Goal: Task Accomplishment & Management: Manage account settings

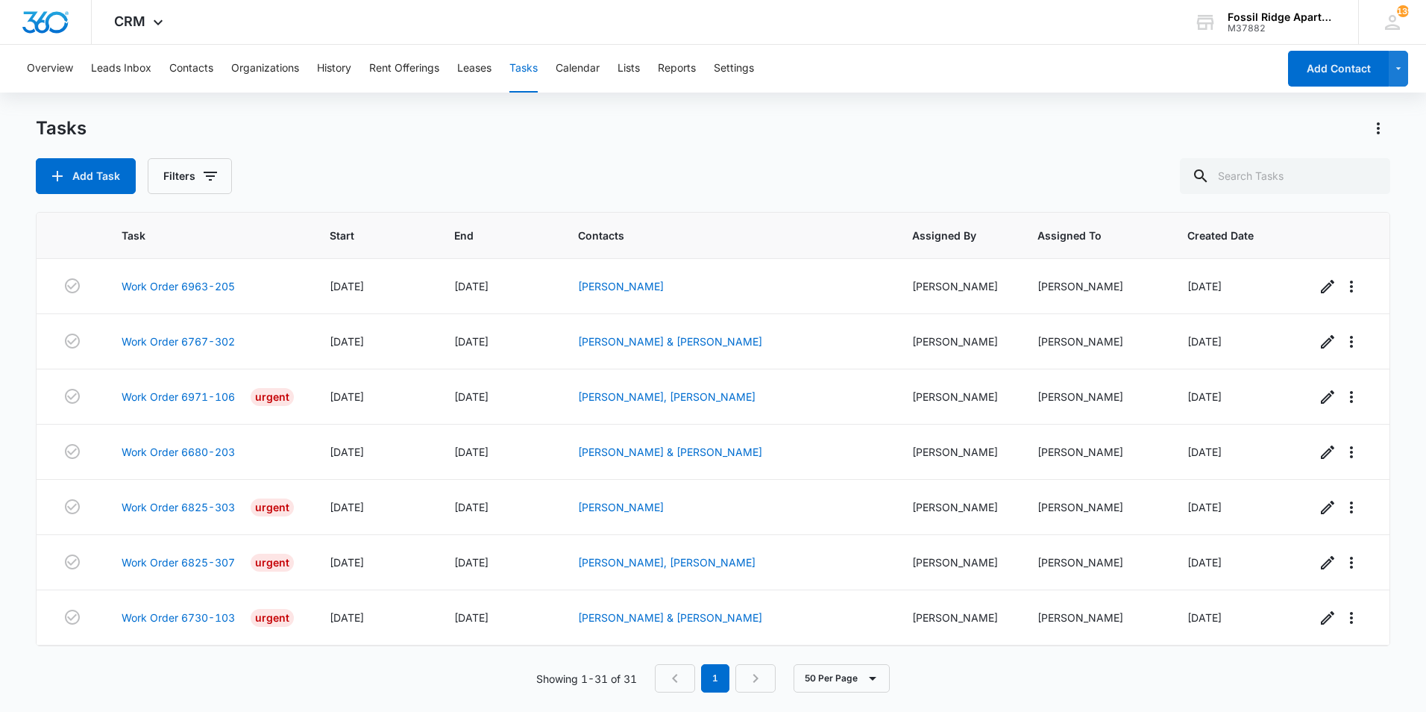
scroll to position [1324, 0]
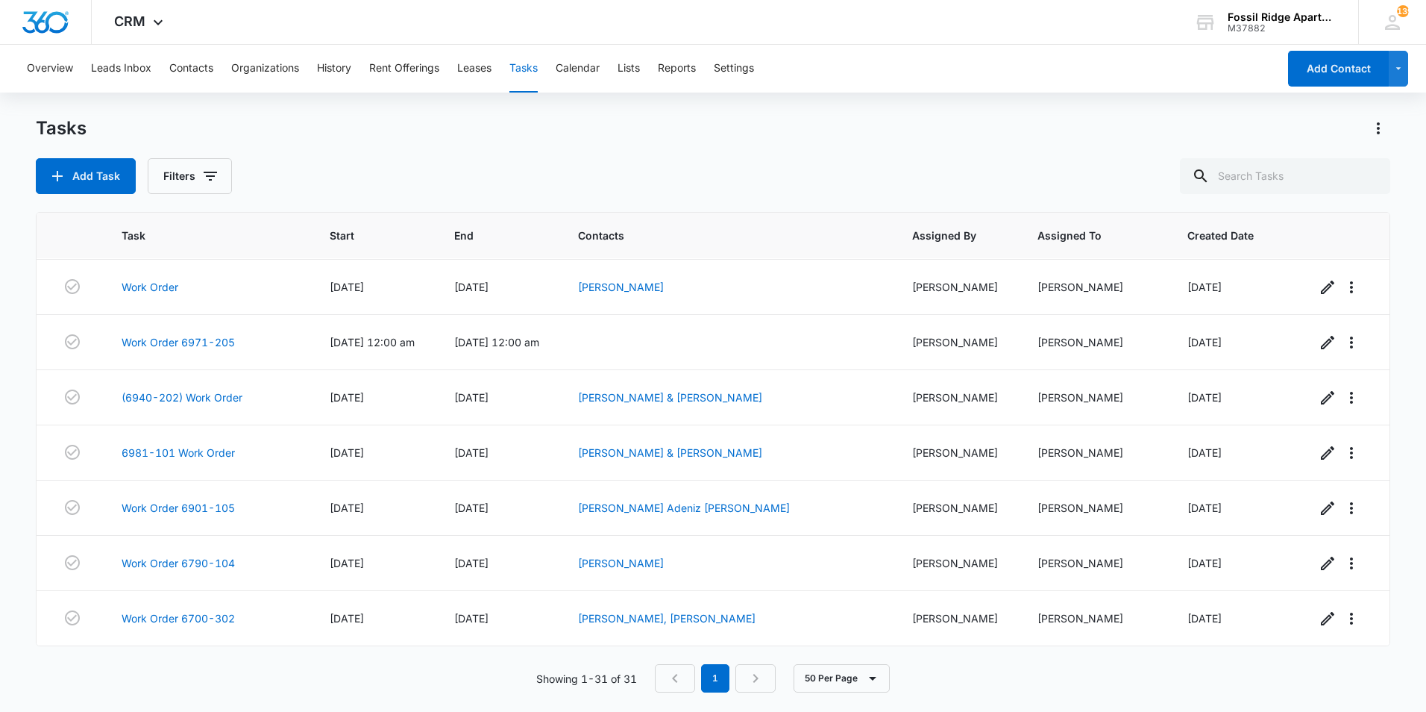
drag, startPoint x: 0, startPoint y: 0, endPoint x: 807, endPoint y: 130, distance: 817.6
click at [809, 130] on div "Tasks" at bounding box center [713, 128] width 1355 height 24
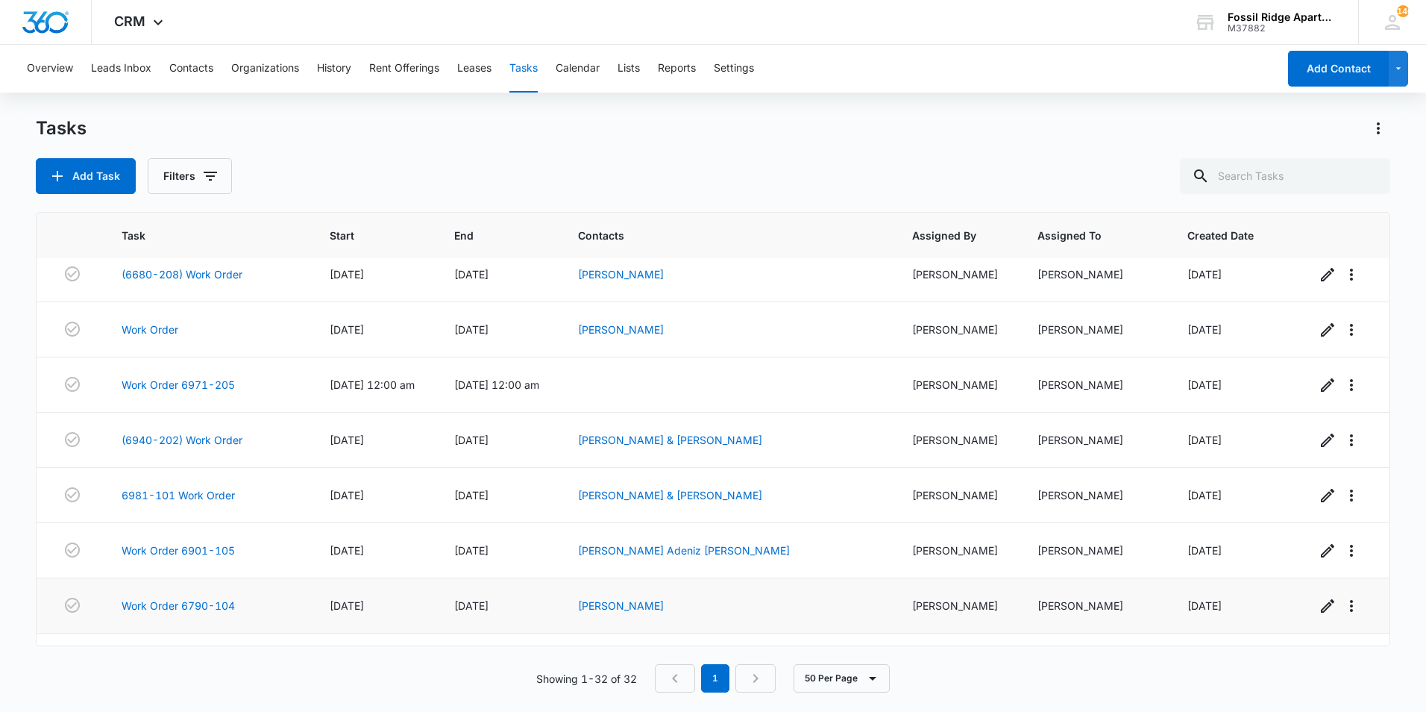
scroll to position [1379, 0]
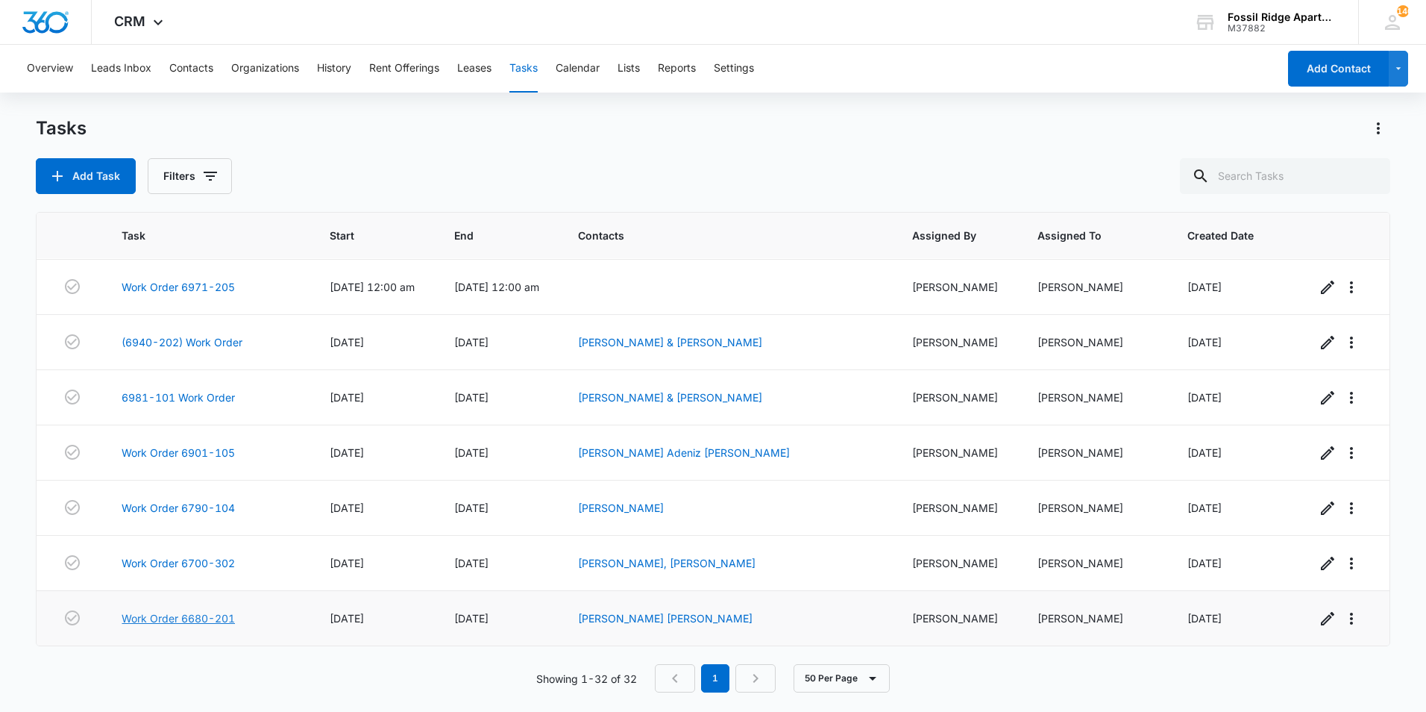
click at [225, 615] on link "Work Order 6680-201" at bounding box center [178, 618] width 113 height 16
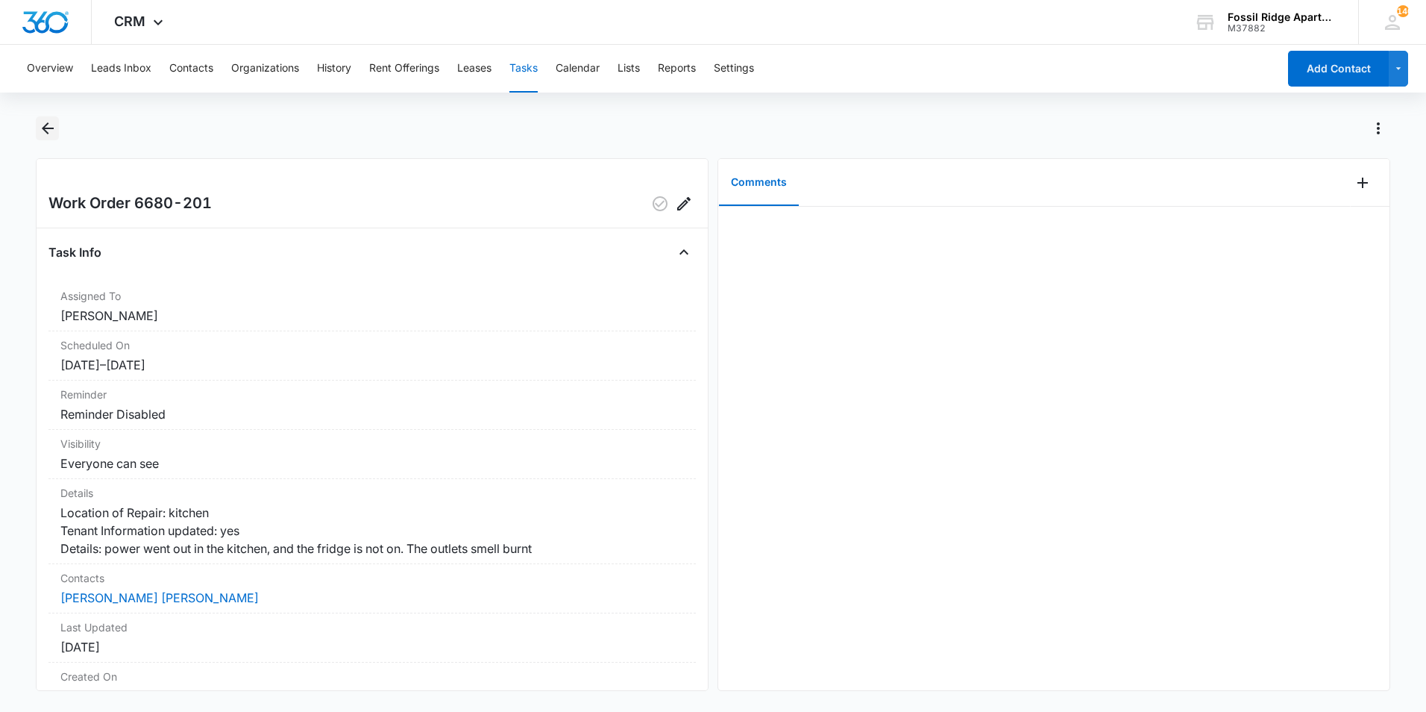
click at [46, 126] on icon "Back" at bounding box center [48, 128] width 18 height 18
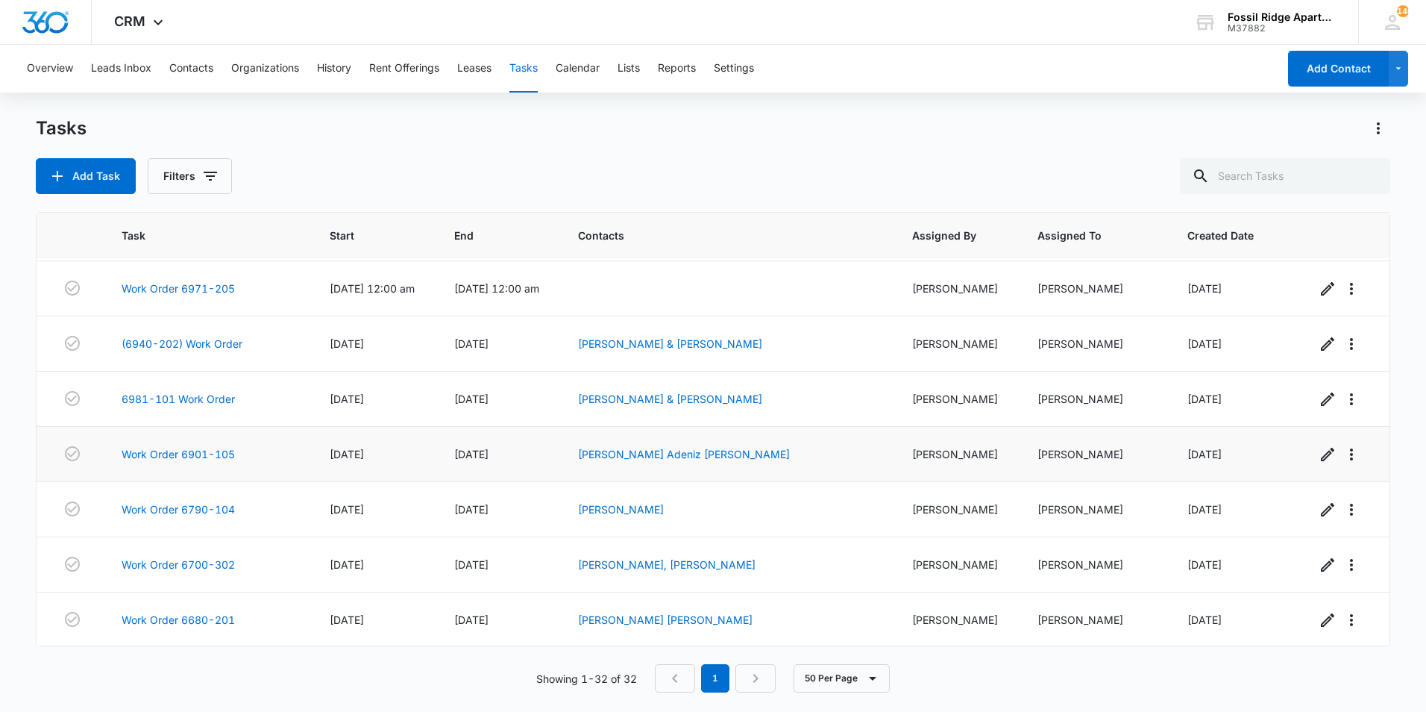
scroll to position [1379, 0]
drag, startPoint x: 231, startPoint y: 648, endPoint x: 160, endPoint y: 612, distance: 79.1
click at [177, 616] on link "Work Order 6680-201" at bounding box center [178, 618] width 113 height 16
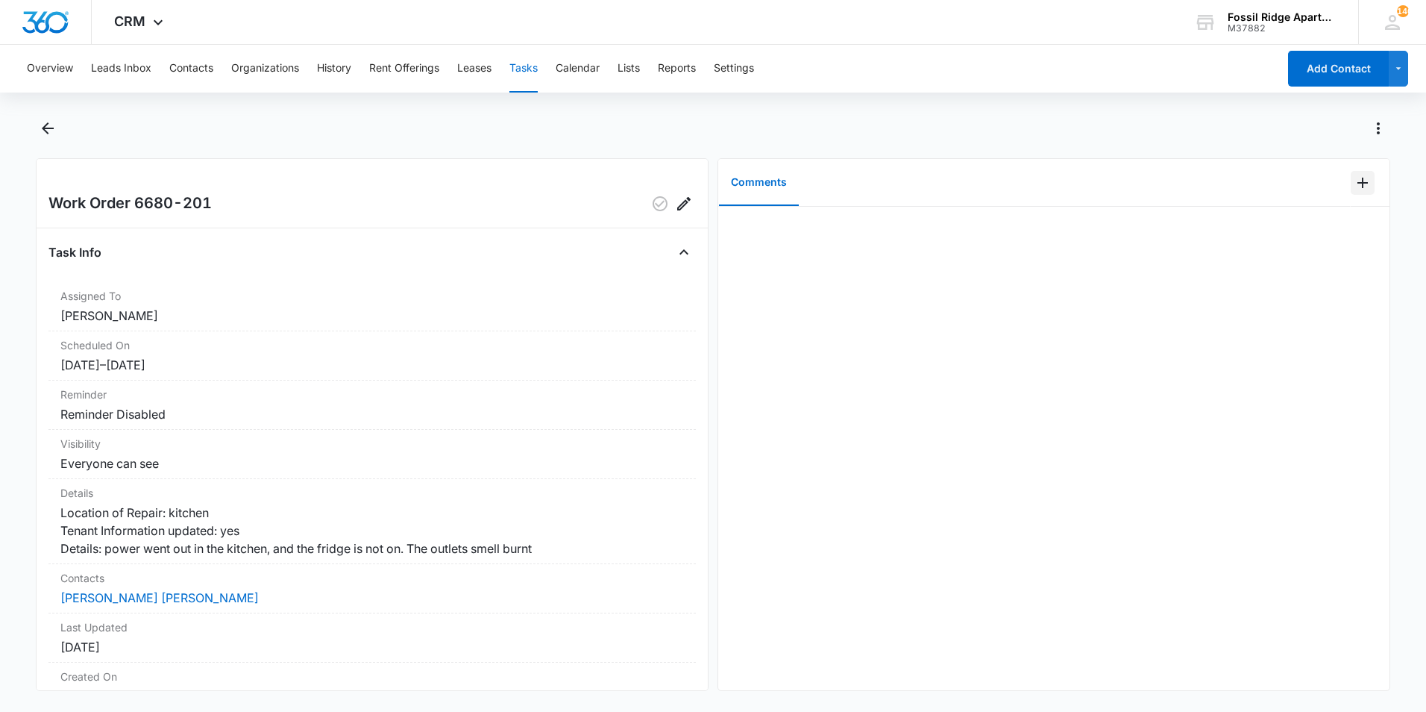
click at [1354, 188] on icon "Add Comment" at bounding box center [1363, 183] width 18 height 18
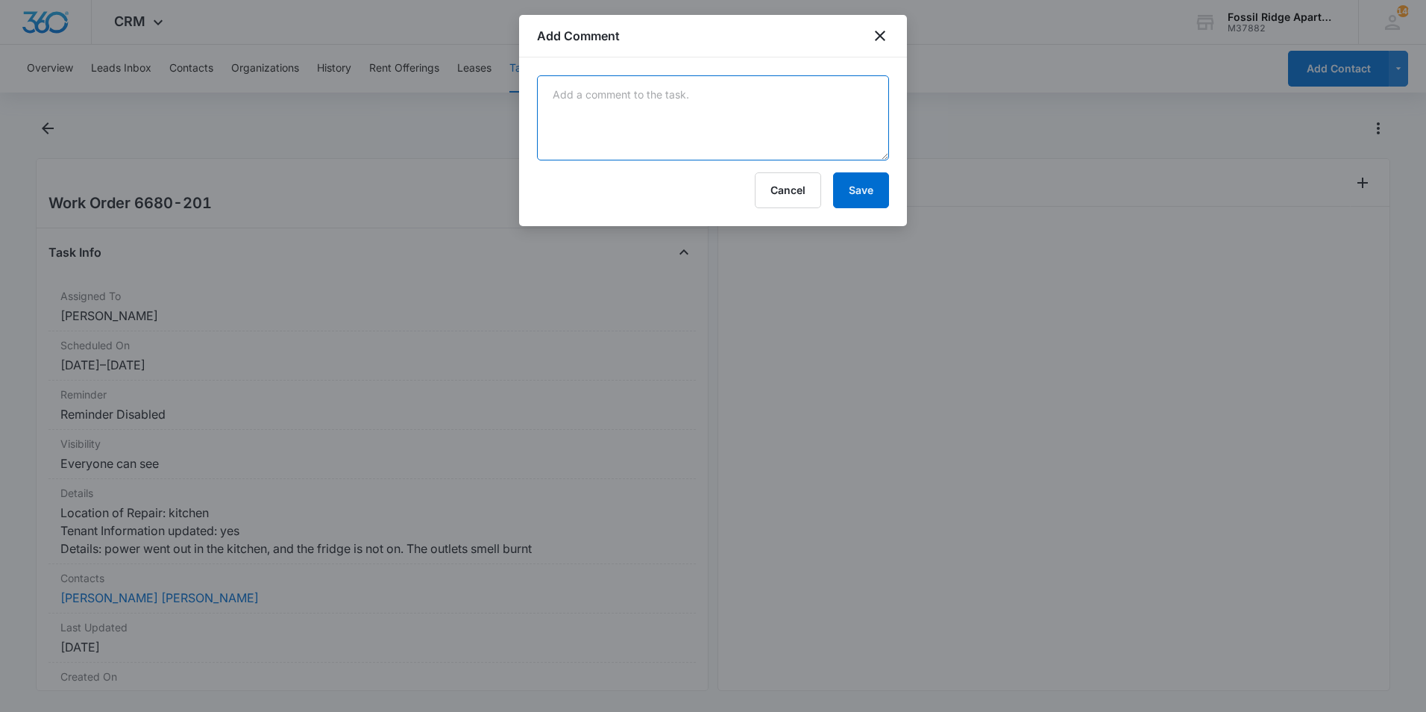
click at [734, 119] on textarea at bounding box center [713, 117] width 352 height 85
type textarea "Reset the breaker box and tested all the outlets. Power was brought back online…"
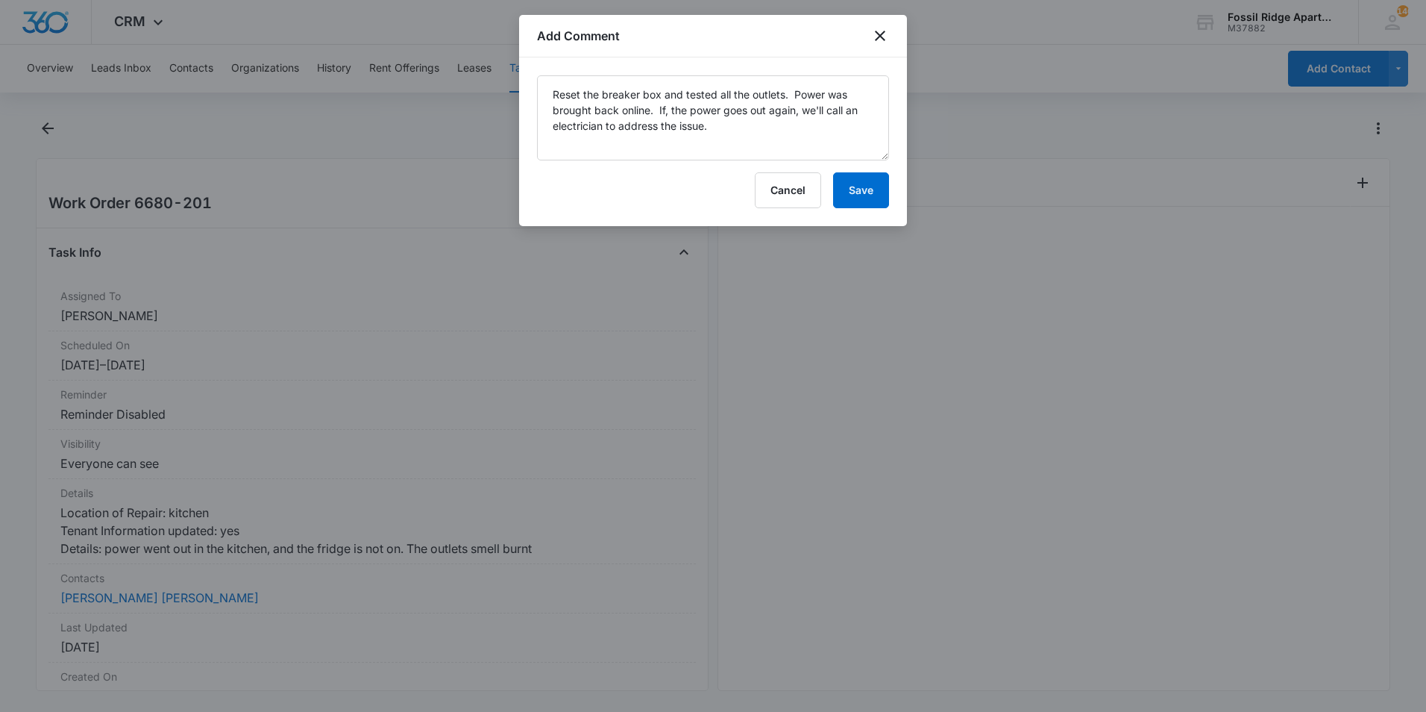
drag, startPoint x: 1226, startPoint y: 19, endPoint x: 950, endPoint y: 225, distance: 344.8
click at [949, 262] on div at bounding box center [713, 356] width 1426 height 712
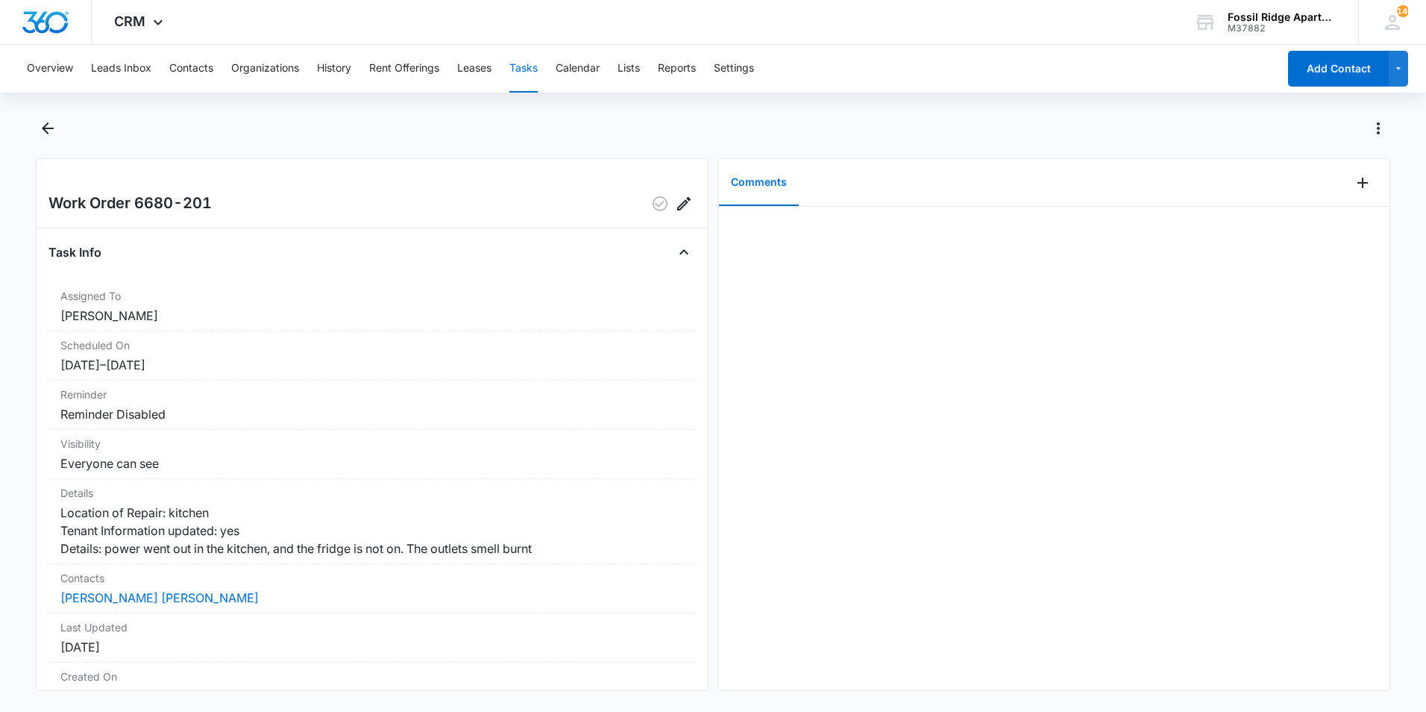
click at [1182, 172] on div "Comments" at bounding box center [1034, 183] width 633 height 48
drag, startPoint x: 1370, startPoint y: 180, endPoint x: 1358, endPoint y: 187, distance: 13.7
click at [1362, 186] on div at bounding box center [1370, 183] width 39 height 48
click at [1359, 187] on icon "Add Comment" at bounding box center [1363, 183] width 18 height 18
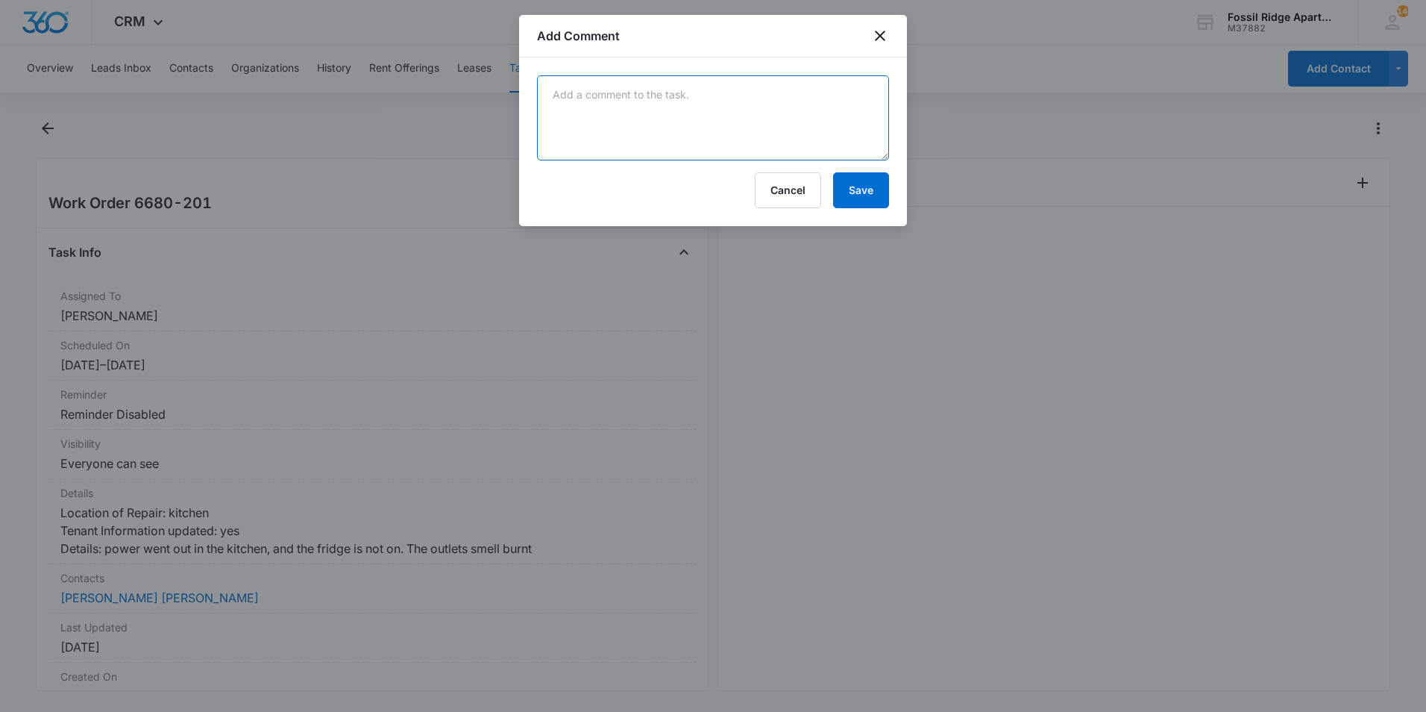
drag, startPoint x: 666, startPoint y: 134, endPoint x: 697, endPoint y: 96, distance: 48.2
click at [683, 114] on textarea at bounding box center [713, 117] width 352 height 85
type textarea "Tested all the outlets and power was restored. If, the problem happens again, w…"
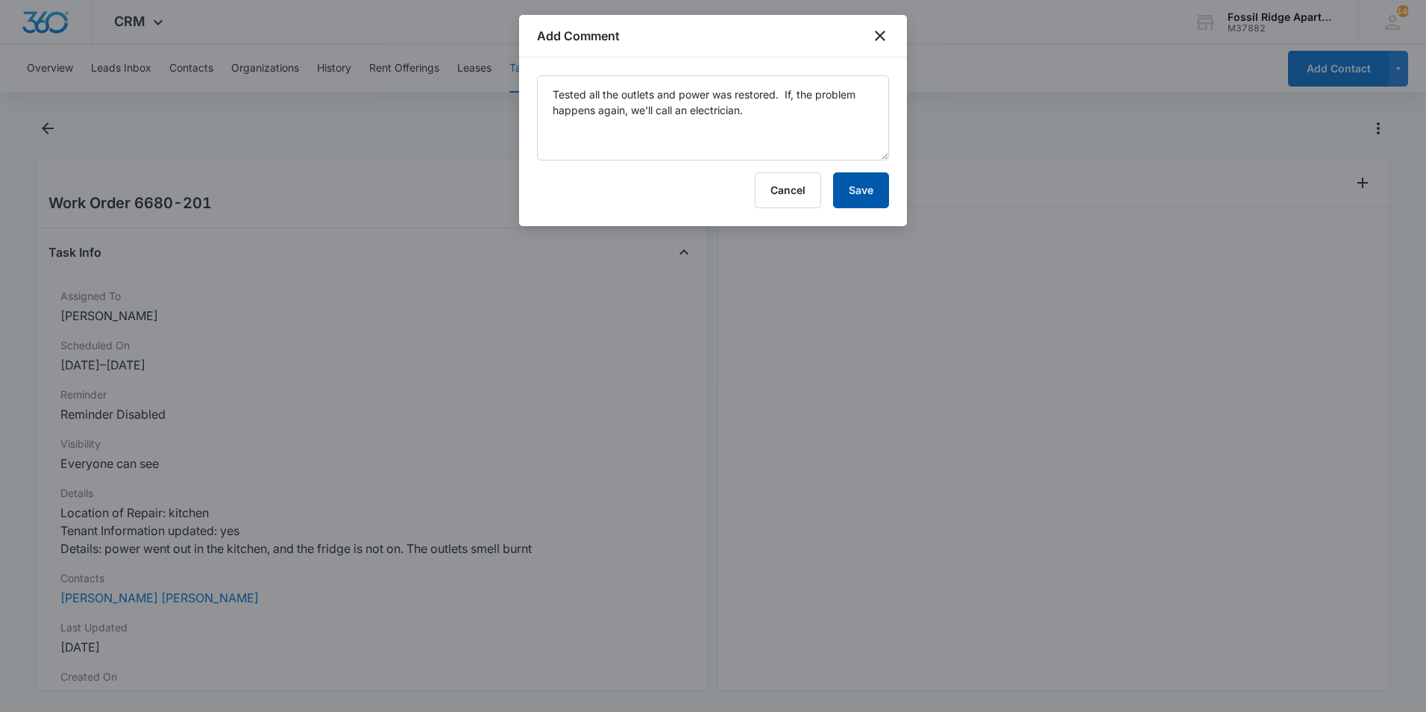
click at [872, 187] on button "Save" at bounding box center [861, 190] width 56 height 36
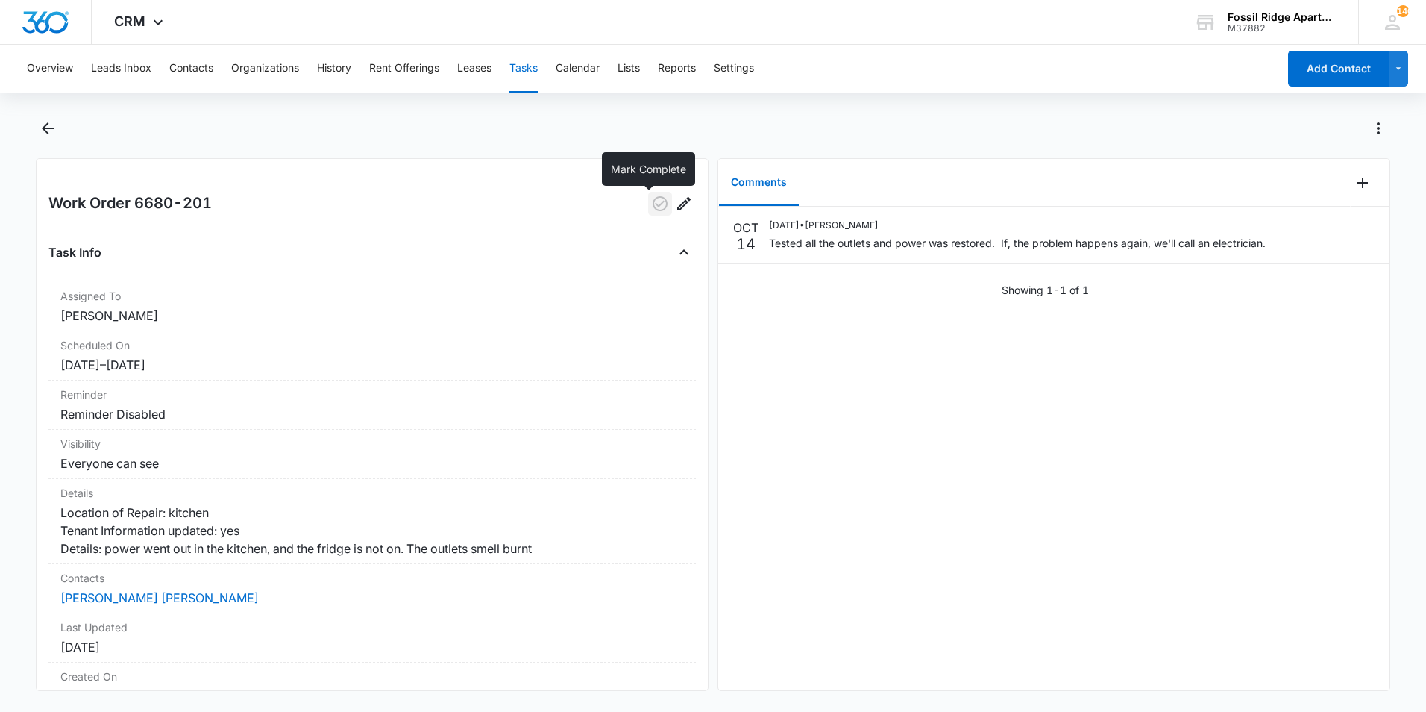
click at [655, 206] on icon "button" at bounding box center [660, 203] width 15 height 15
click at [39, 130] on icon "Back" at bounding box center [48, 128] width 18 height 18
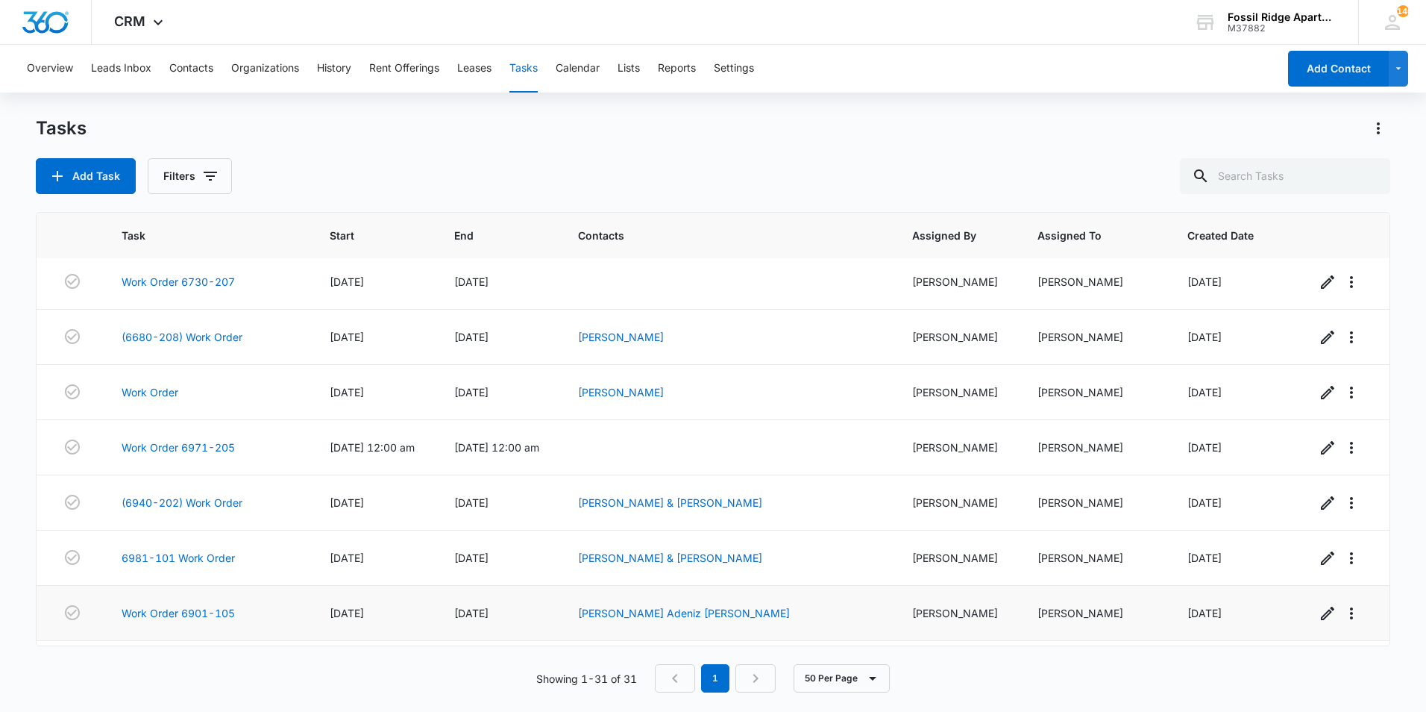
scroll to position [1324, 0]
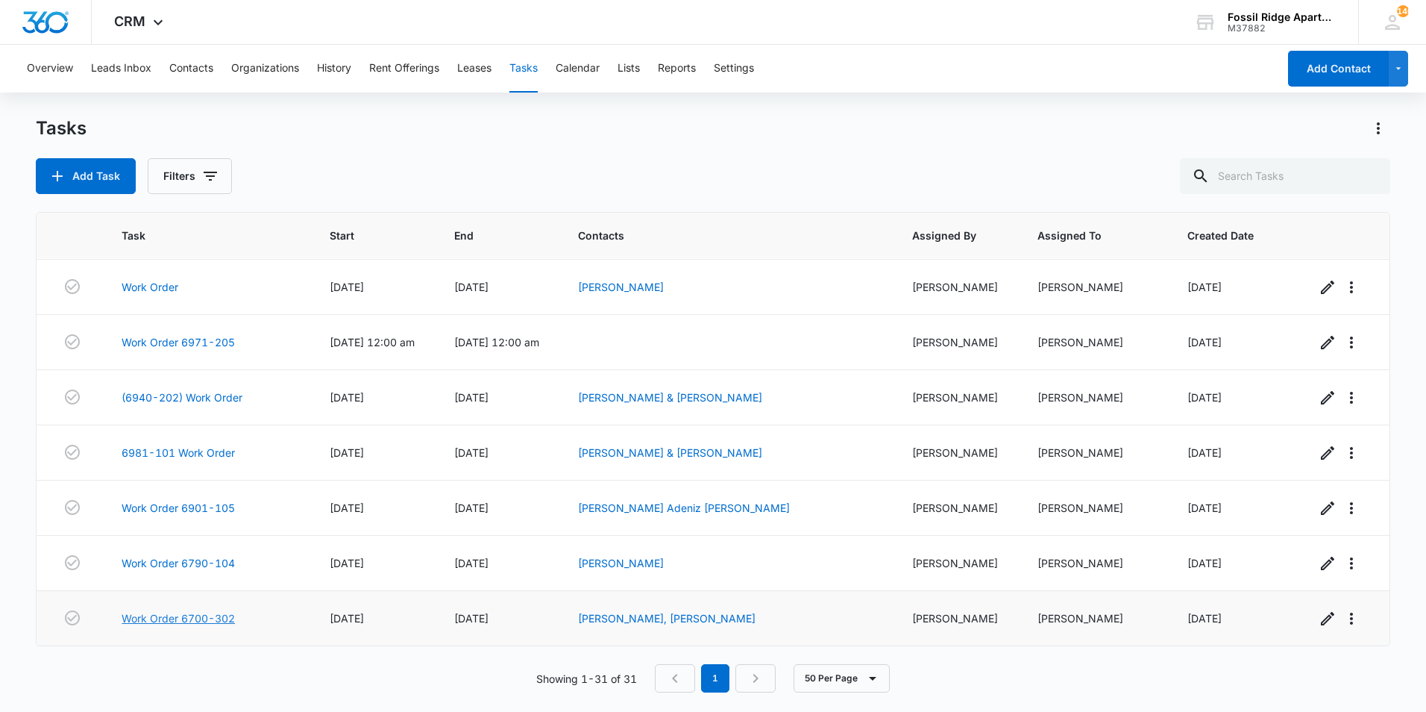
click at [189, 622] on link "Work Order 6700-302" at bounding box center [178, 618] width 113 height 16
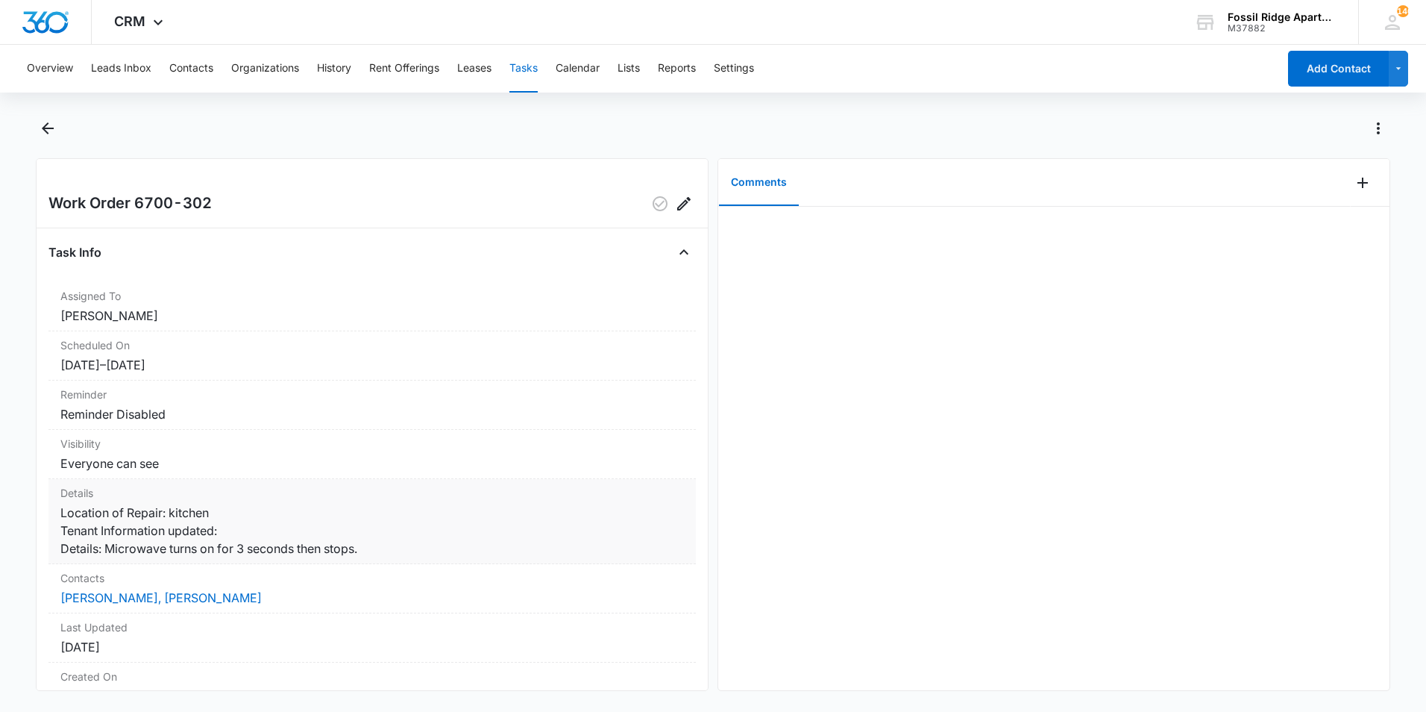
drag, startPoint x: 104, startPoint y: 550, endPoint x: 373, endPoint y: 550, distance: 268.6
click at [373, 550] on dd "Location of Repair: kitchen Tenant Information updated: Details: Microwave turn…" at bounding box center [372, 531] width 624 height 54
drag, startPoint x: 373, startPoint y: 550, endPoint x: 345, endPoint y: 544, distance: 28.2
copy dd "Microwave turns on for 3 seconds then stops."
click at [290, 607] on dd "[PERSON_NAME], [PERSON_NAME]" at bounding box center [372, 598] width 624 height 18
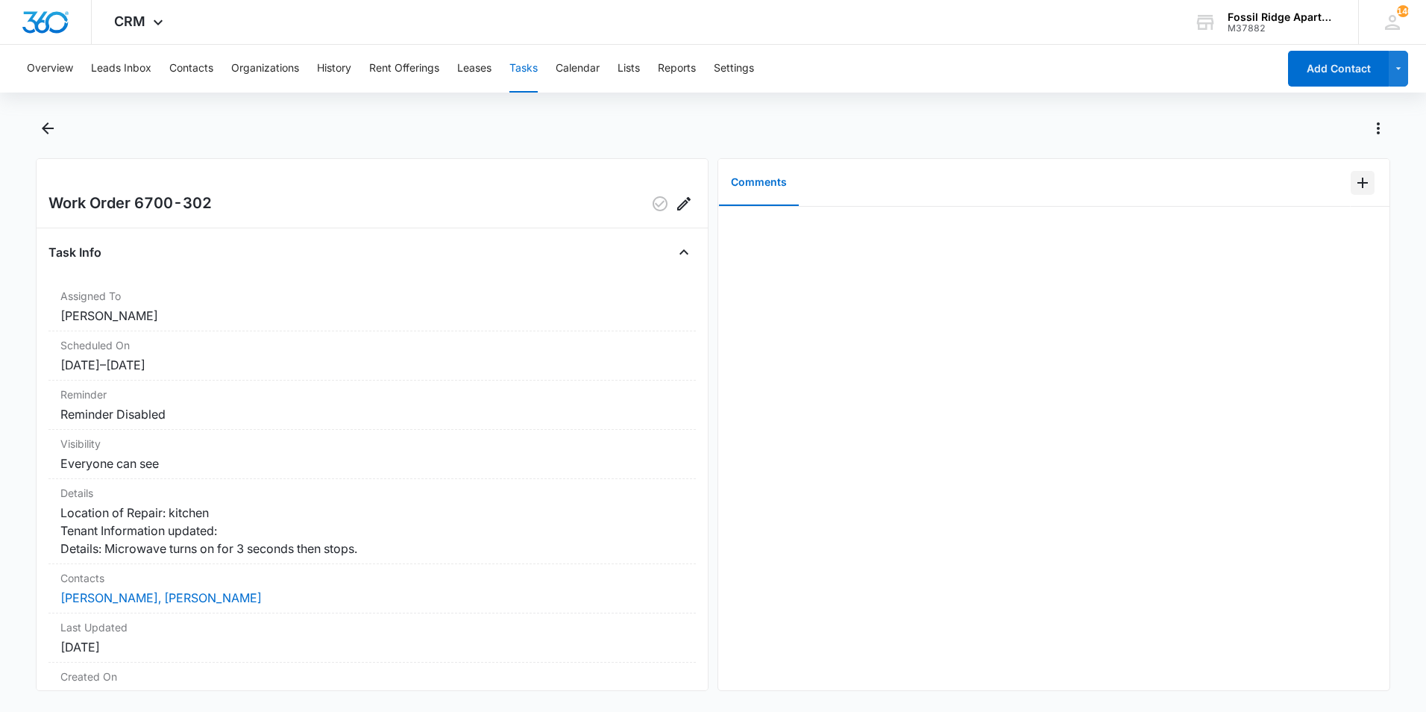
click at [1354, 189] on icon "Add Comment" at bounding box center [1363, 183] width 18 height 18
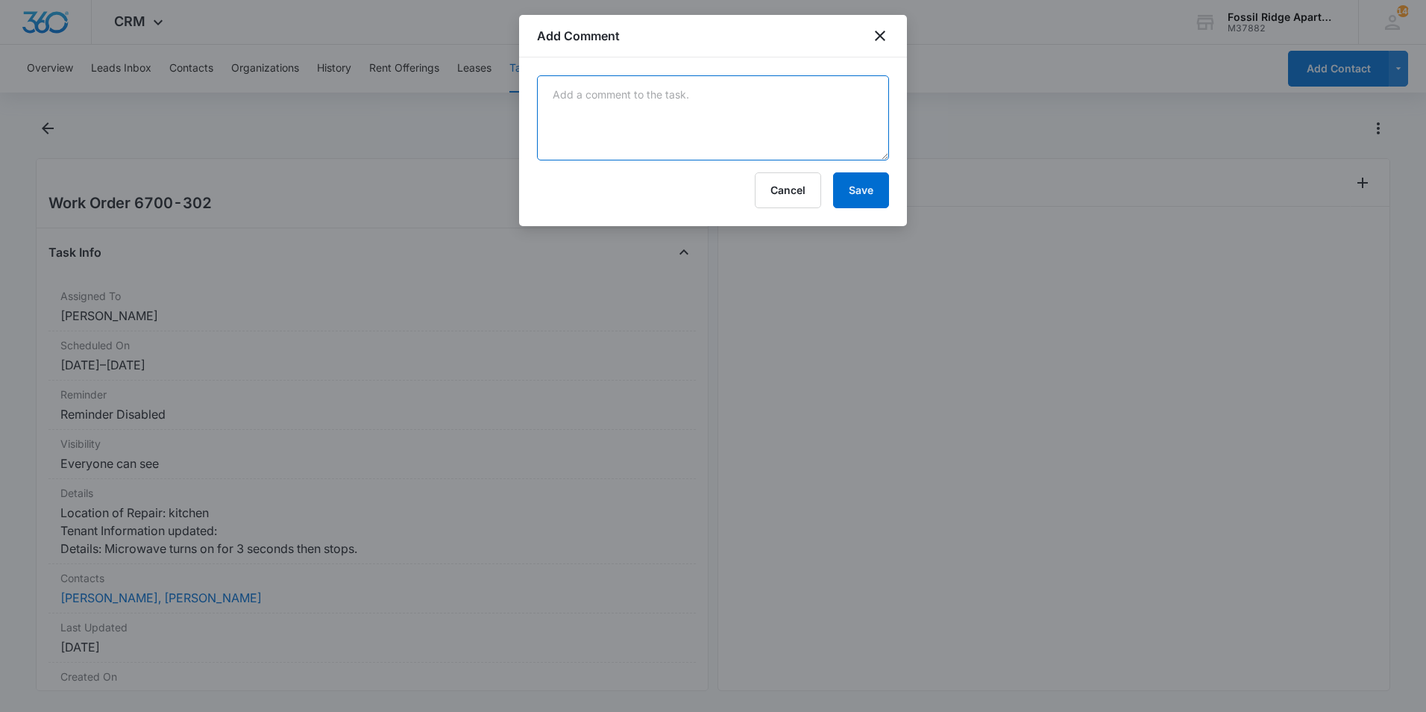
click at [641, 104] on textarea at bounding box center [713, 117] width 352 height 85
click at [707, 95] on textarea "Emailed Manweiler for the issue after my unsuccessful diagnosis." at bounding box center [713, 117] width 352 height 85
click at [709, 93] on textarea "Emailed Manweiler for the issue after my unsuccessful diagnosis." at bounding box center [713, 117] width 352 height 85
click at [636, 116] on textarea "Emailed Manweiler for the issue, after my unsuccessful diagnosis." at bounding box center [713, 117] width 352 height 85
type textarea "Emailed Manweiler for the issue, after my unsuccessful diagnosis."
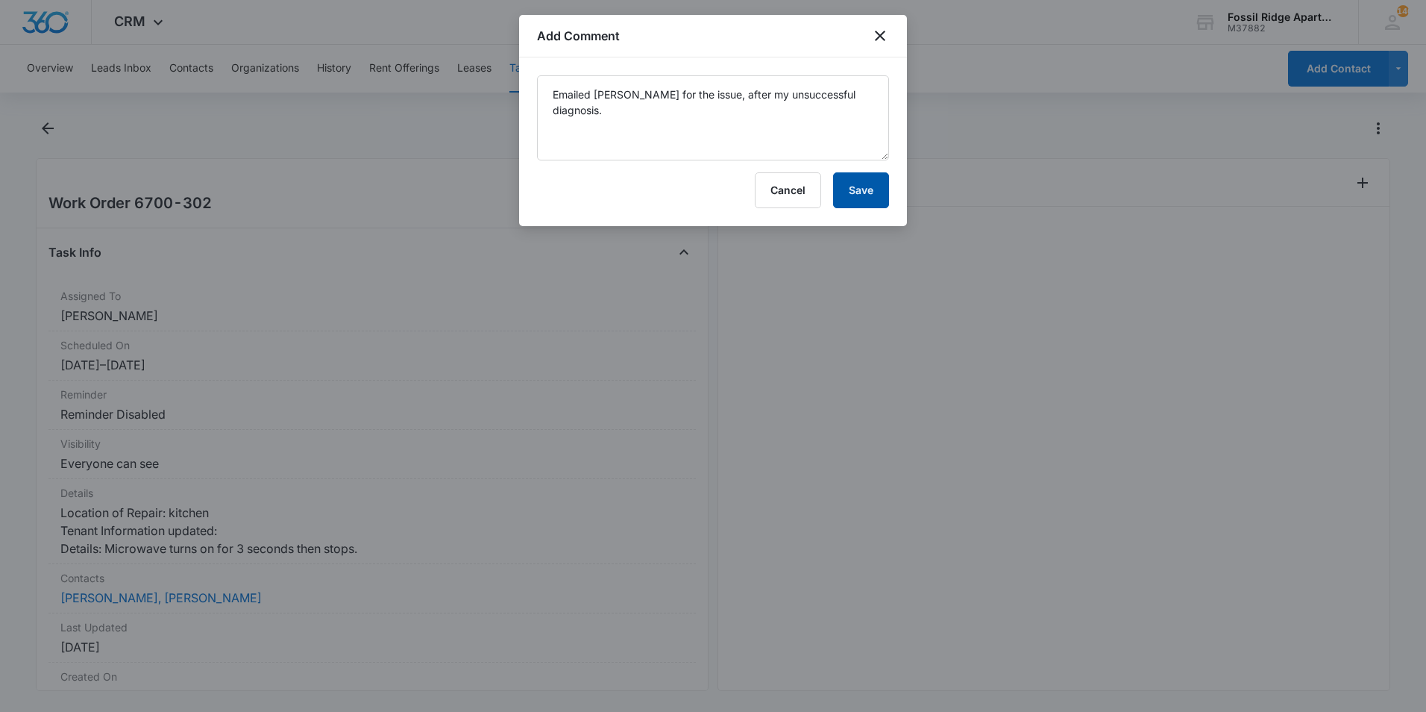
click at [868, 194] on button "Save" at bounding box center [861, 190] width 56 height 36
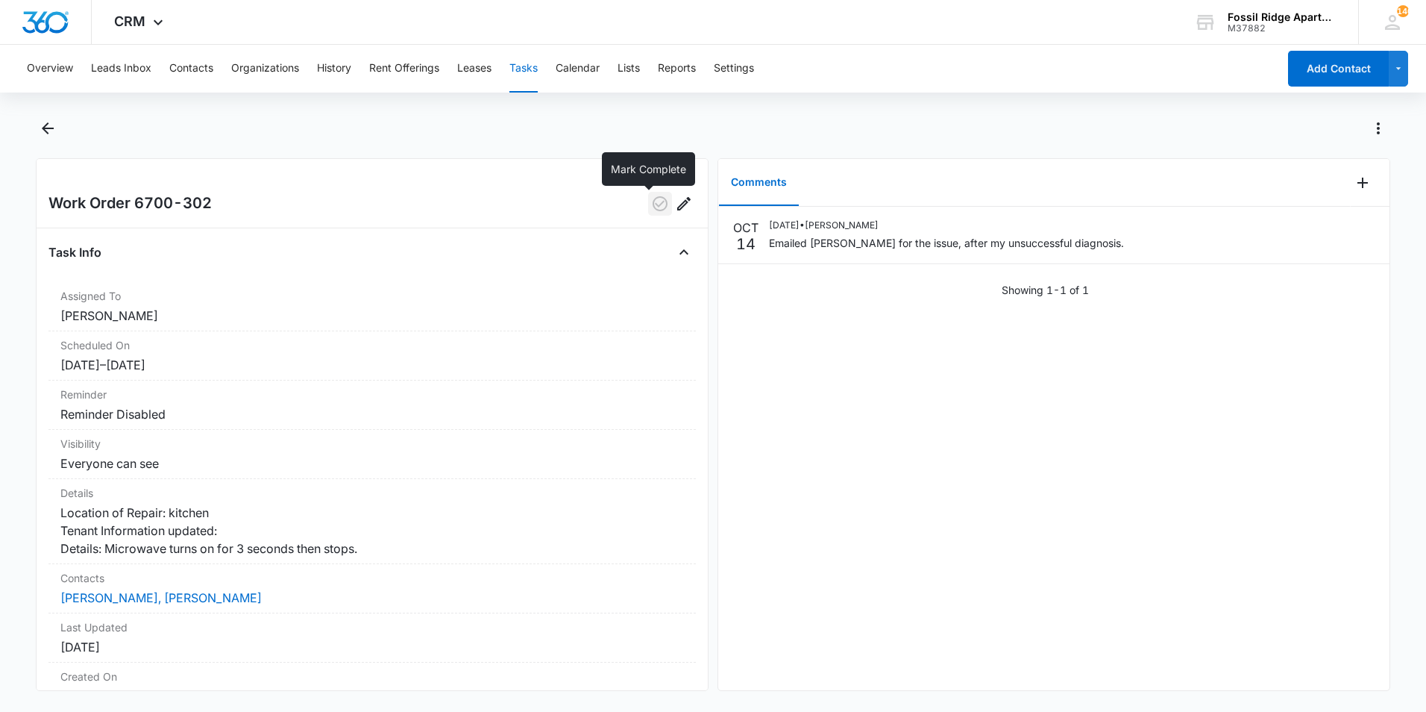
click at [651, 201] on icon "button" at bounding box center [660, 204] width 18 height 18
click at [50, 125] on icon "Back" at bounding box center [48, 128] width 18 height 18
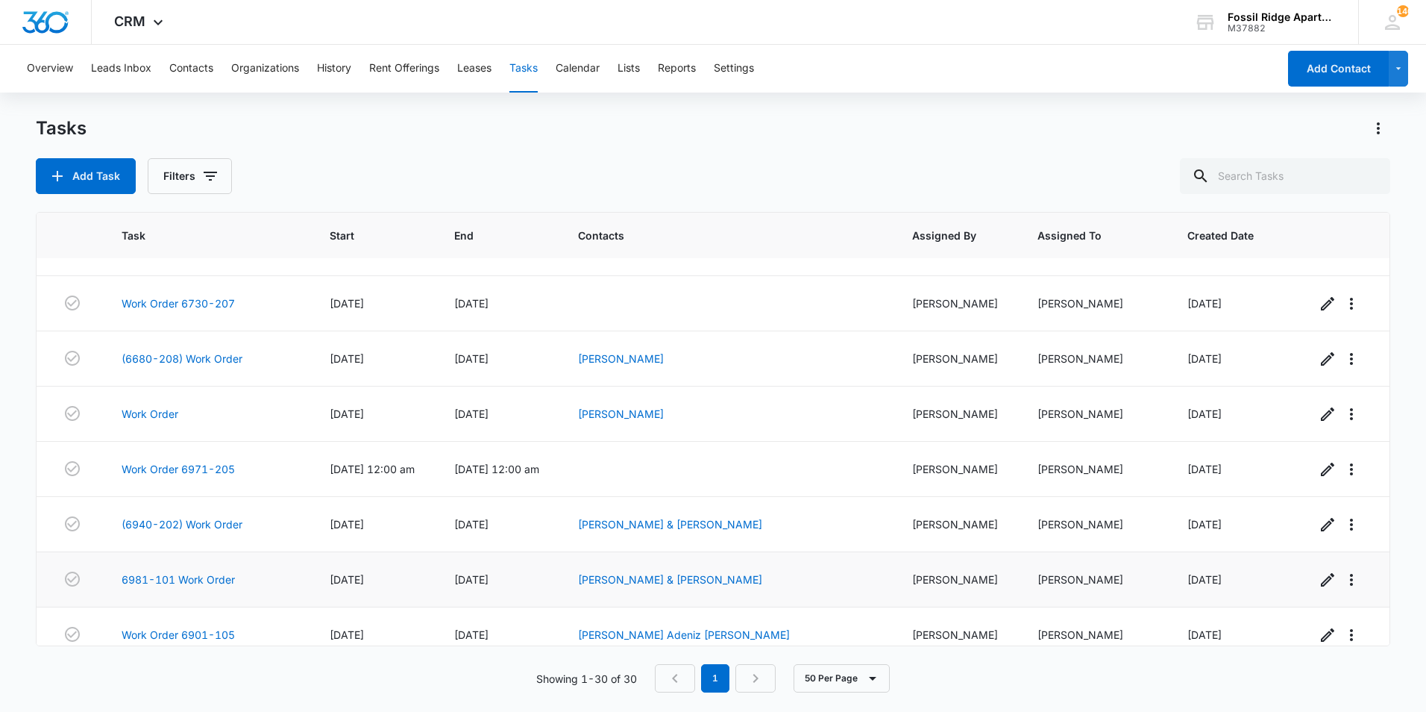
scroll to position [1269, 0]
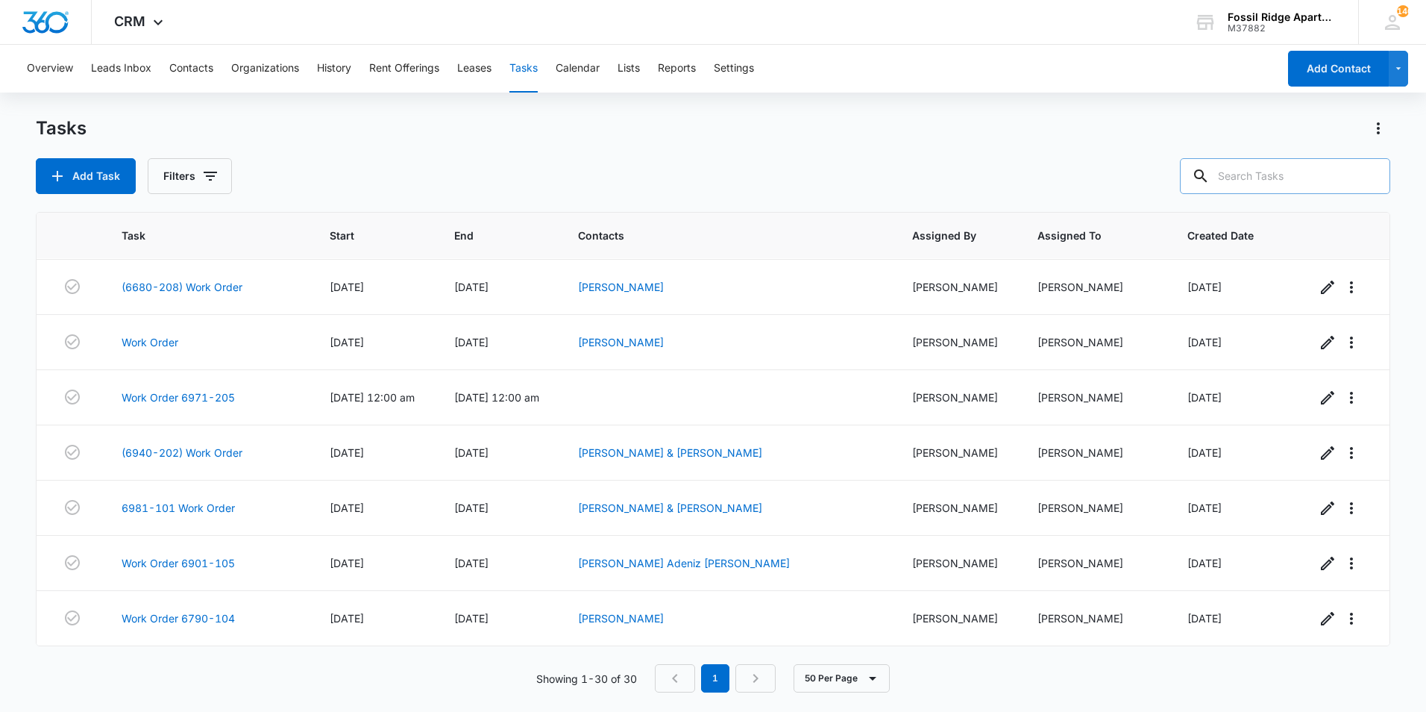
click at [1321, 168] on input "text" at bounding box center [1285, 176] width 210 height 36
type input "6700-302"
click at [184, 184] on button "Filters" at bounding box center [190, 176] width 84 height 36
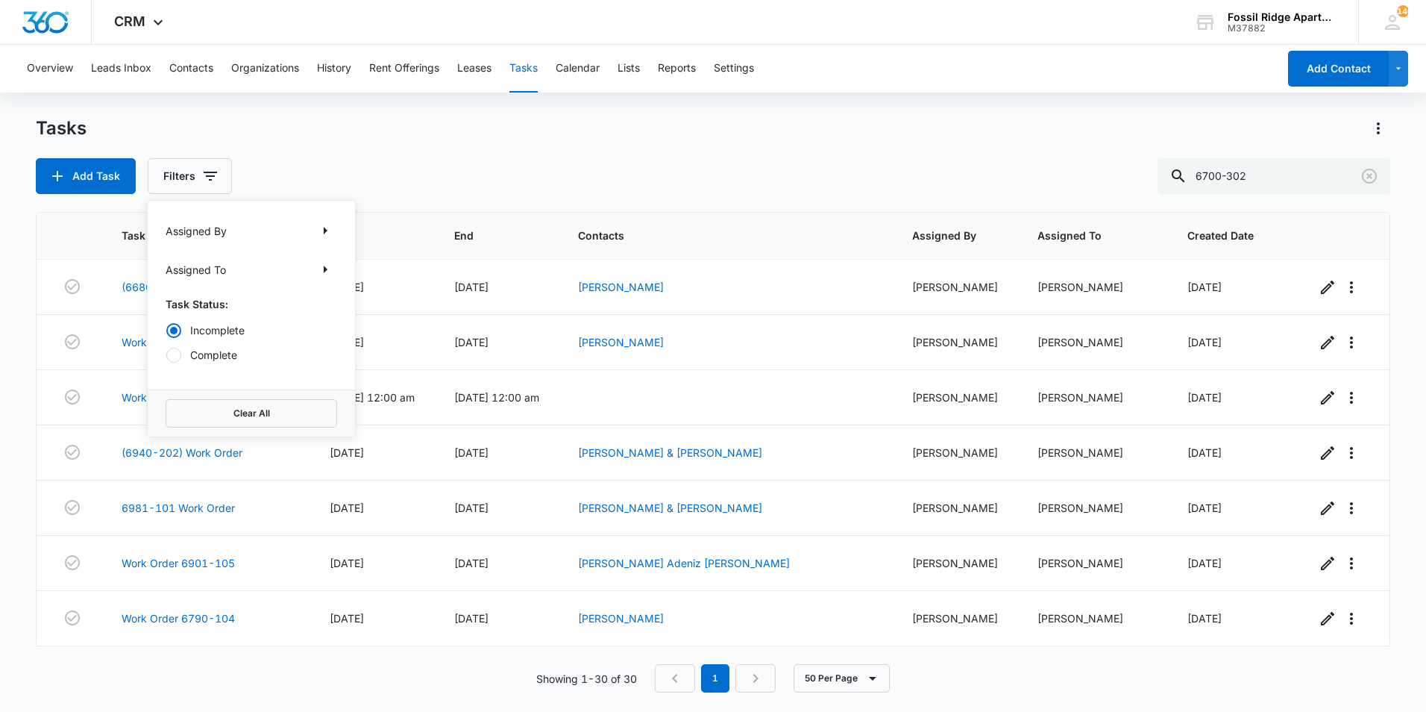
click at [230, 360] on label "Complete" at bounding box center [252, 355] width 172 height 16
click at [166, 355] on input "Complete" at bounding box center [166, 354] width 1 height 1
radio input "false"
radio input "true"
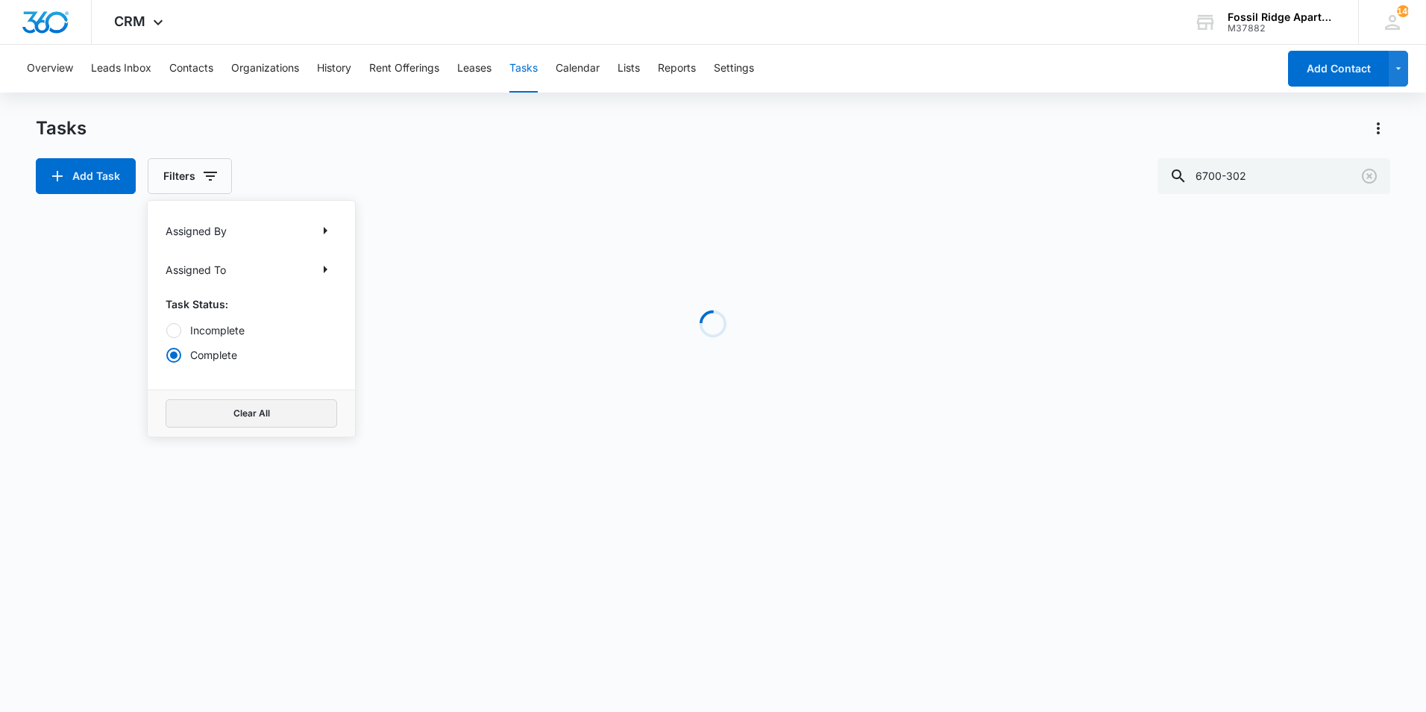
click at [242, 411] on button "Clear All" at bounding box center [252, 413] width 172 height 28
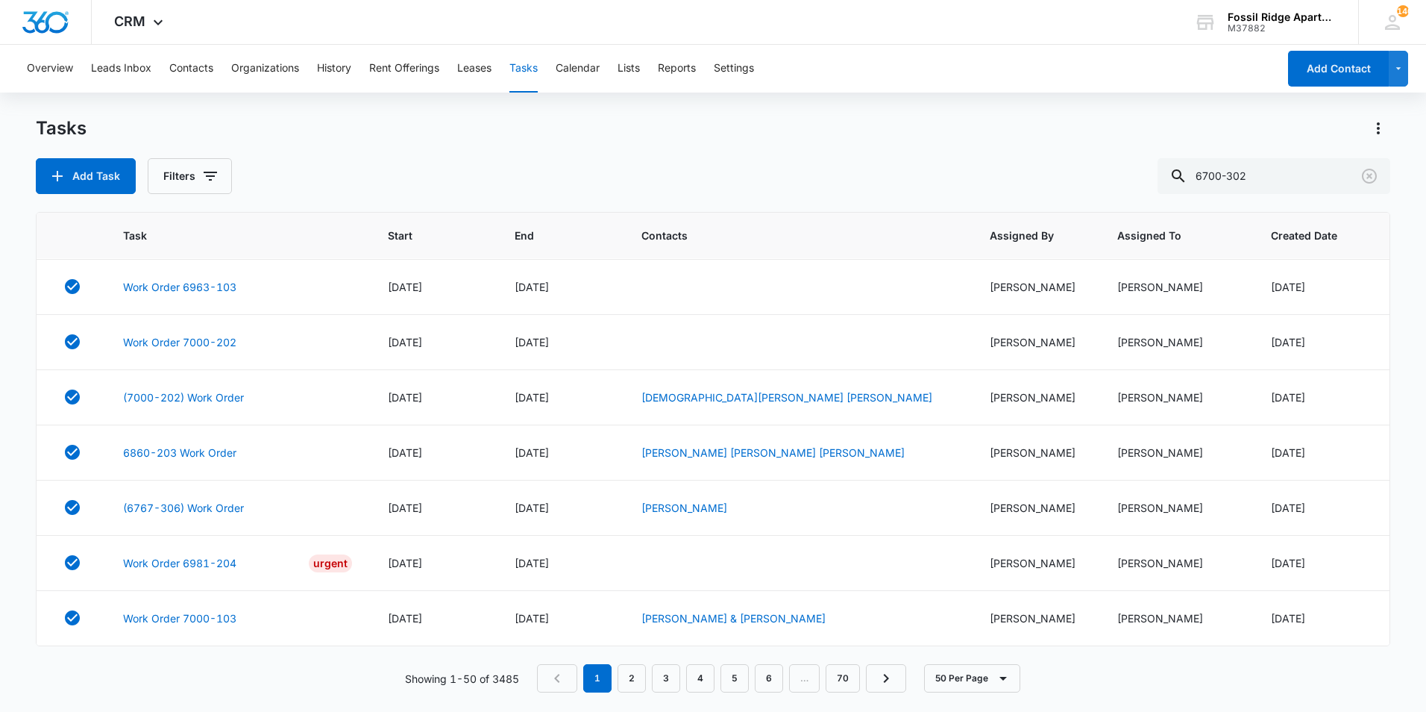
click at [301, 166] on div "Add Task Filters 6700-302" at bounding box center [713, 176] width 1355 height 36
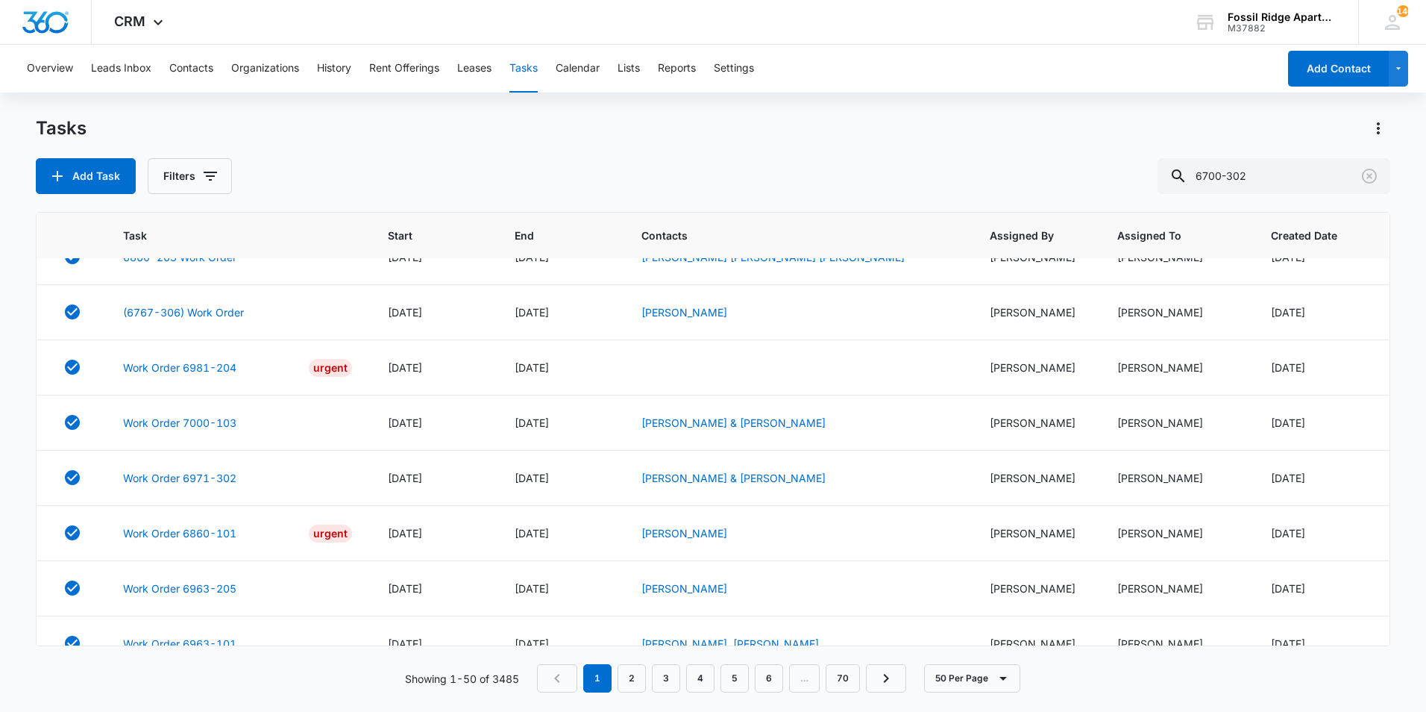
scroll to position [1261, 0]
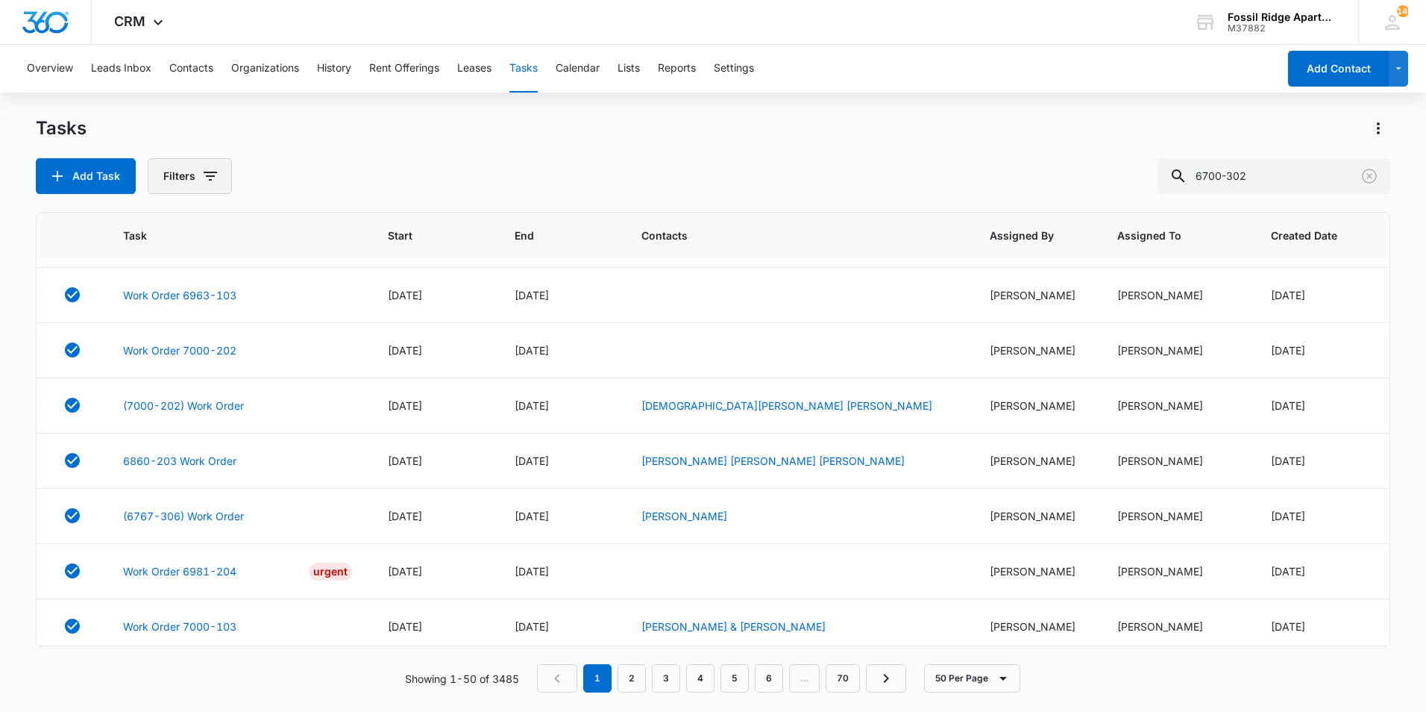
click at [181, 171] on button "Filters" at bounding box center [190, 176] width 84 height 36
click at [560, 166] on div "Add Task Filters Assigned By Assigned To Task Status: Incomplete Complete Clear…" at bounding box center [713, 176] width 1355 height 36
click at [1289, 179] on input "6700-302" at bounding box center [1274, 176] width 233 height 36
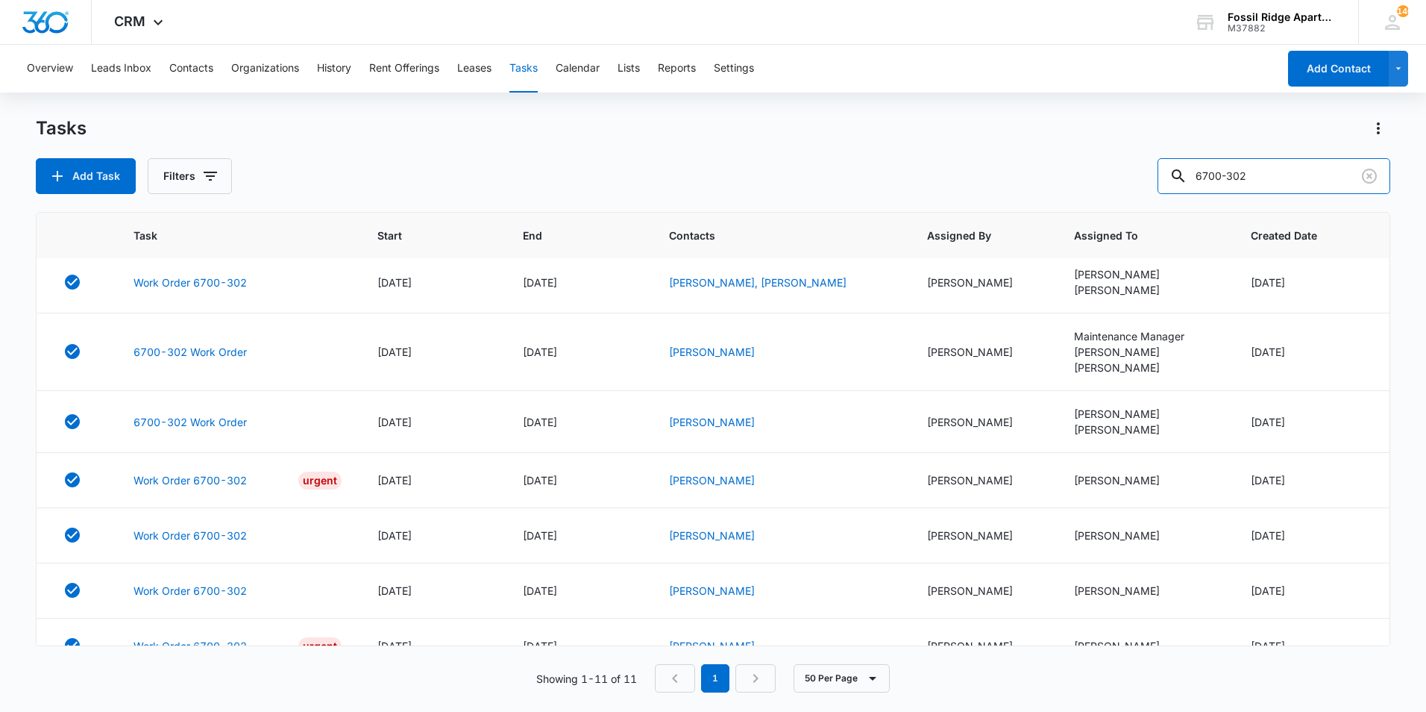
scroll to position [0, 0]
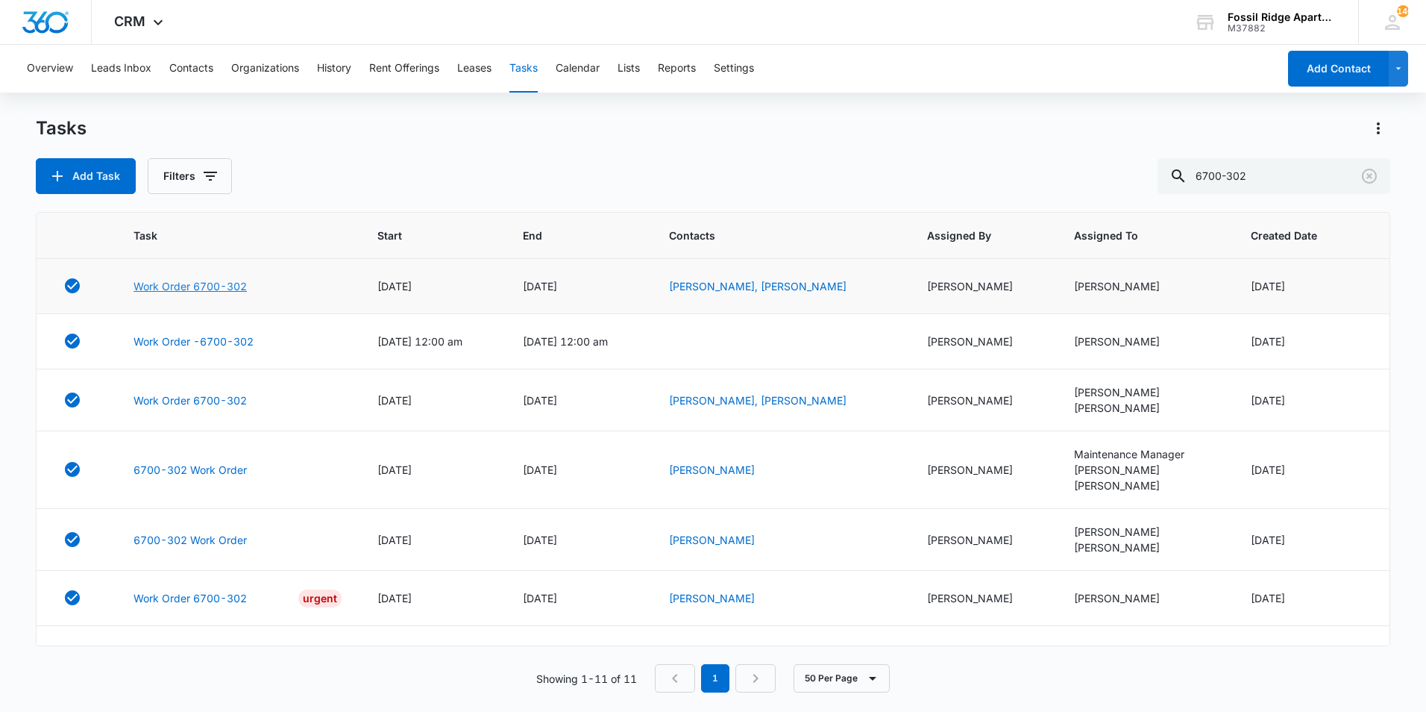
click at [180, 286] on link "Work Order 6700-302" at bounding box center [190, 286] width 113 height 16
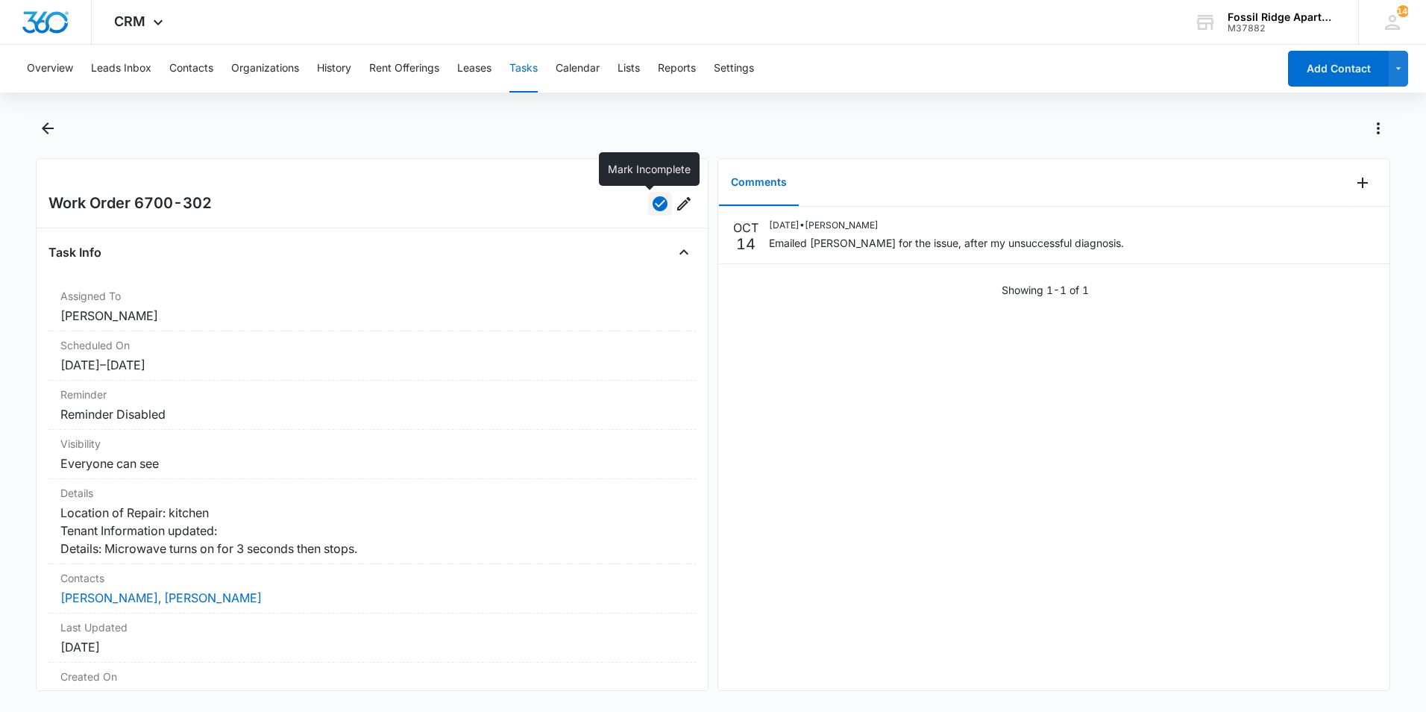
click at [653, 209] on icon "button" at bounding box center [660, 203] width 15 height 15
click at [54, 123] on button "Back" at bounding box center [47, 128] width 23 height 24
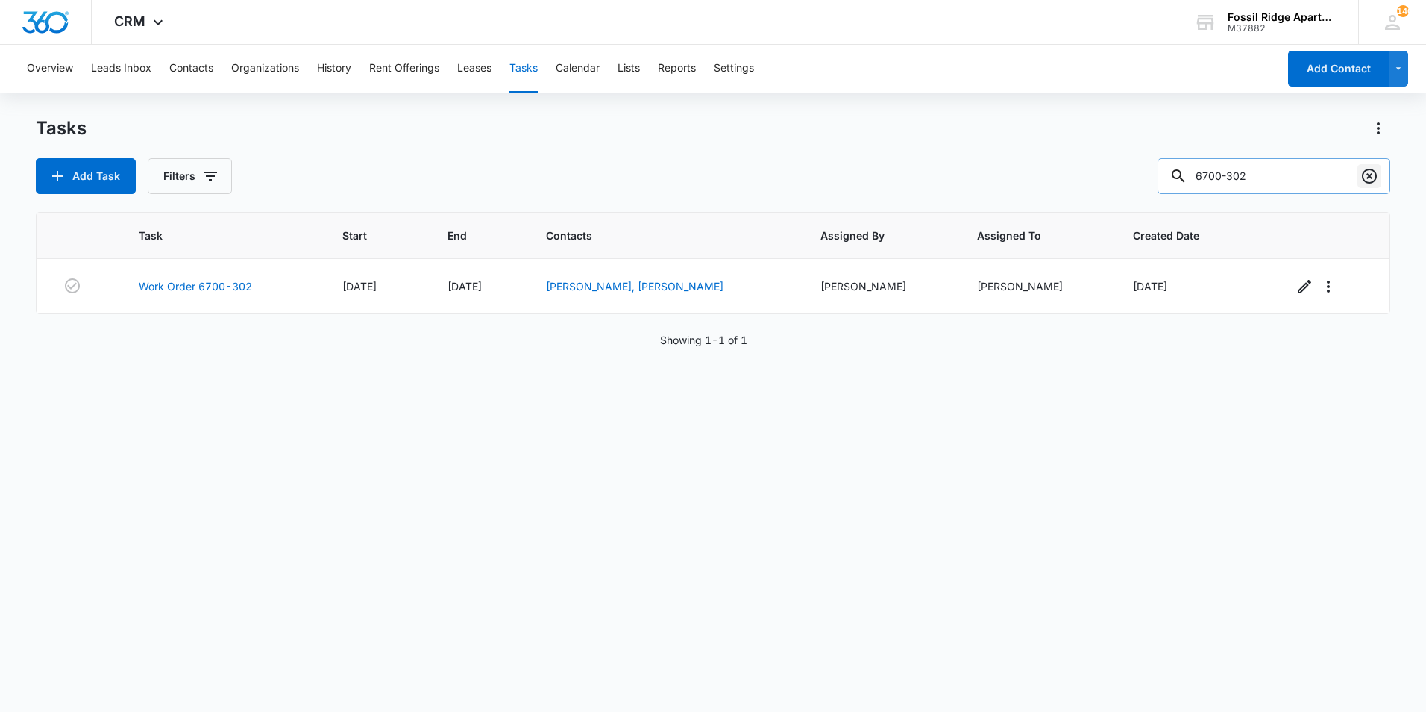
click at [1379, 172] on icon "Clear" at bounding box center [1370, 176] width 18 height 18
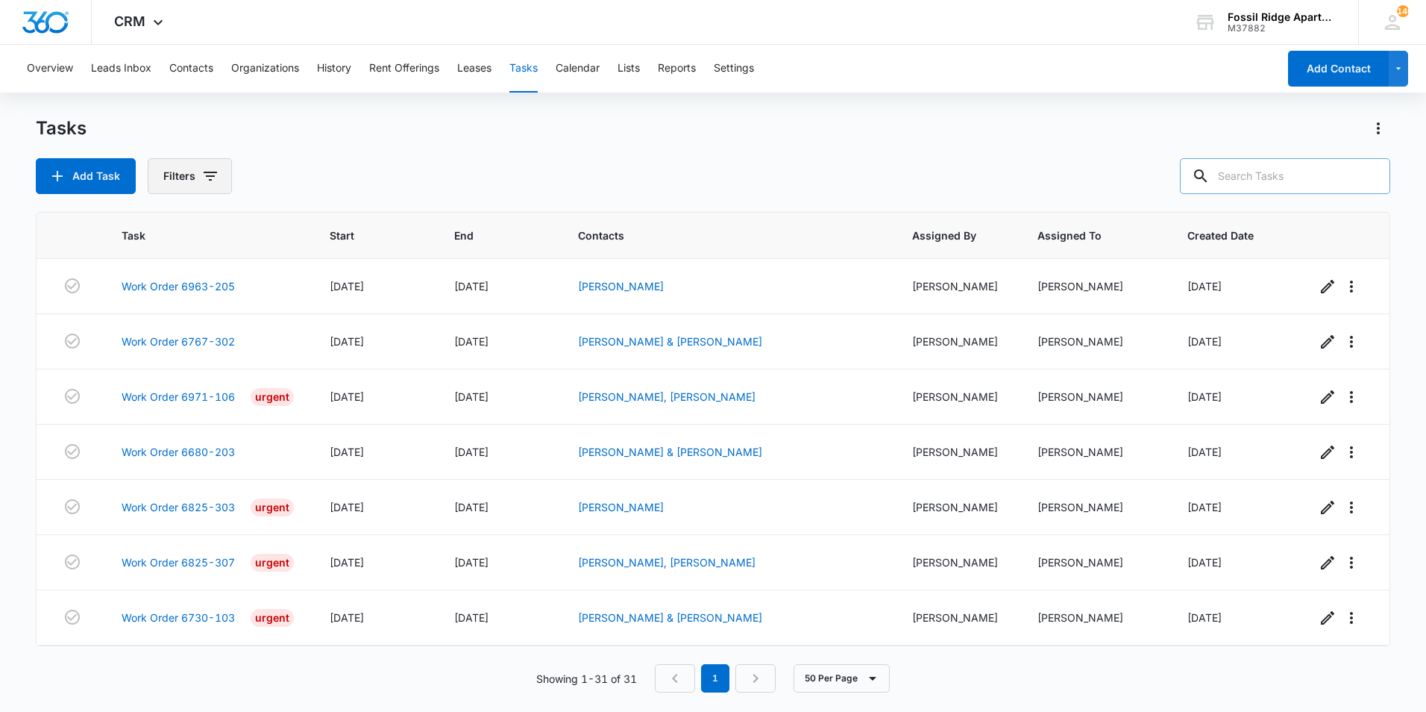
click at [210, 185] on button "Filters" at bounding box center [190, 176] width 84 height 36
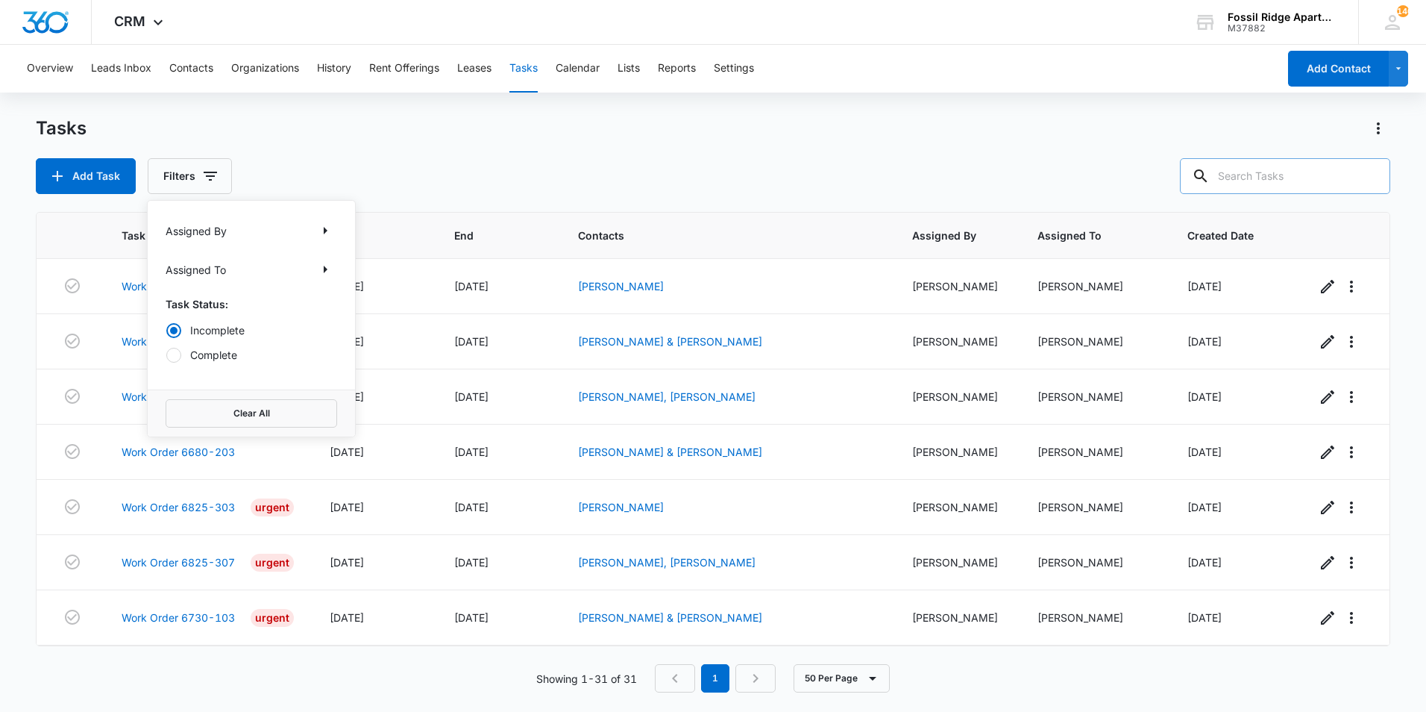
click at [402, 155] on div "Tasks Add Task Filters Assigned By Assigned To Task Status: Incomplete Complete…" at bounding box center [713, 155] width 1355 height 78
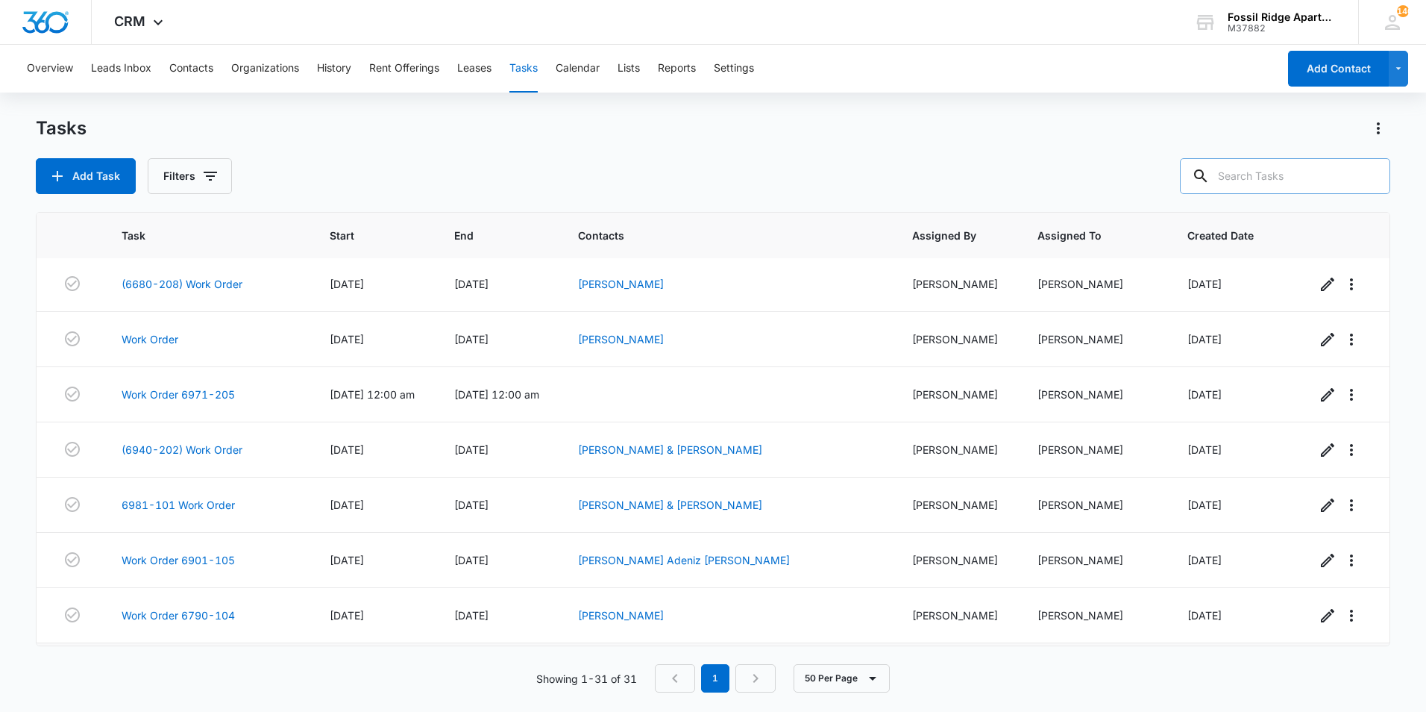
scroll to position [1324, 0]
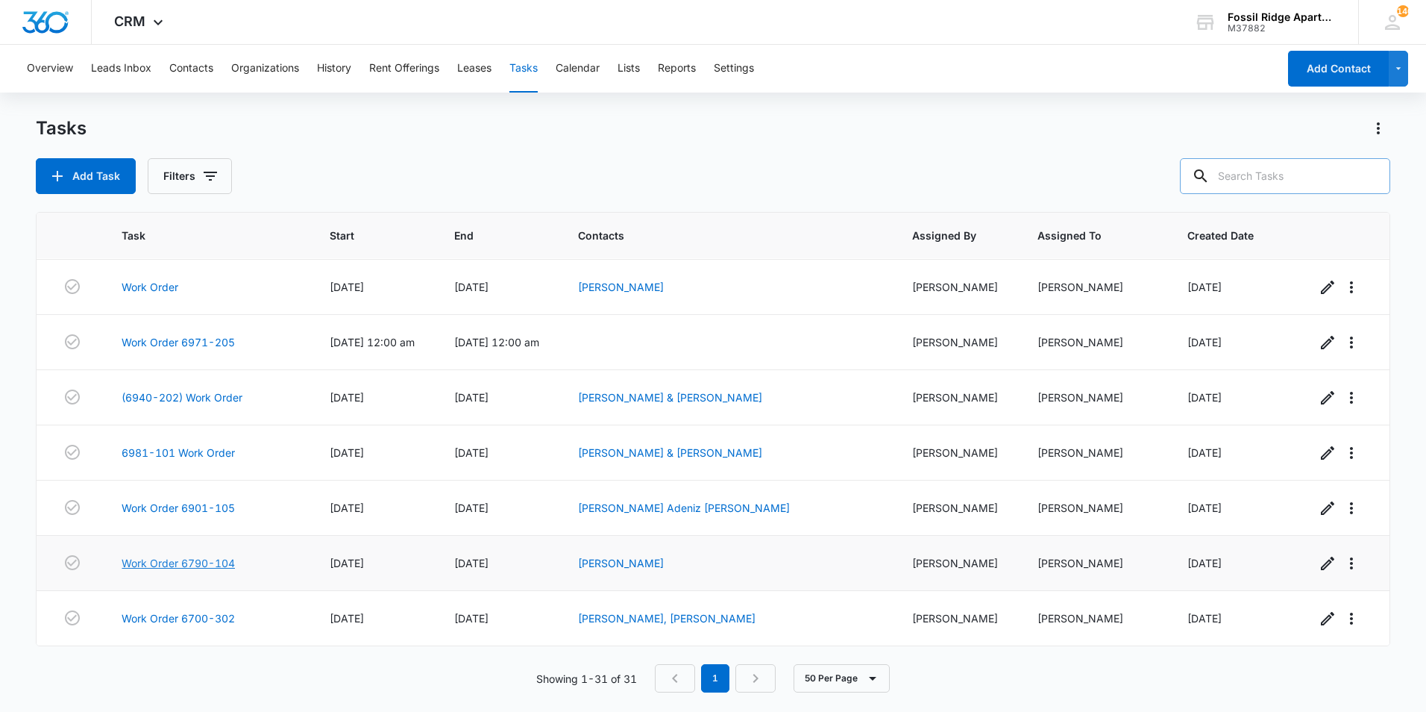
click at [222, 561] on link "Work Order 6790-104" at bounding box center [178, 563] width 113 height 16
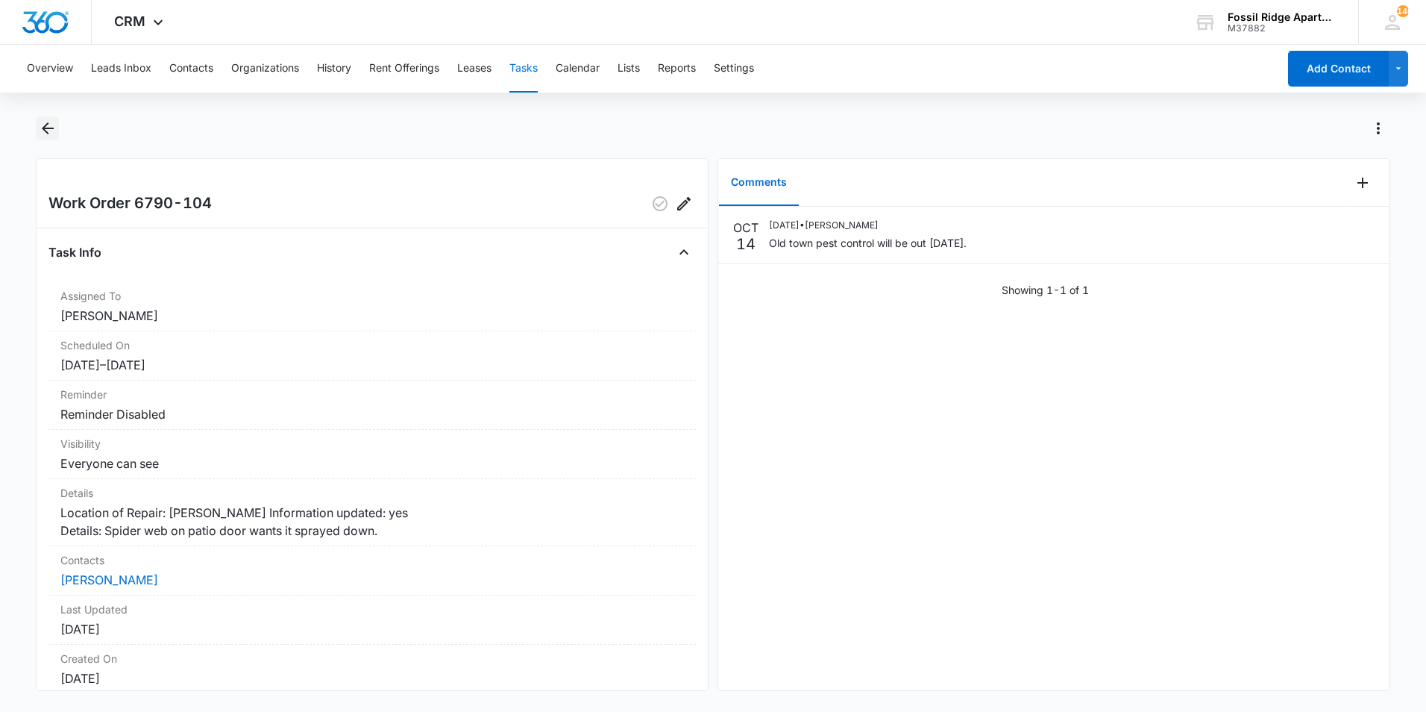
click at [40, 126] on icon "Back" at bounding box center [48, 128] width 18 height 18
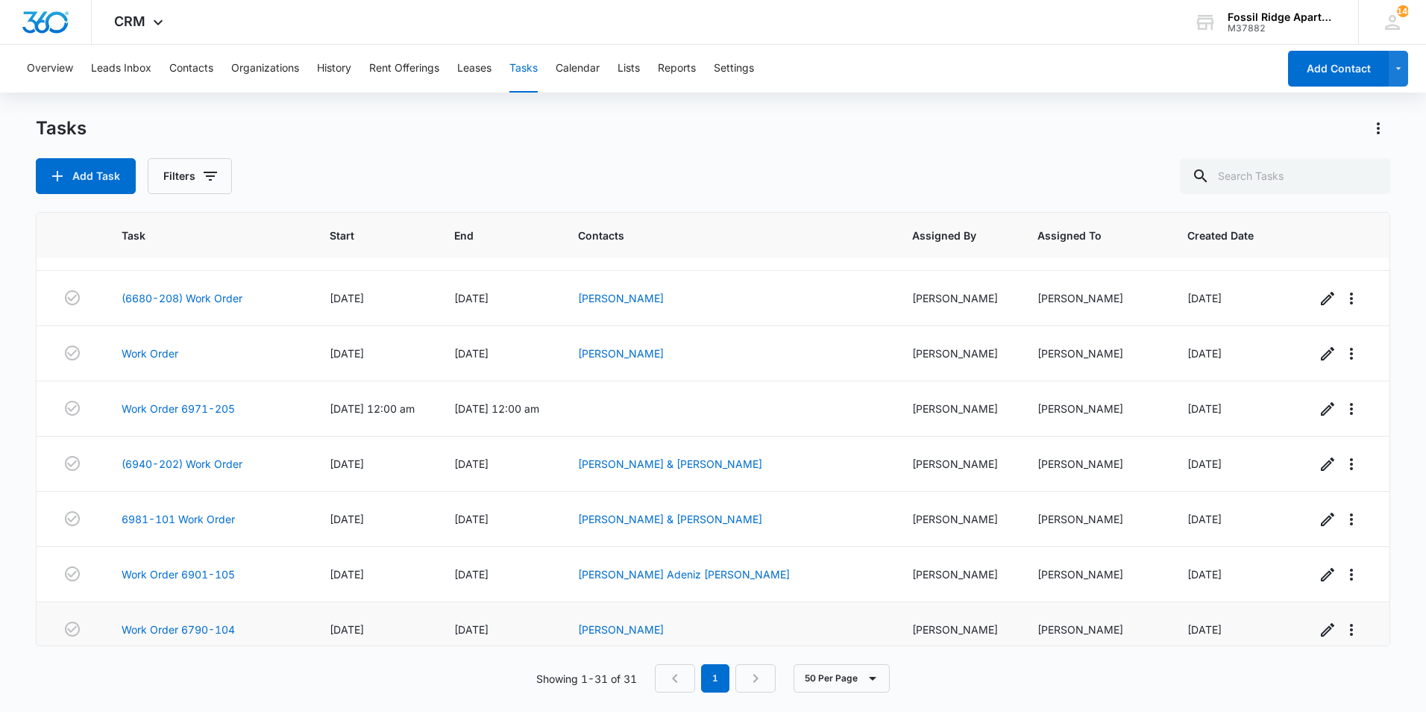
scroll to position [1324, 0]
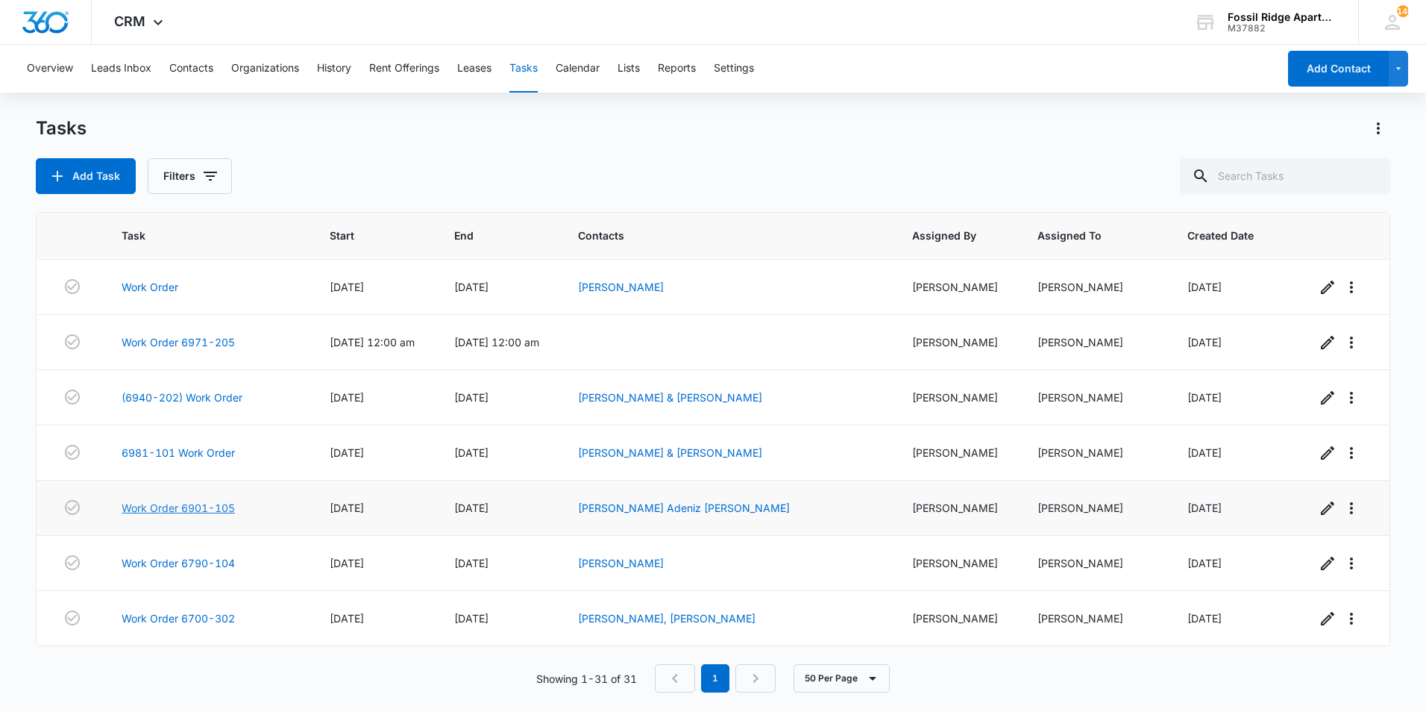
click at [216, 507] on link "Work Order 6901-105" at bounding box center [178, 508] width 113 height 16
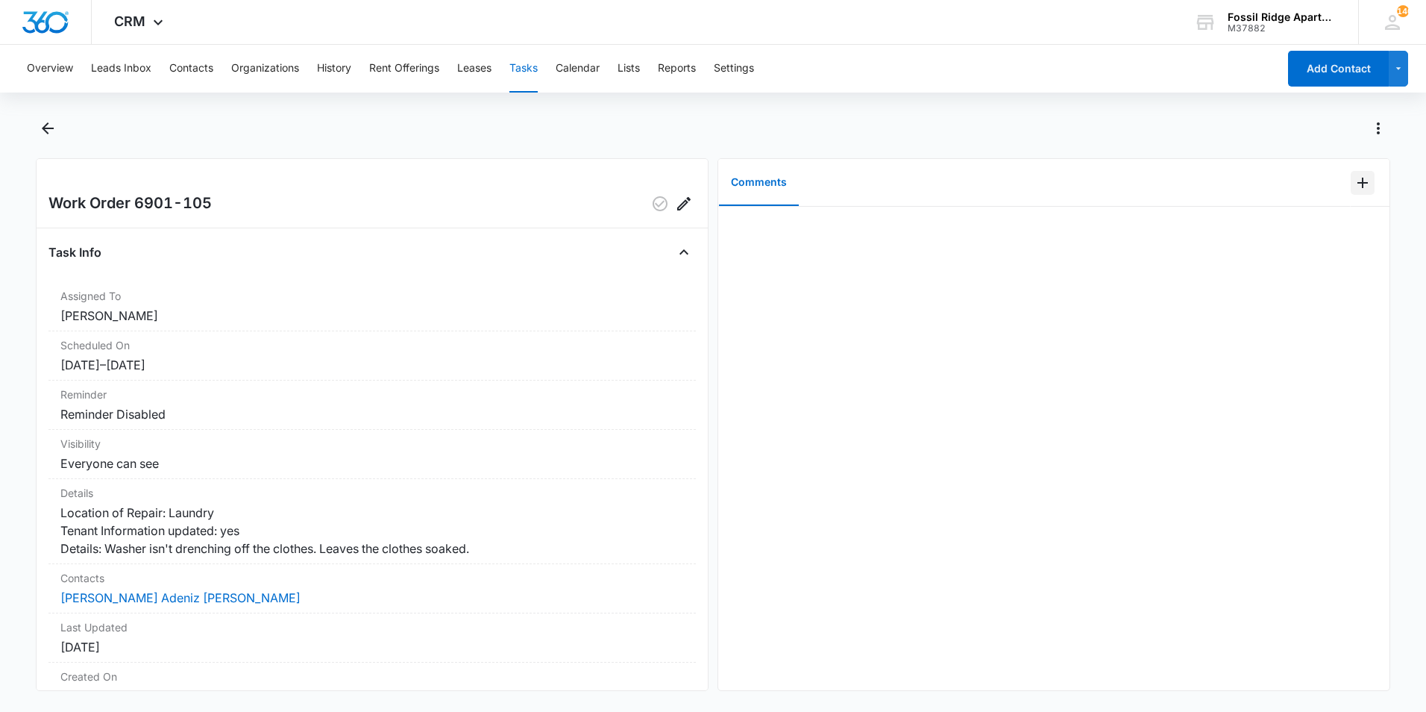
click at [1354, 189] on icon "Add Comment" at bounding box center [1363, 183] width 18 height 18
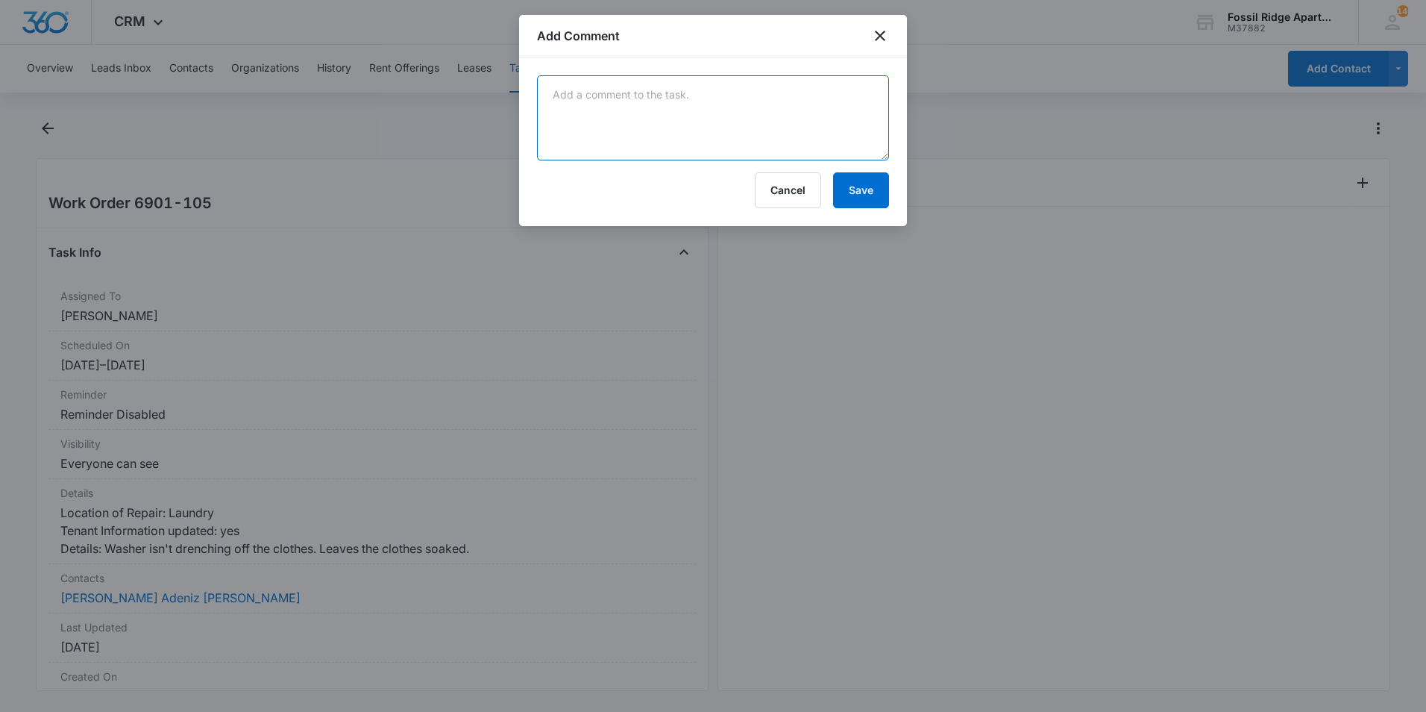
click at [829, 108] on textarea at bounding box center [713, 117] width 352 height 85
type textarea "Emailed [PERSON_NAME] about the issue."
click at [877, 196] on button "Save" at bounding box center [861, 190] width 56 height 36
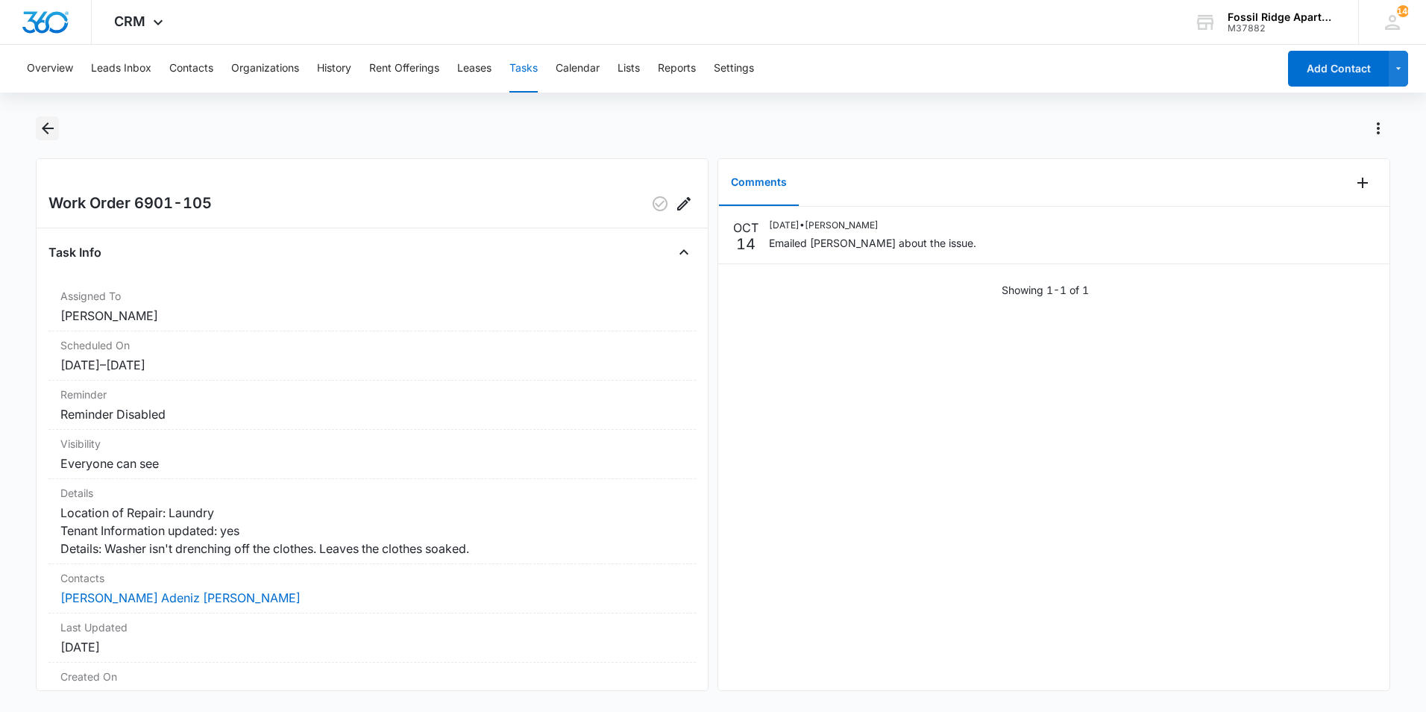
click at [37, 131] on button "Back" at bounding box center [47, 128] width 23 height 24
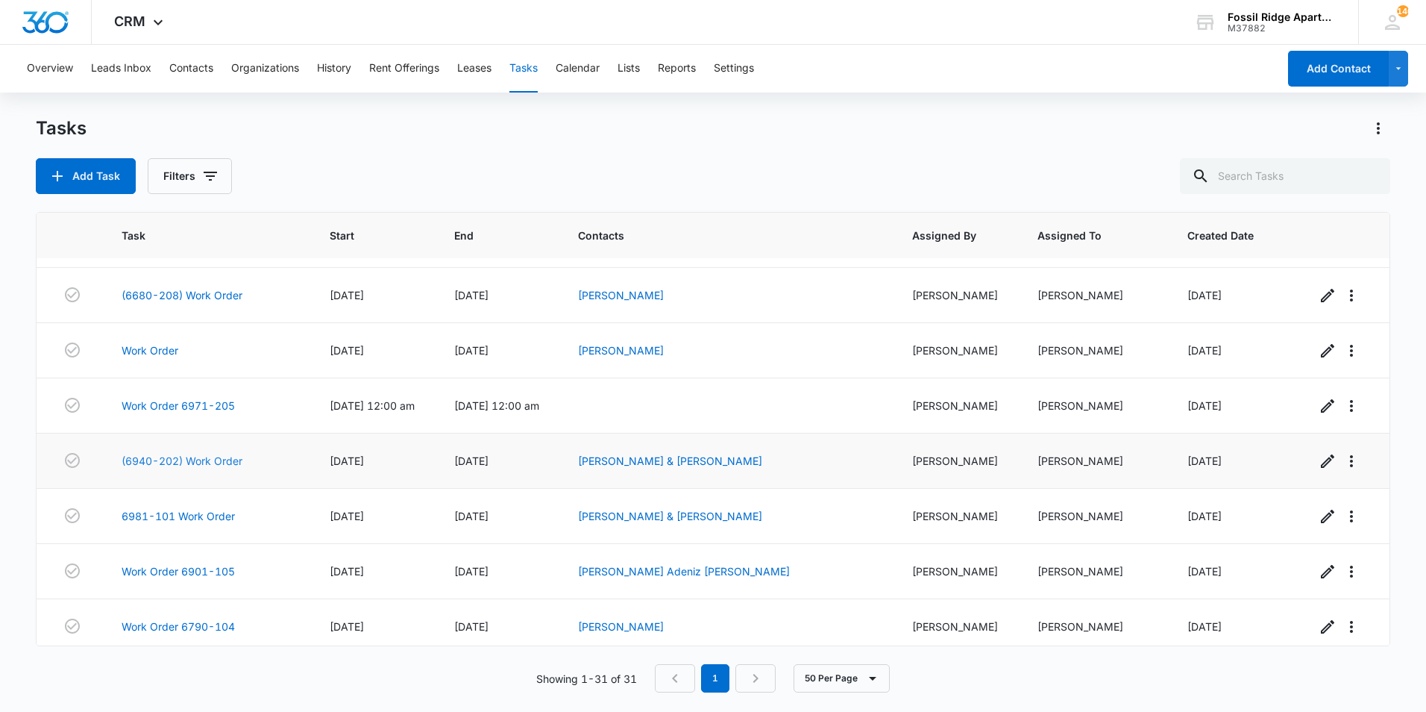
scroll to position [1324, 0]
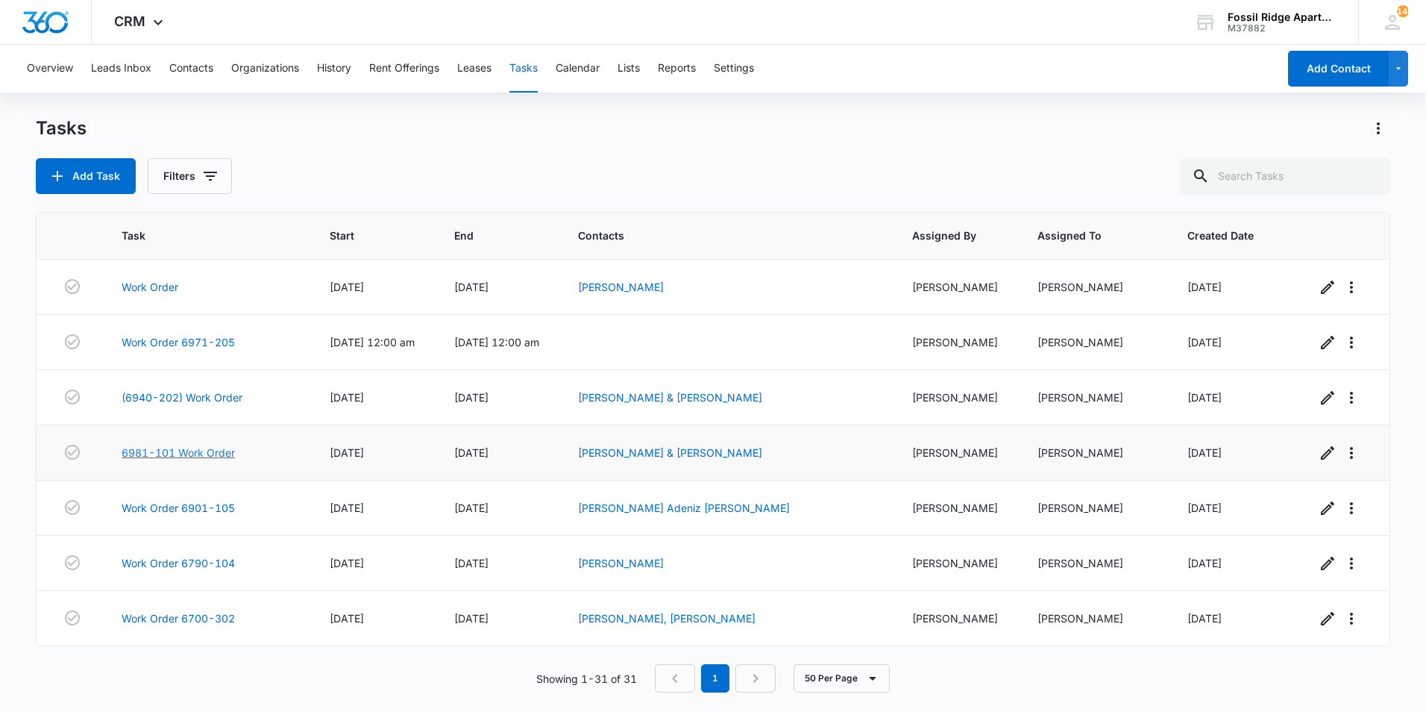
click at [204, 450] on link "6981-101 Work Order" at bounding box center [178, 453] width 113 height 16
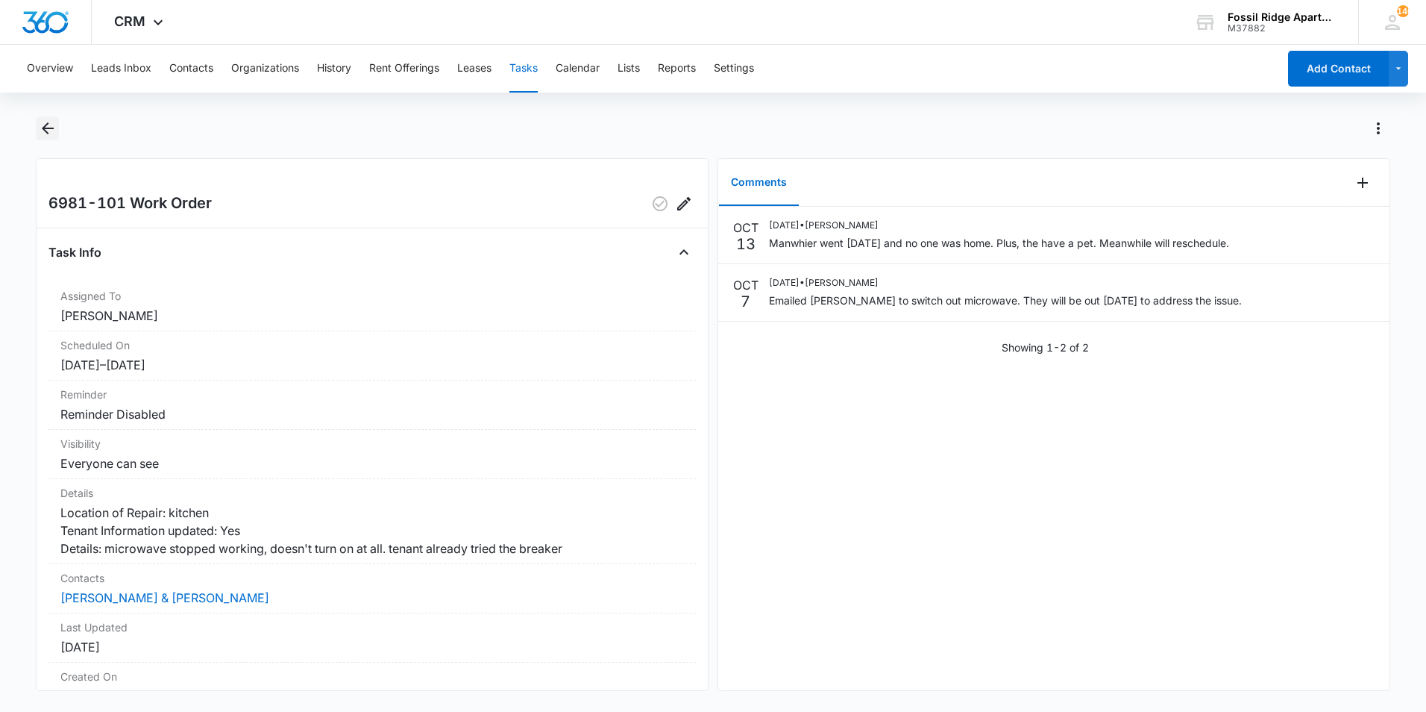
click at [54, 134] on icon "Back" at bounding box center [48, 128] width 18 height 18
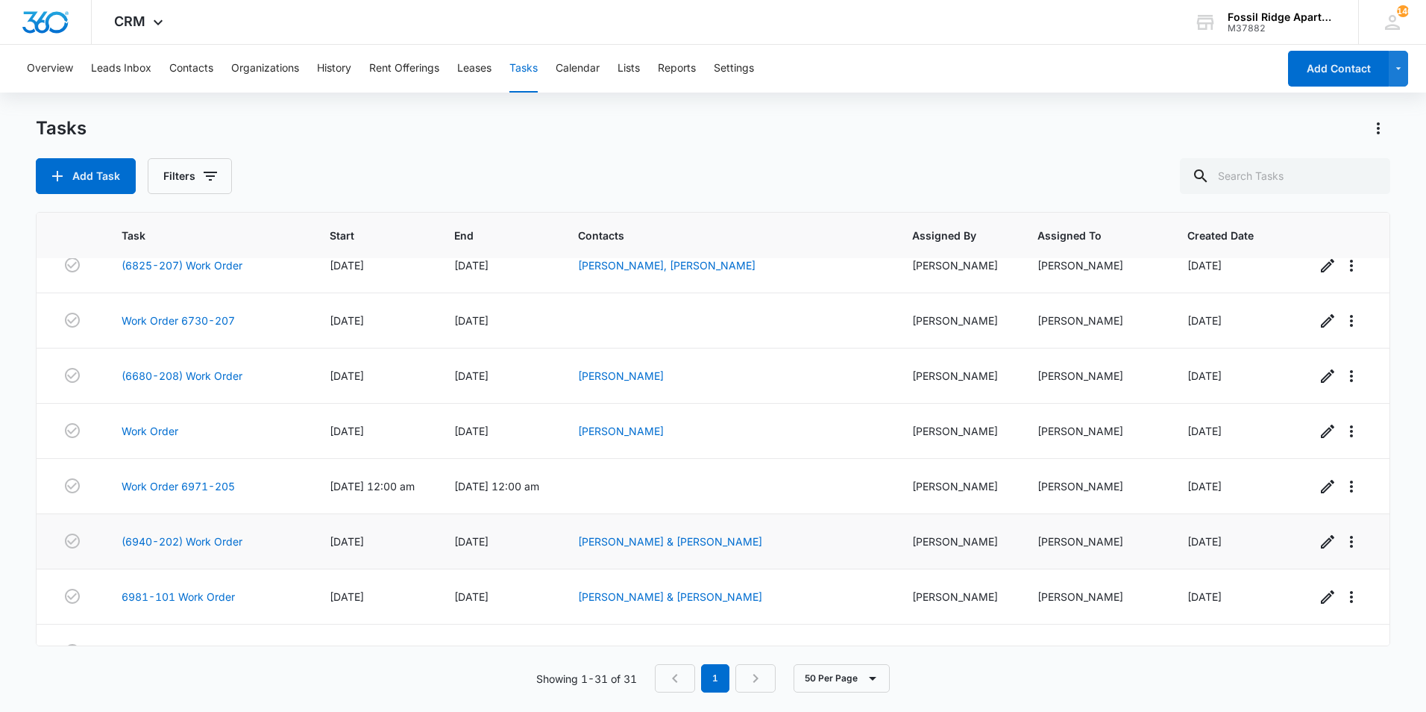
scroll to position [1324, 0]
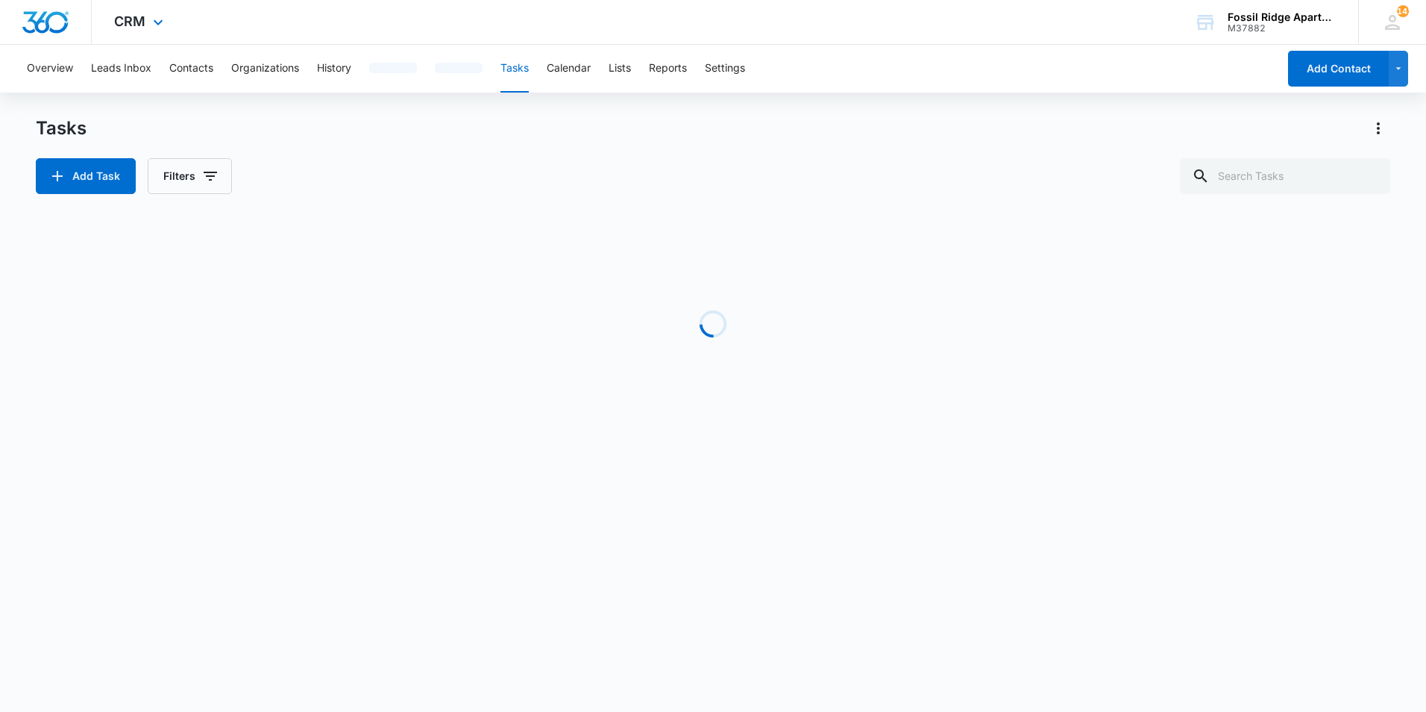
drag, startPoint x: 1389, startPoint y: 388, endPoint x: 923, endPoint y: 19, distance: 594.8
click at [927, 14] on div "CRM Apps Websites Forms CRM Files Brand Settings AI Assistant Fossil Ridge Apar…" at bounding box center [713, 22] width 1426 height 45
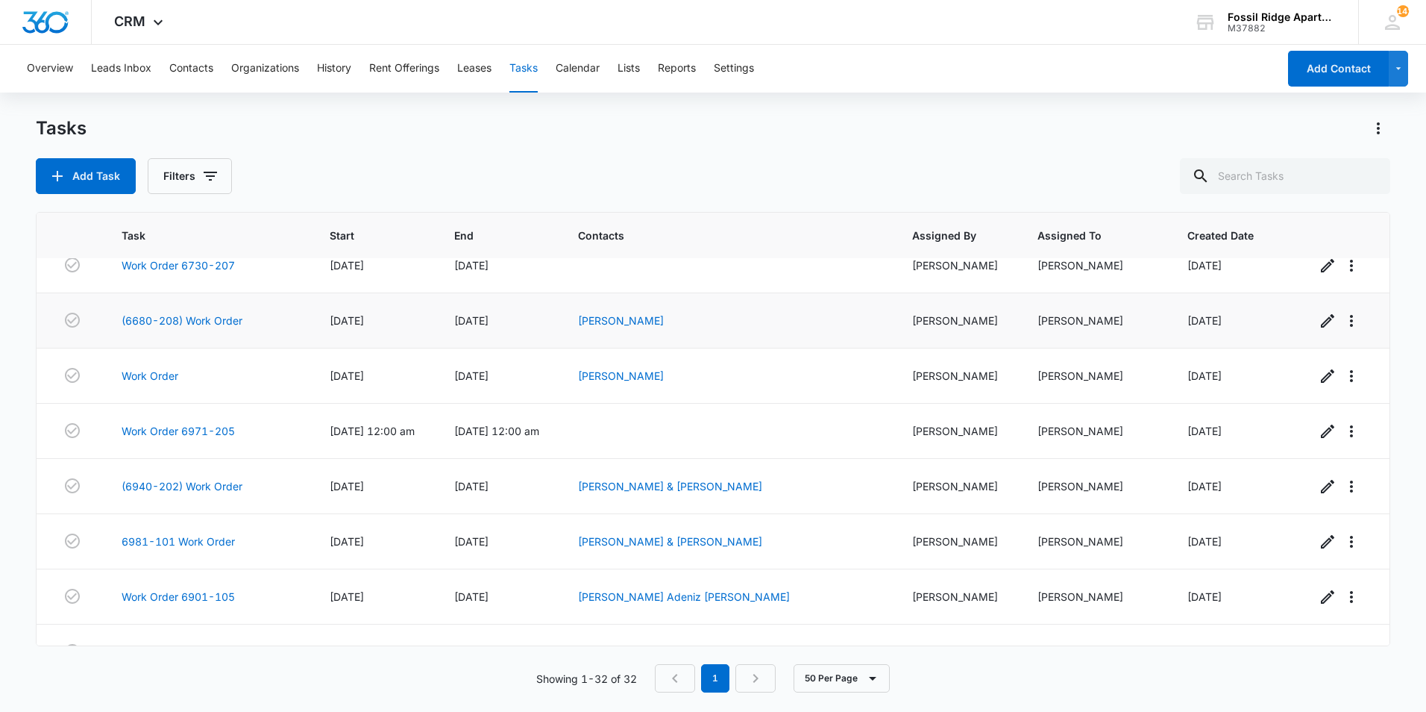
scroll to position [1379, 0]
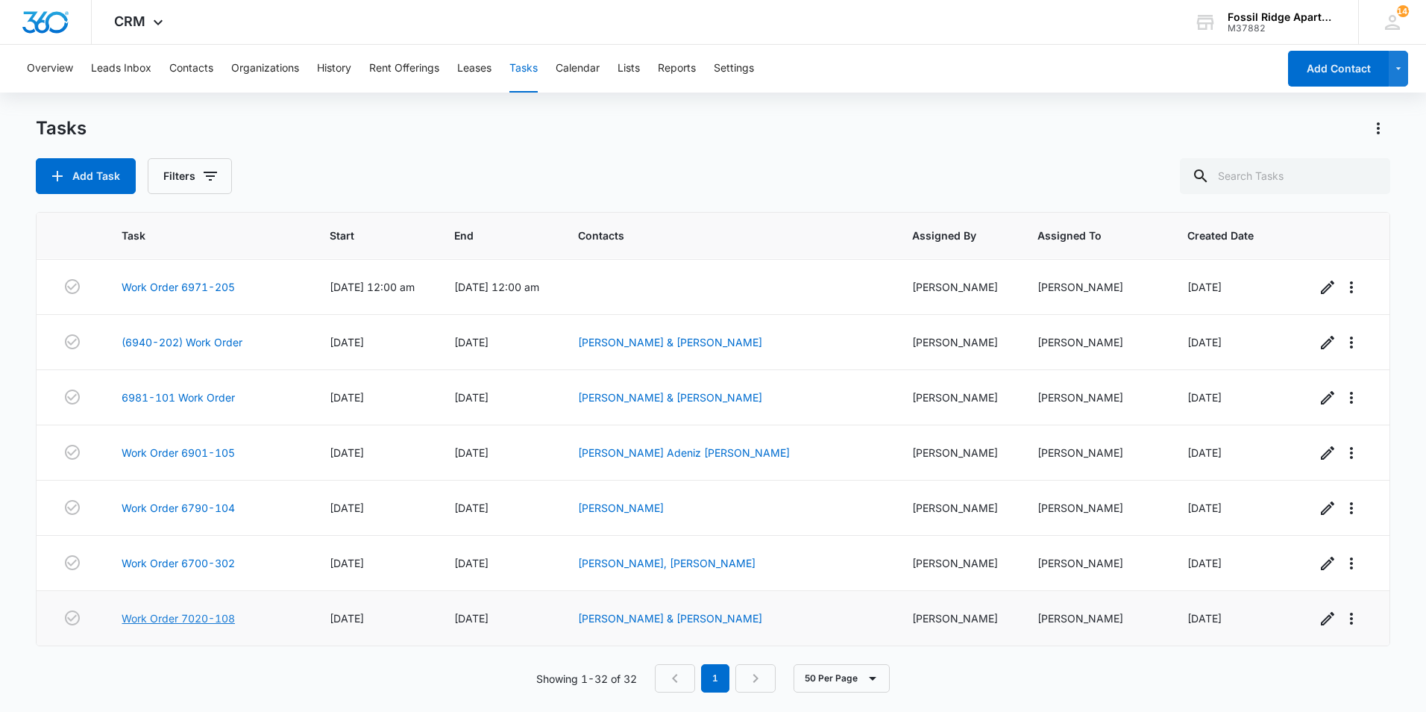
click at [216, 613] on link "Work Order 7020-108" at bounding box center [178, 618] width 113 height 16
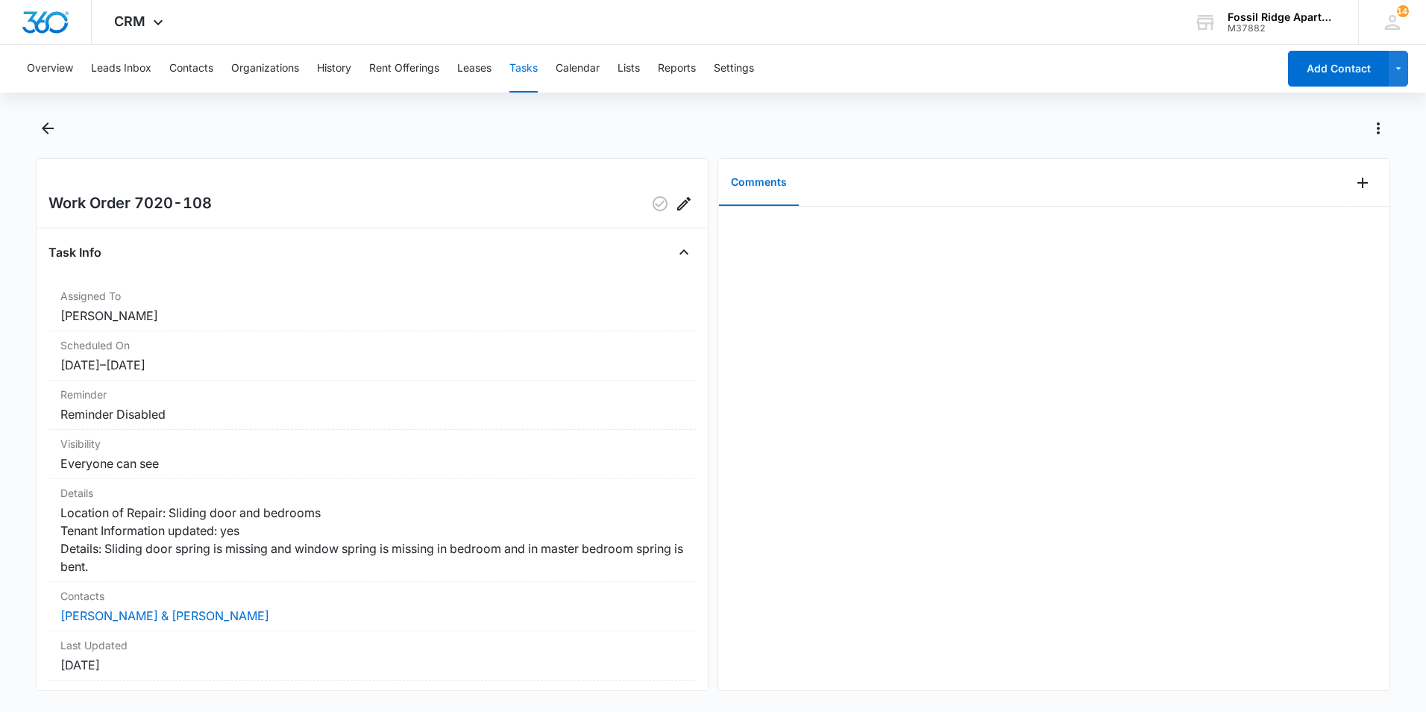
drag, startPoint x: 1426, startPoint y: 498, endPoint x: 1146, endPoint y: 750, distance: 376.6
click at [0, 621] on html "CRM Apps Websites Forms CRM Files Brand Settings AI Assistant Fossil Ridge Apar…" at bounding box center [713, 356] width 1426 height 712
click at [51, 129] on icon "Back" at bounding box center [48, 128] width 12 height 12
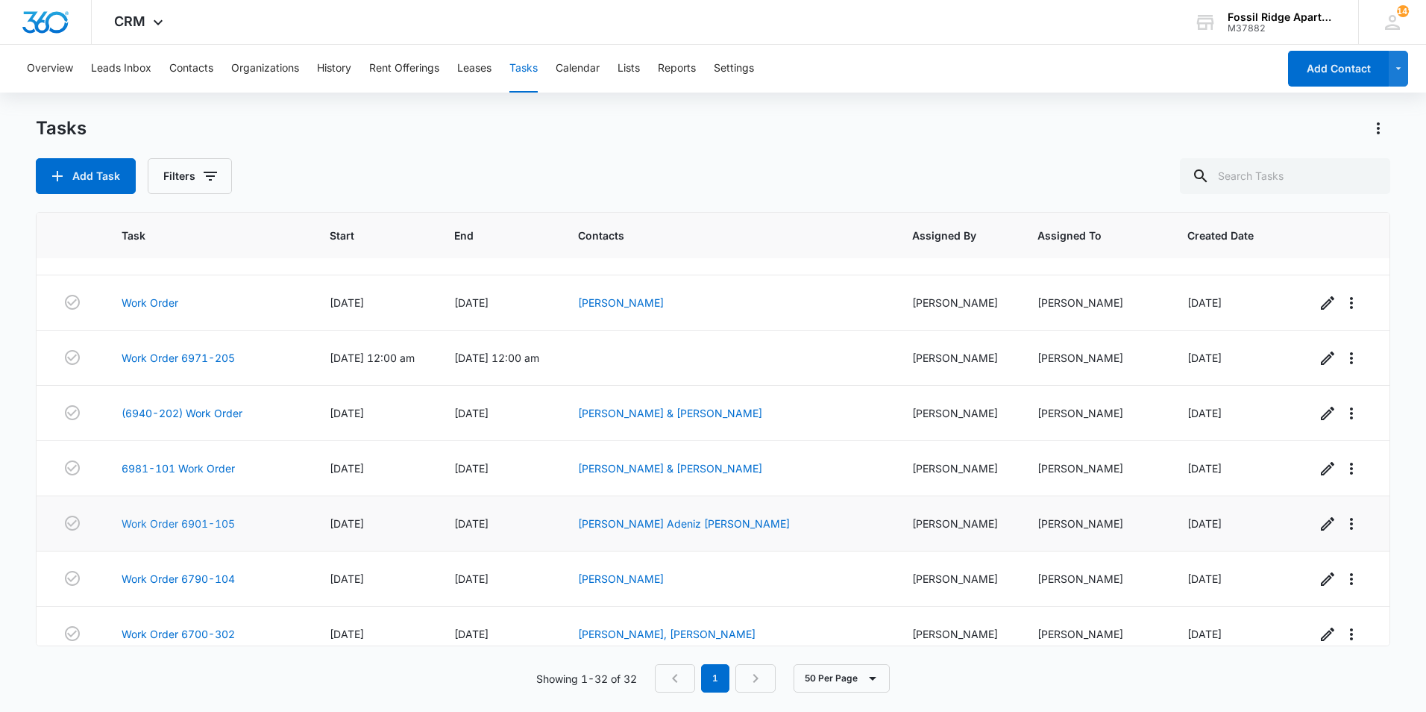
scroll to position [1379, 0]
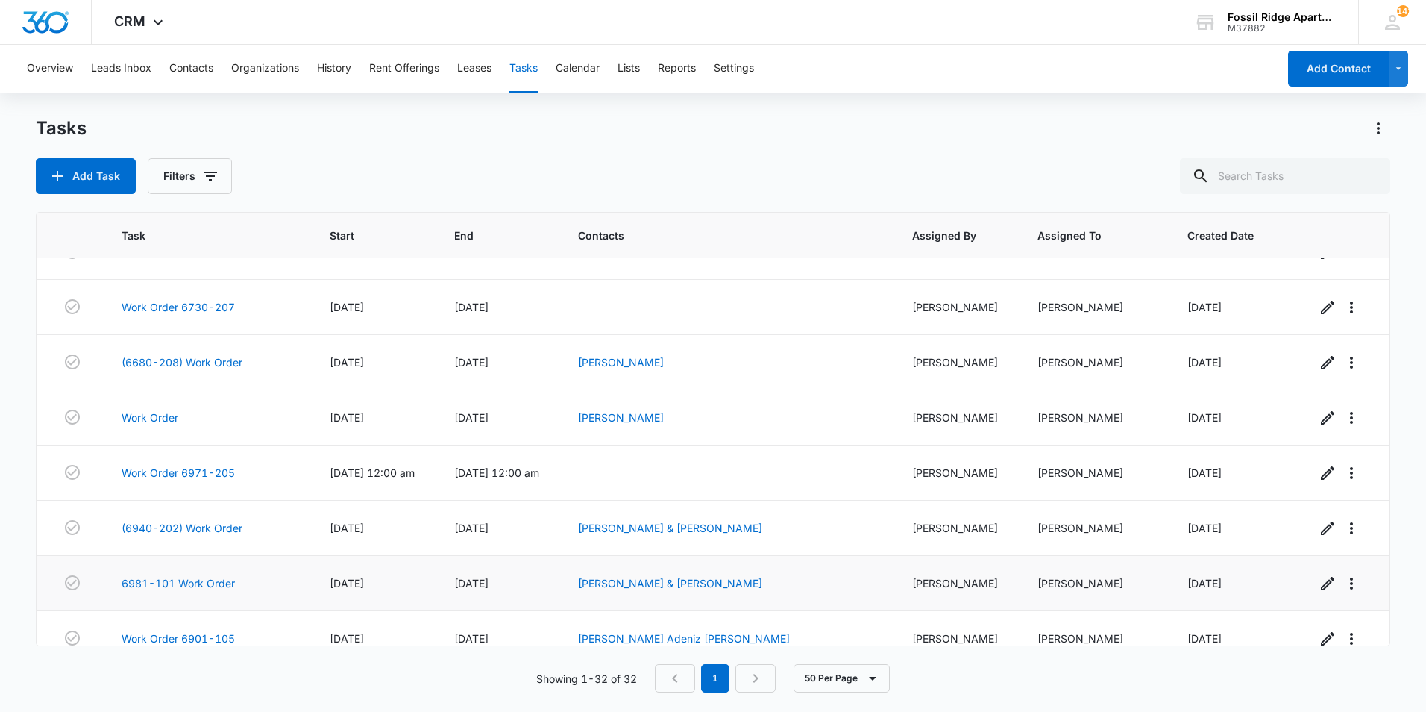
scroll to position [1379, 0]
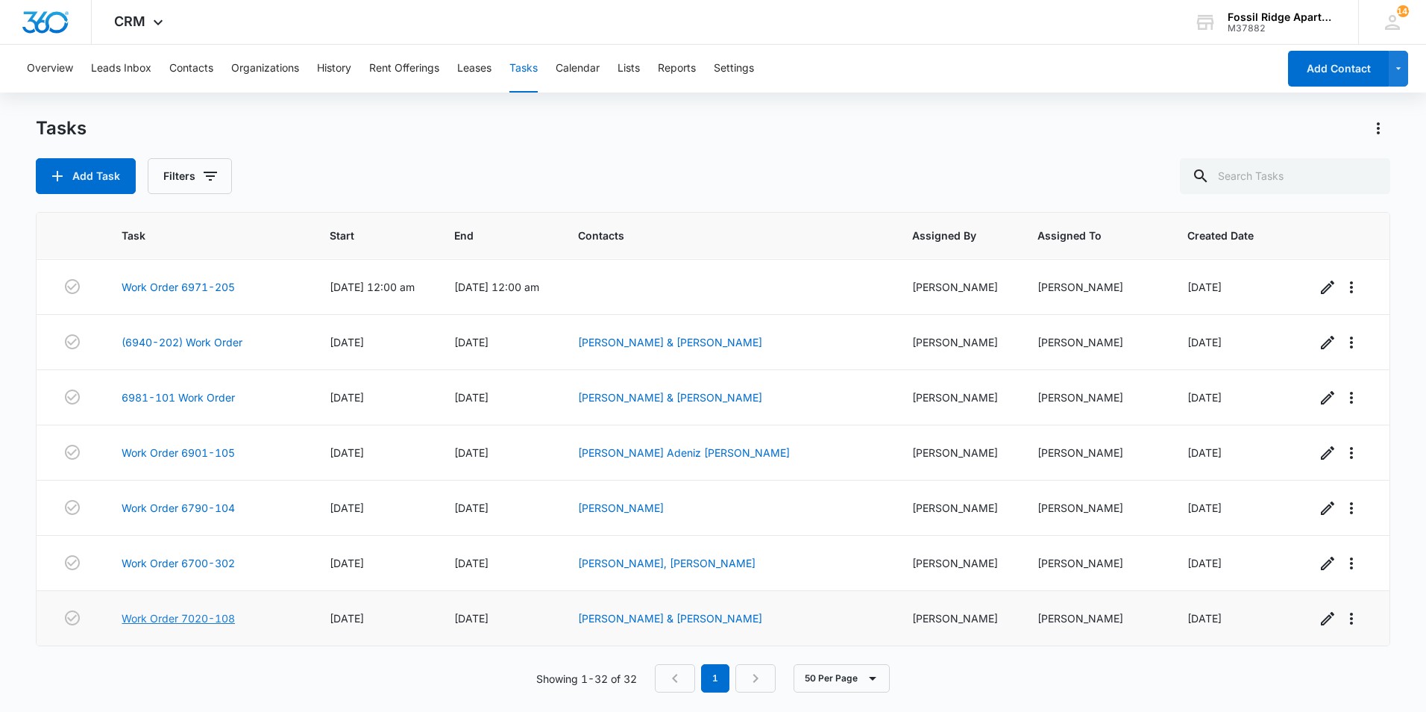
click at [178, 620] on link "Work Order 7020-108" at bounding box center [178, 618] width 113 height 16
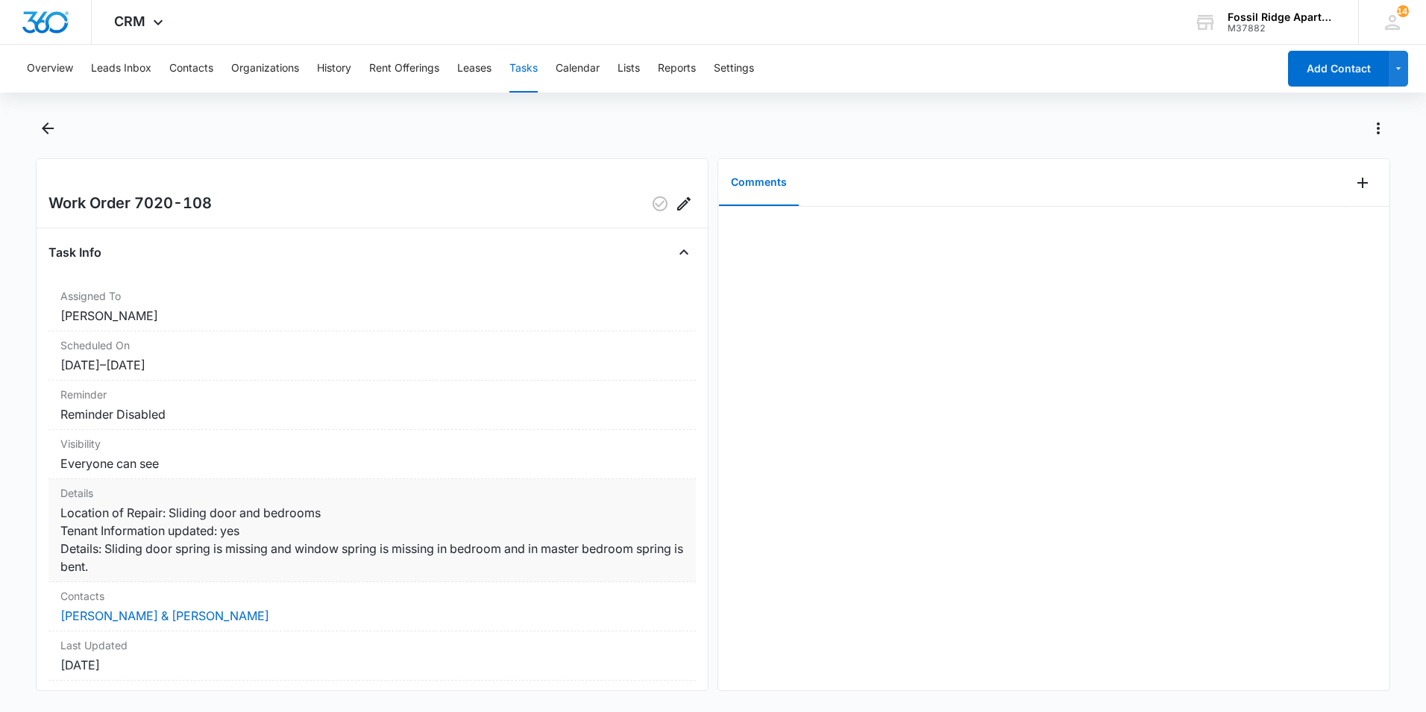
drag, startPoint x: 589, startPoint y: 314, endPoint x: 399, endPoint y: 489, distance: 258.7
drag, startPoint x: 399, startPoint y: 489, endPoint x: 293, endPoint y: 407, distance: 134.0
click at [293, 407] on dd "Reminder Disabled" at bounding box center [372, 414] width 624 height 18
click at [52, 128] on icon "Back" at bounding box center [48, 128] width 12 height 12
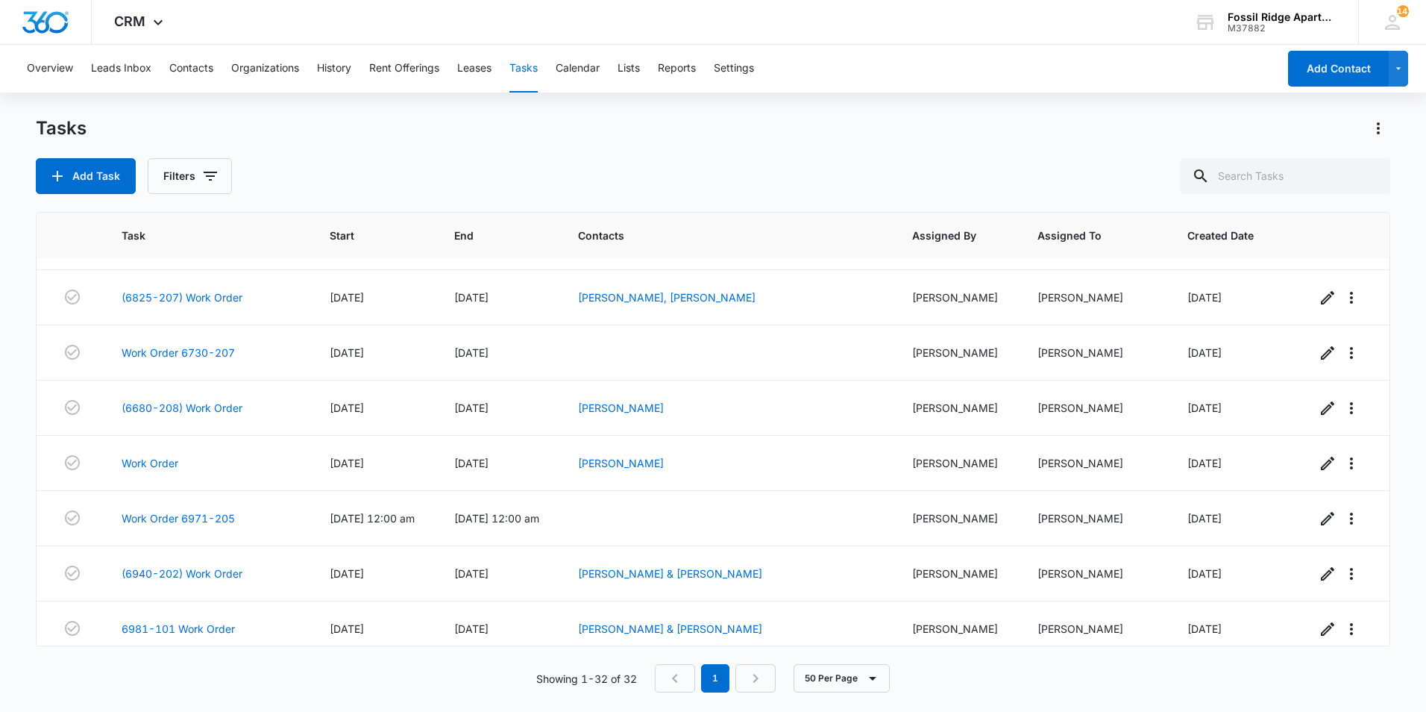
scroll to position [1379, 0]
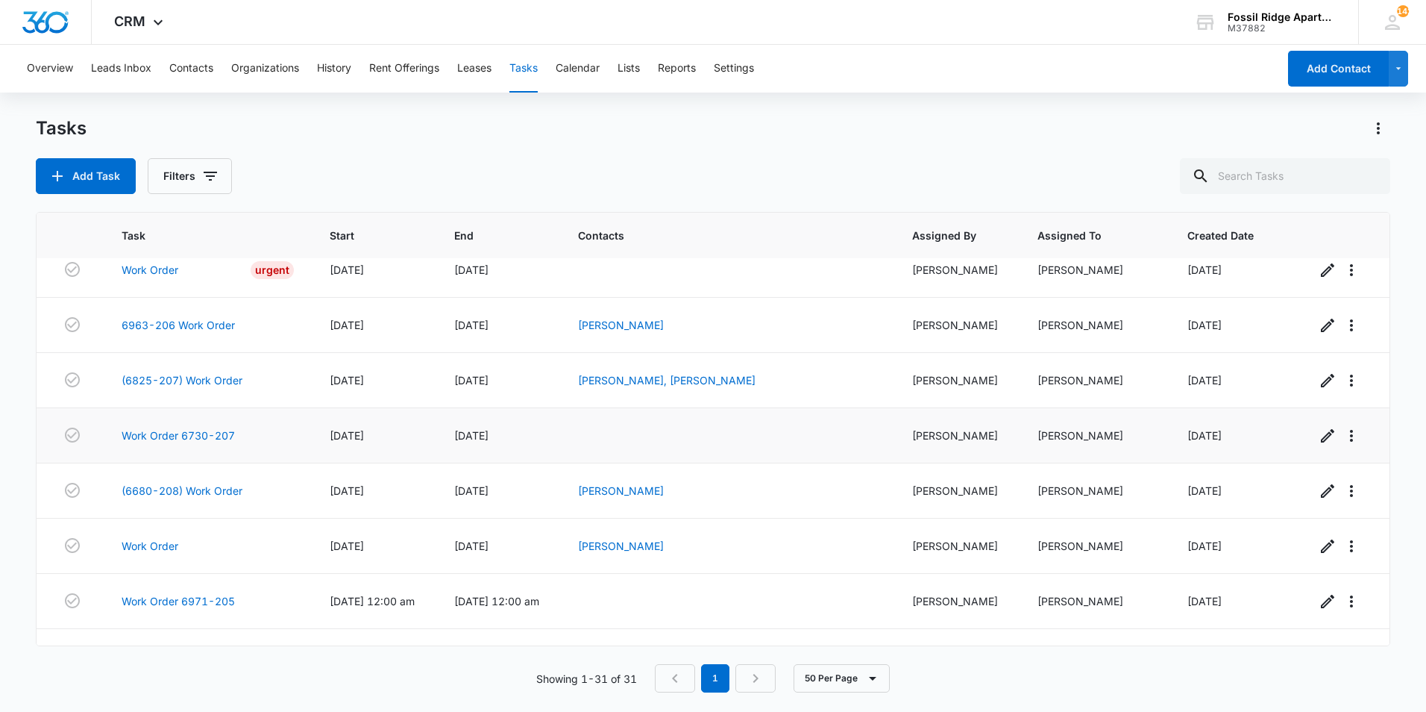
scroll to position [1324, 0]
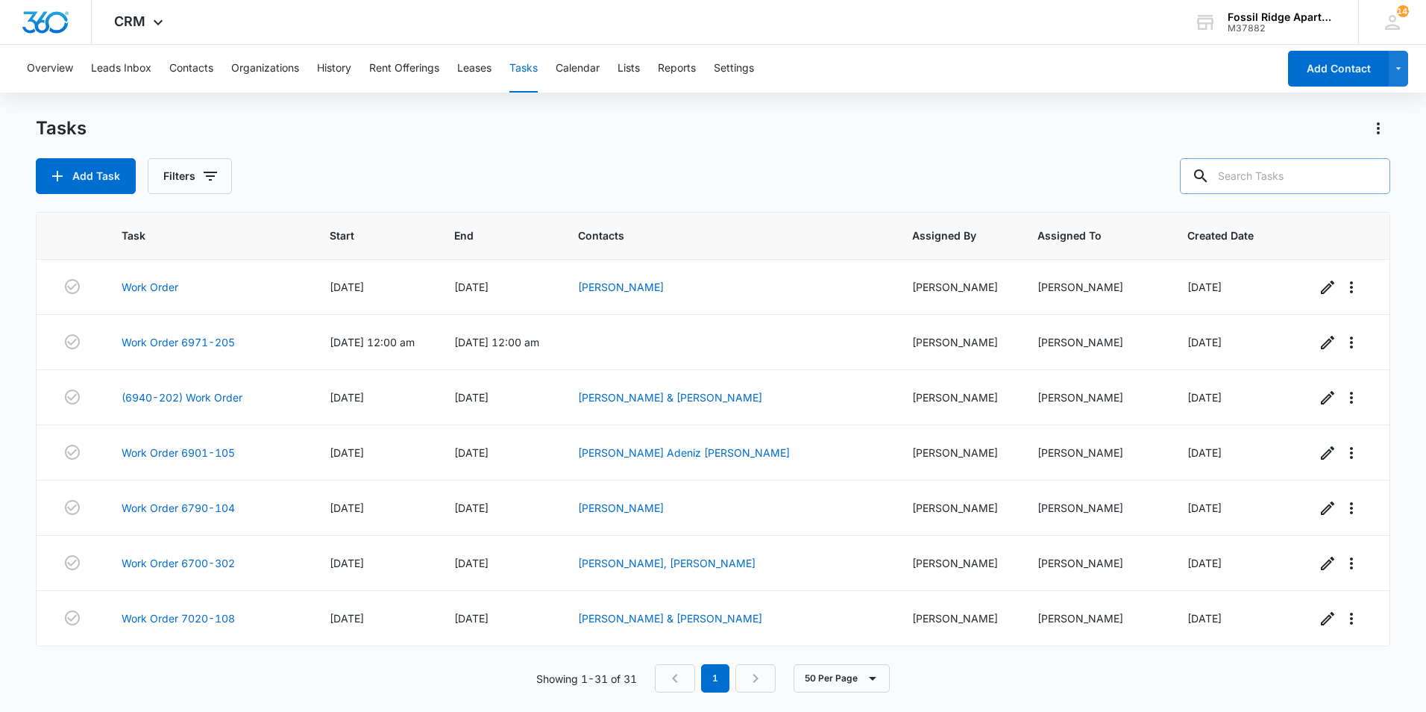
click at [1277, 171] on input "text" at bounding box center [1285, 176] width 210 height 36
type input "6981-101"
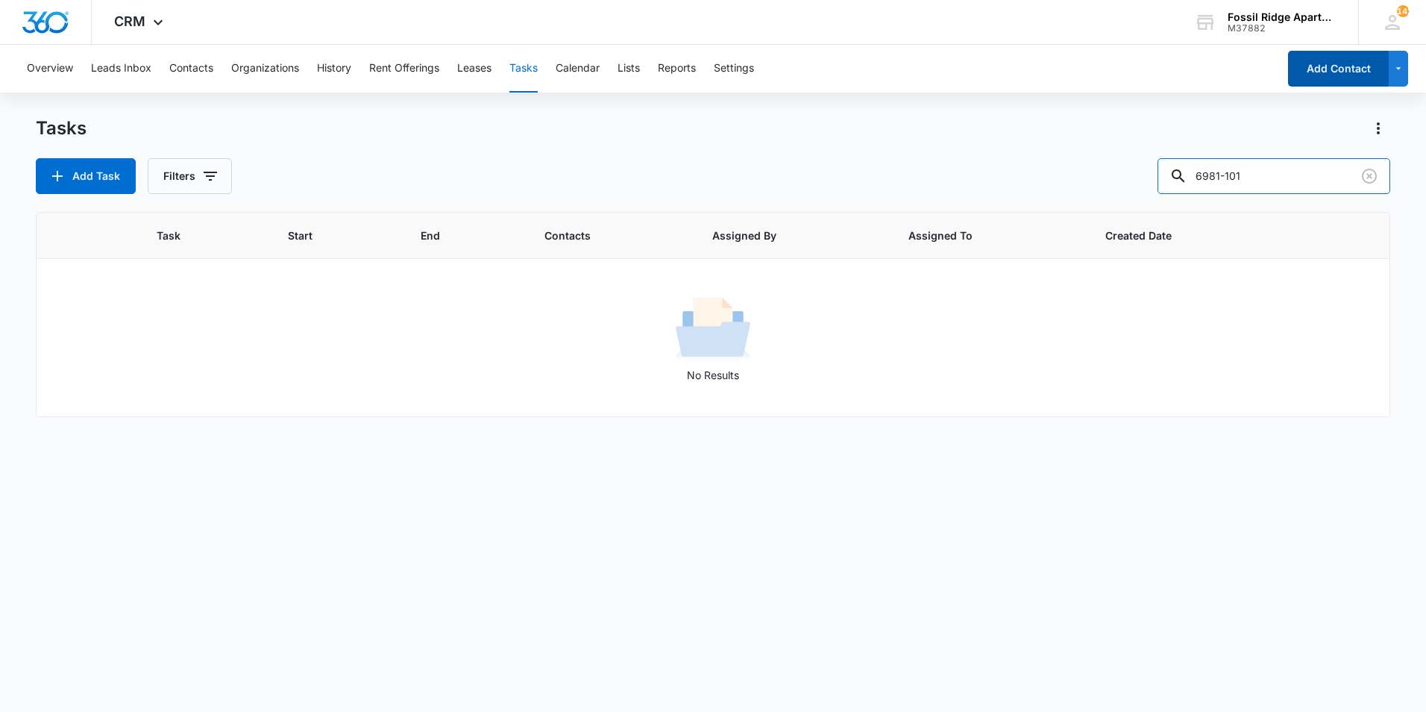
scroll to position [0, 0]
click at [205, 187] on button "Filters" at bounding box center [190, 176] width 84 height 36
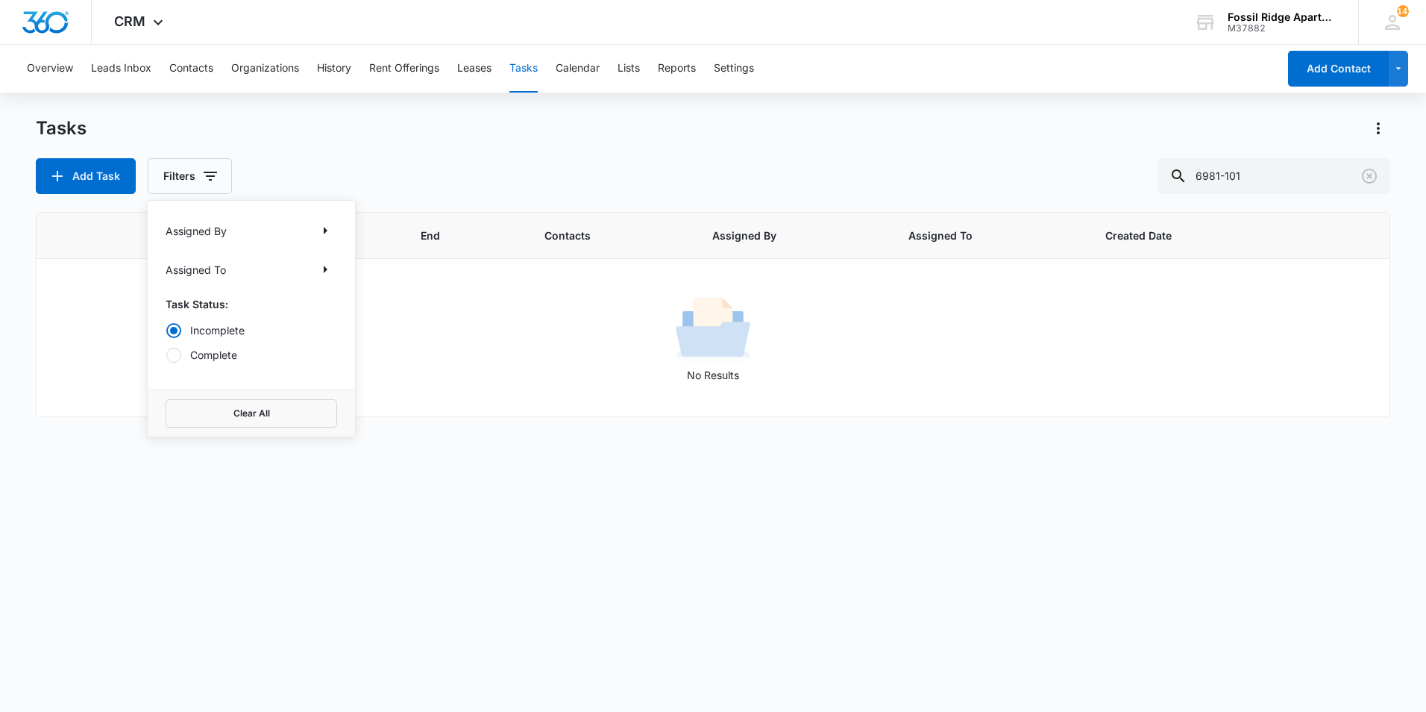
click at [206, 354] on label "Complete" at bounding box center [252, 355] width 172 height 16
click at [166, 354] on input "Complete" at bounding box center [166, 354] width 1 height 1
radio input "false"
radio input "true"
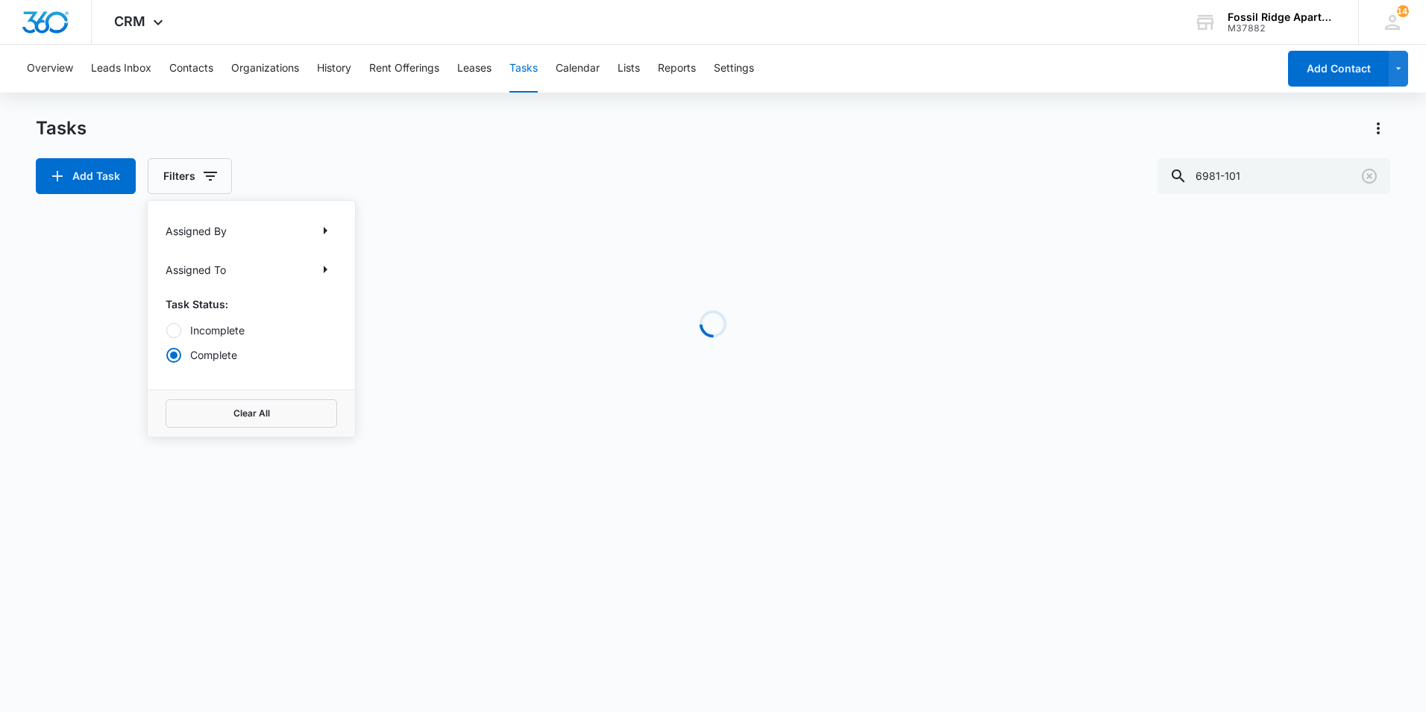
click at [403, 142] on div "Tasks Add Task Filters Assigned By Assigned To Task Status: Incomplete Complete…" at bounding box center [713, 155] width 1355 height 78
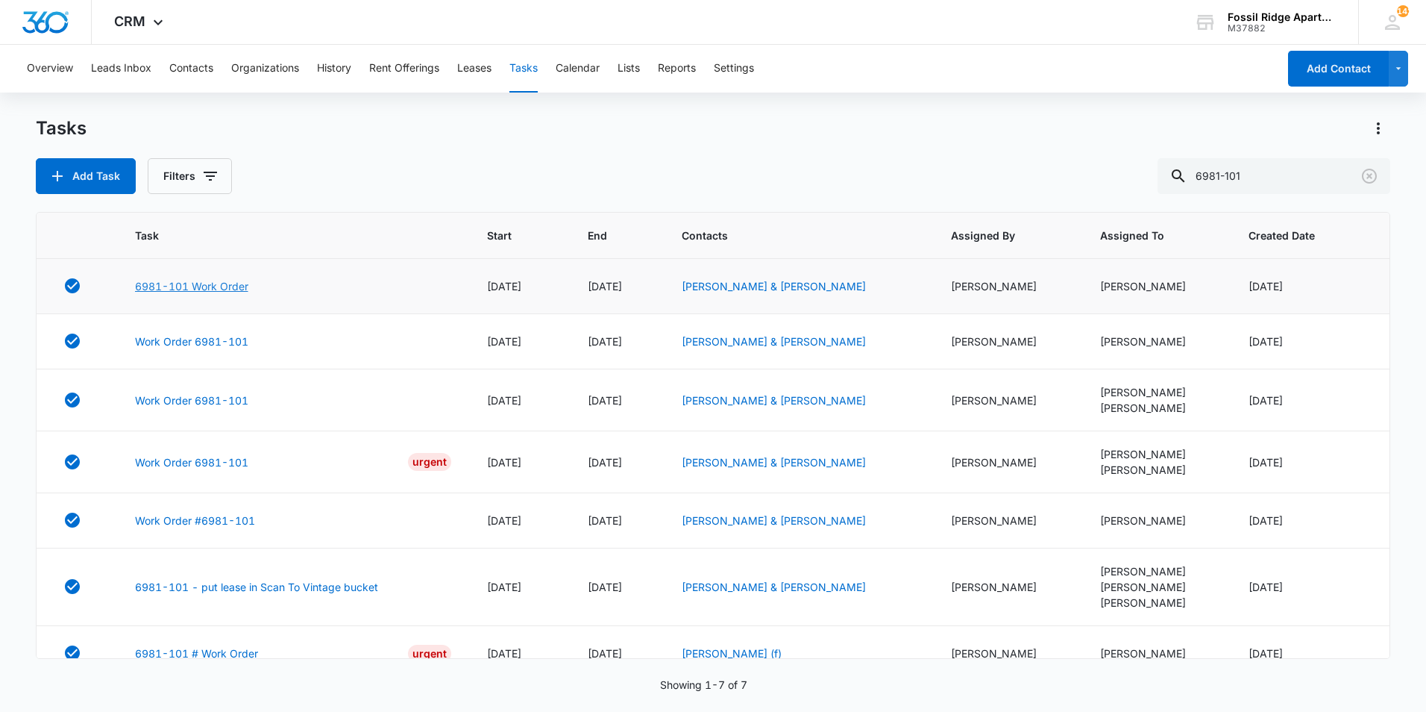
click at [193, 281] on link "6981-101 Work Order" at bounding box center [191, 286] width 113 height 16
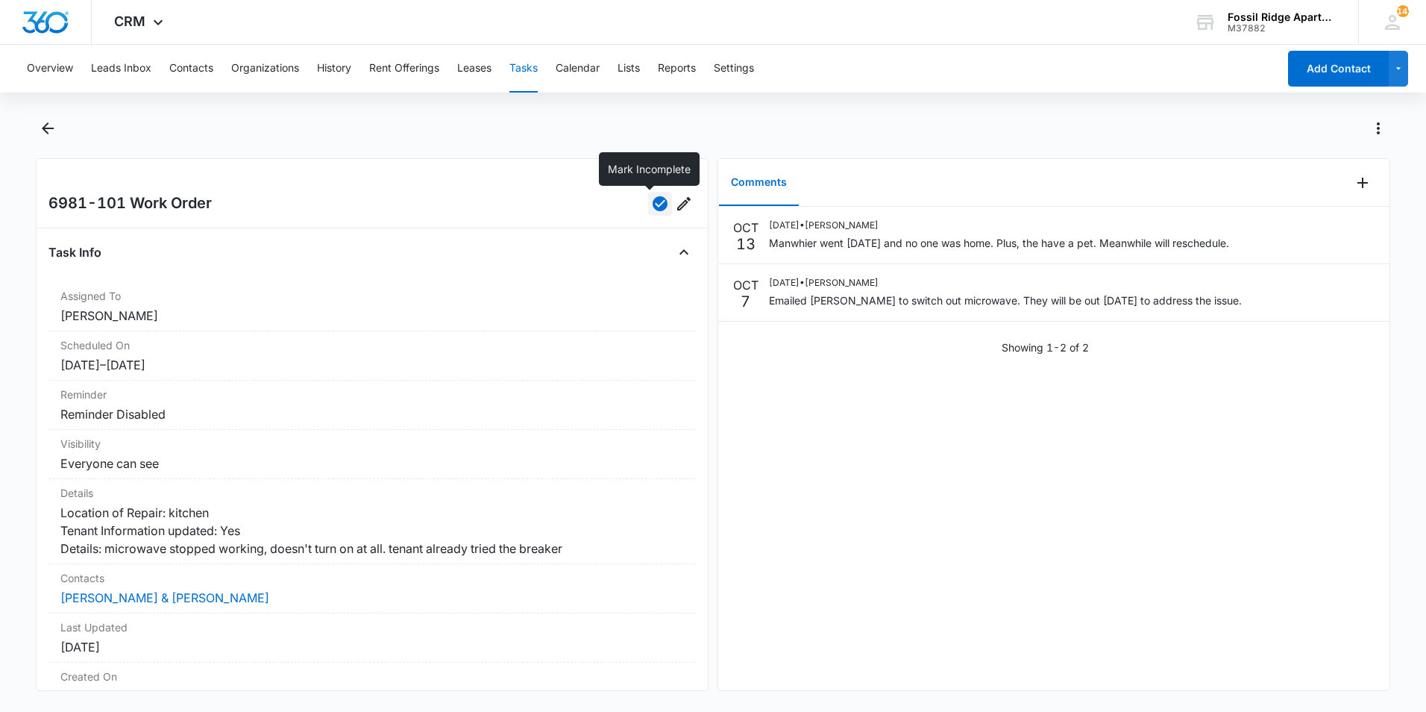
click at [653, 201] on icon "button" at bounding box center [660, 203] width 15 height 15
click at [54, 127] on icon "Back" at bounding box center [48, 128] width 18 height 18
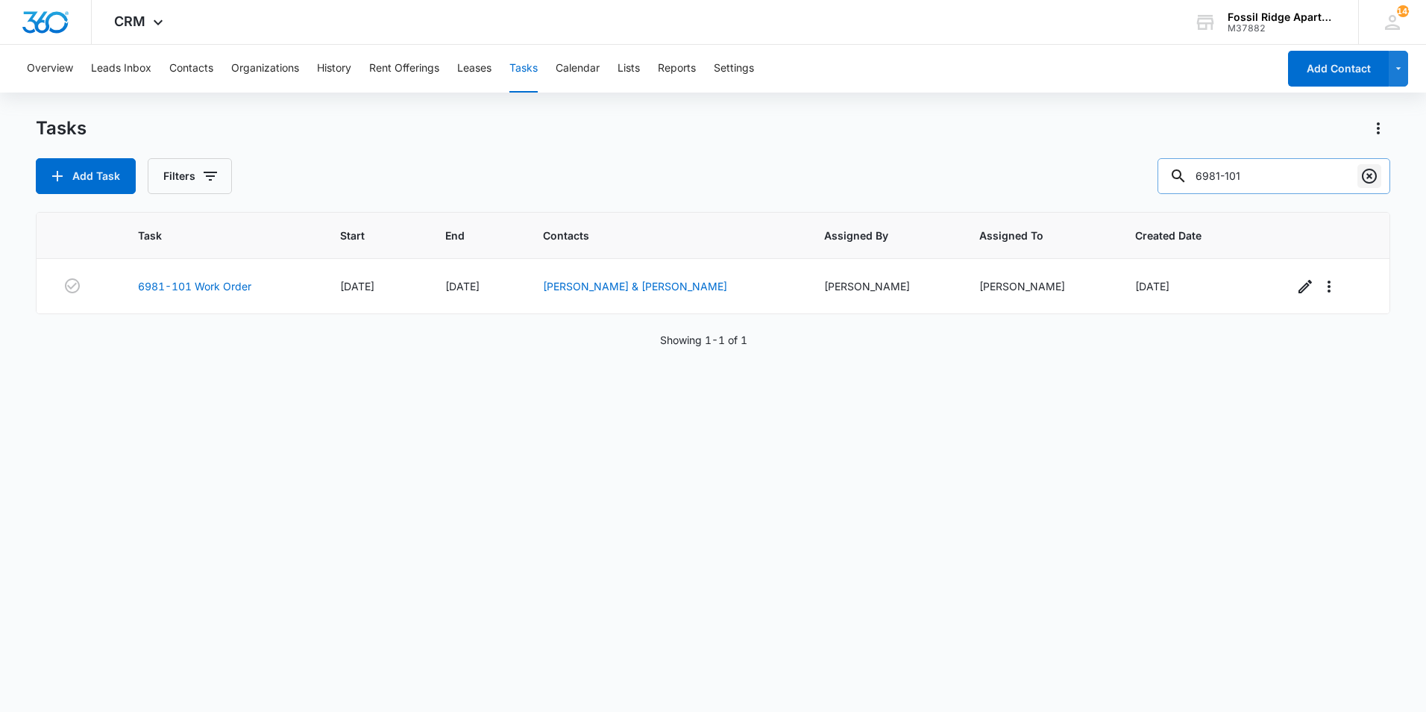
click at [1370, 177] on icon "Clear" at bounding box center [1369, 176] width 15 height 15
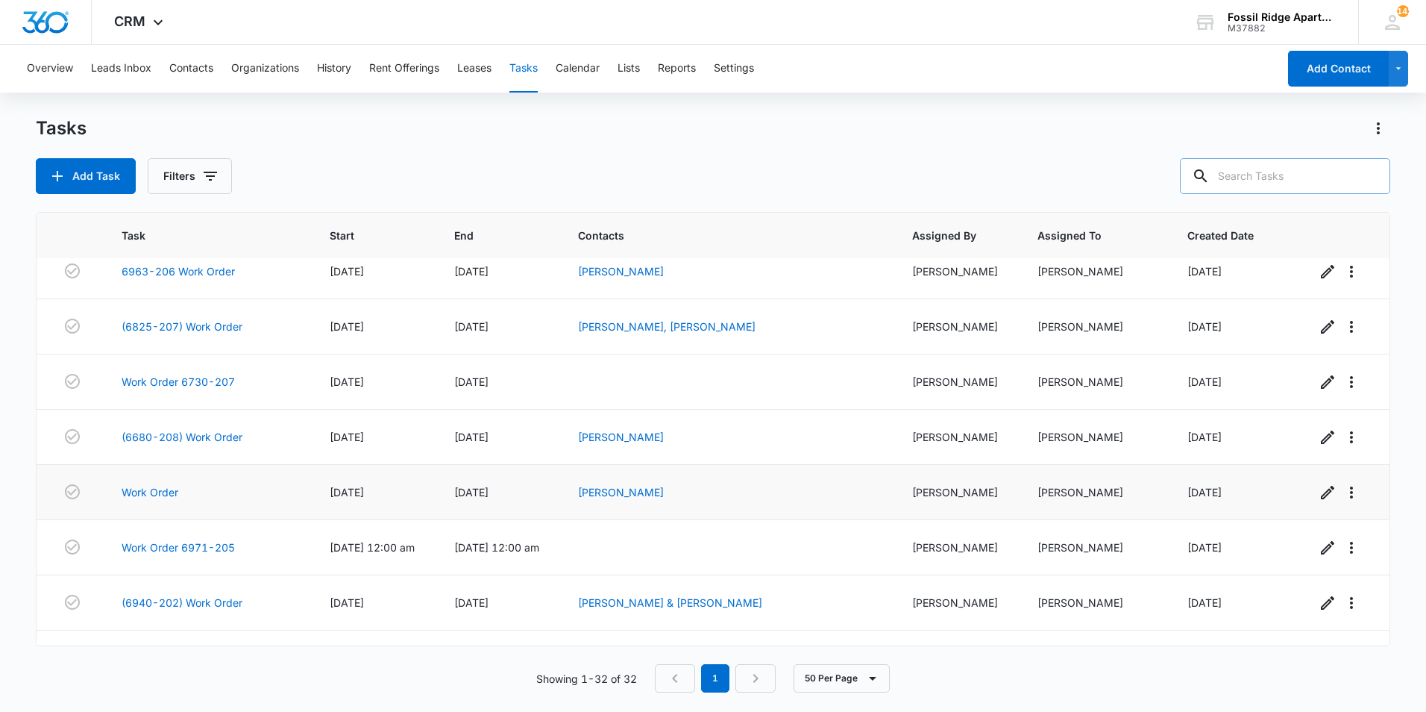
scroll to position [1379, 0]
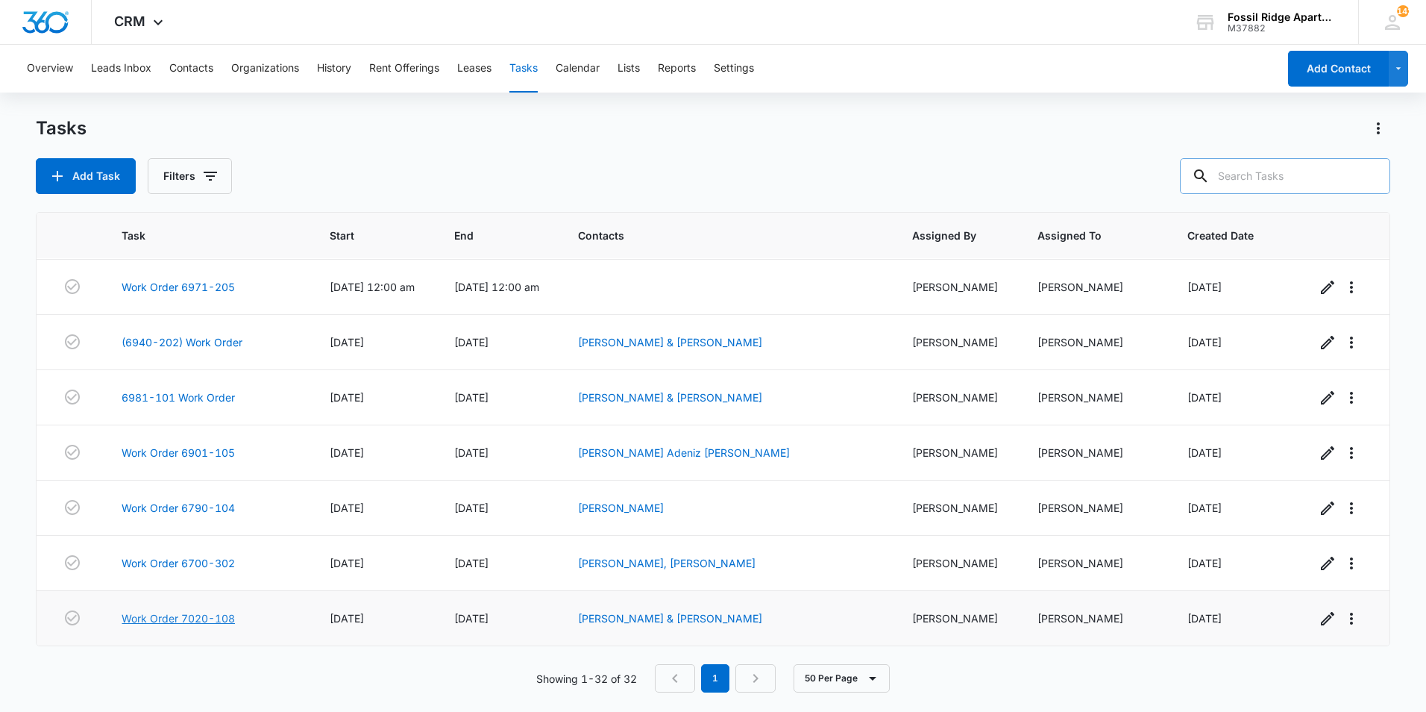
click at [199, 617] on link "Work Order 7020-108" at bounding box center [178, 618] width 113 height 16
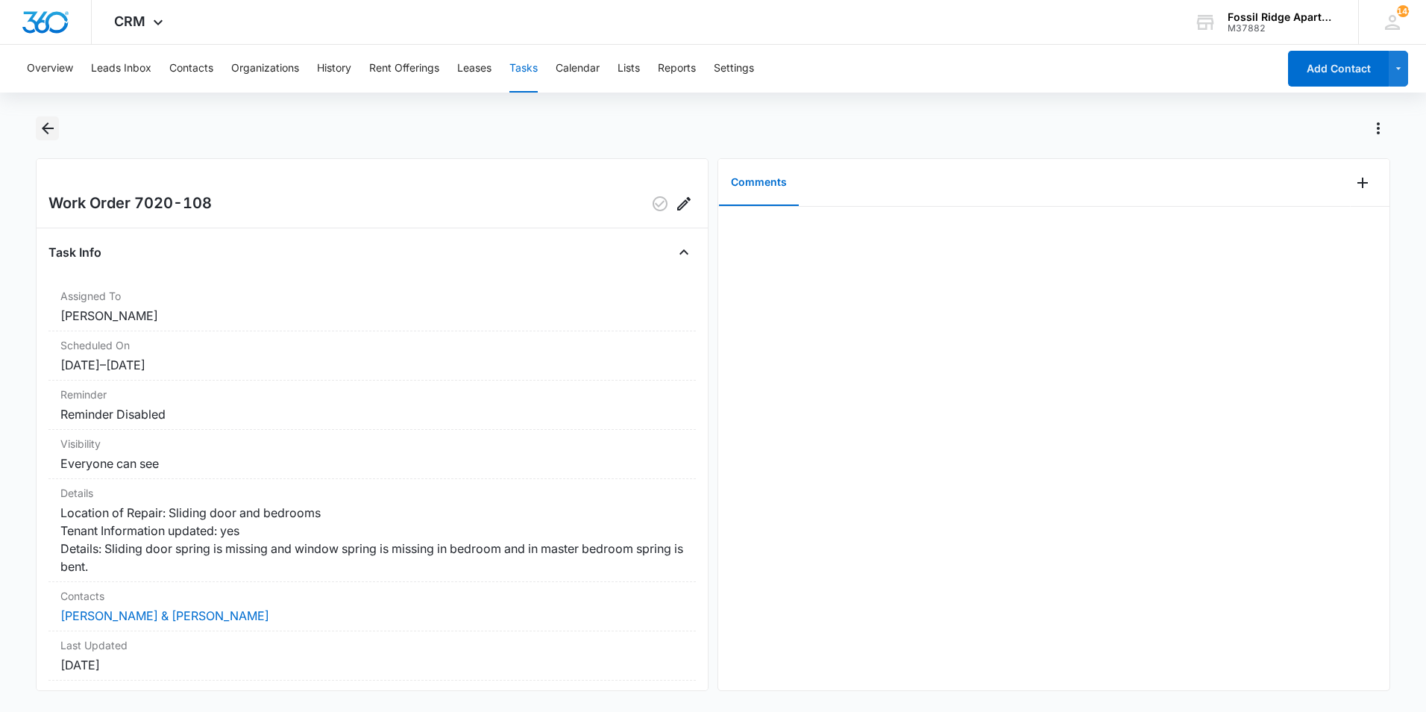
click at [46, 120] on icon "Back" at bounding box center [48, 128] width 18 height 18
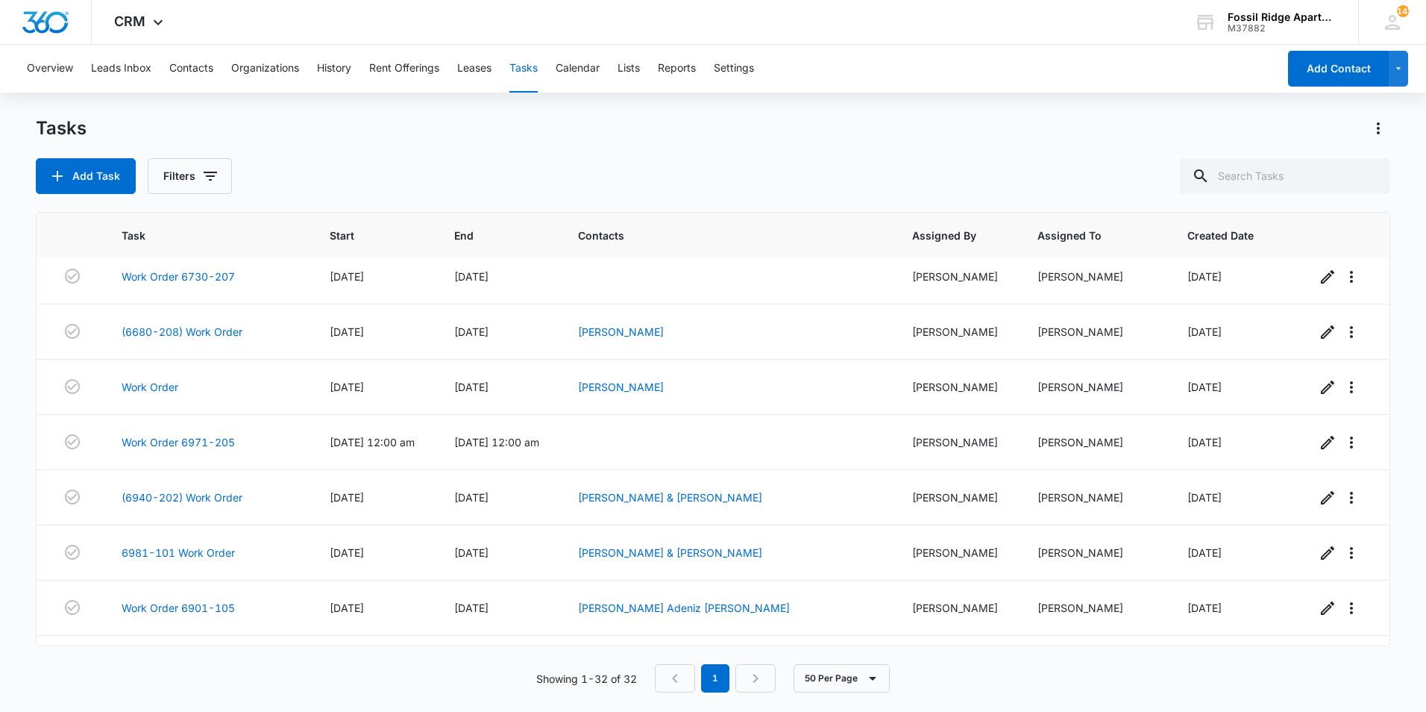
scroll to position [1379, 0]
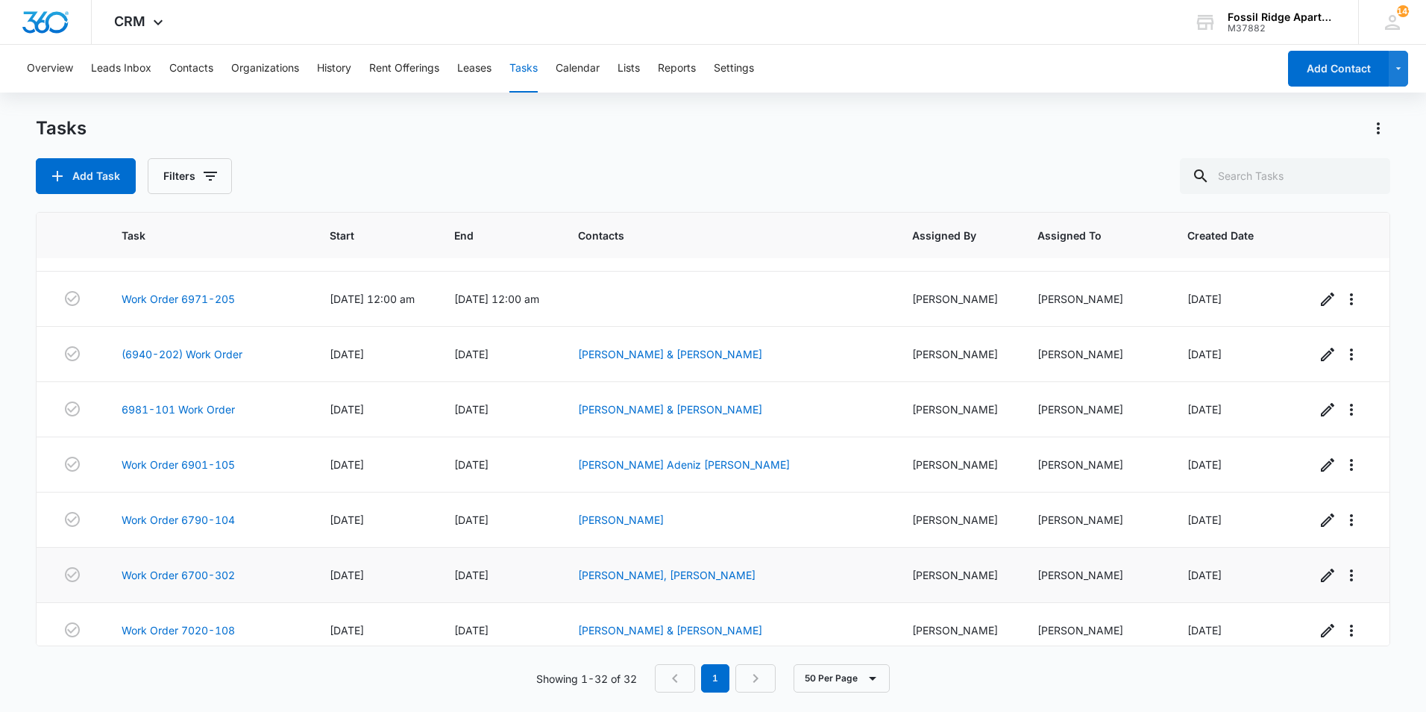
scroll to position [1379, 0]
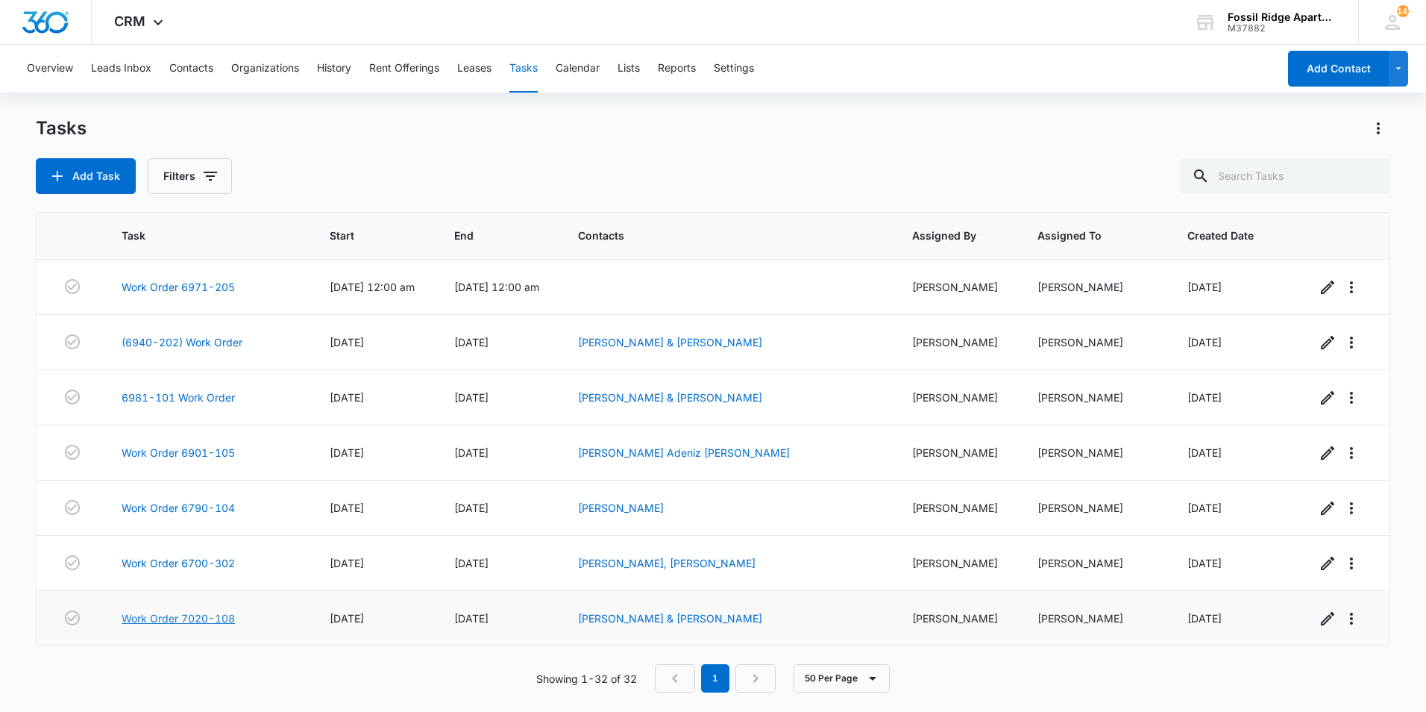
click at [170, 619] on link "Work Order 7020-108" at bounding box center [178, 618] width 113 height 16
